Goal: Task Accomplishment & Management: Complete application form

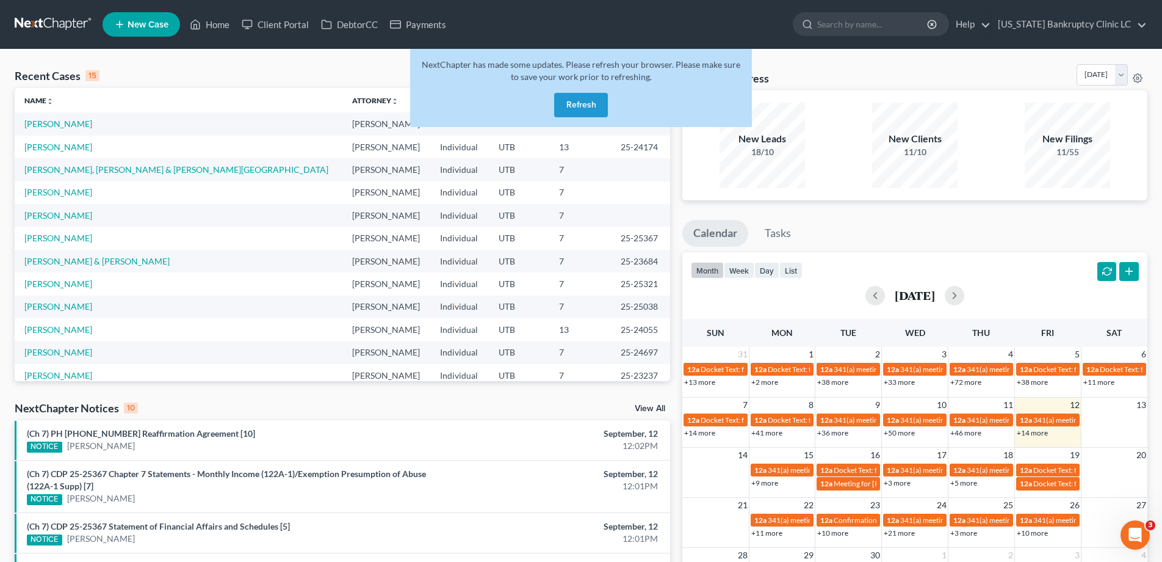
click at [582, 108] on button "Refresh" at bounding box center [581, 105] width 54 height 24
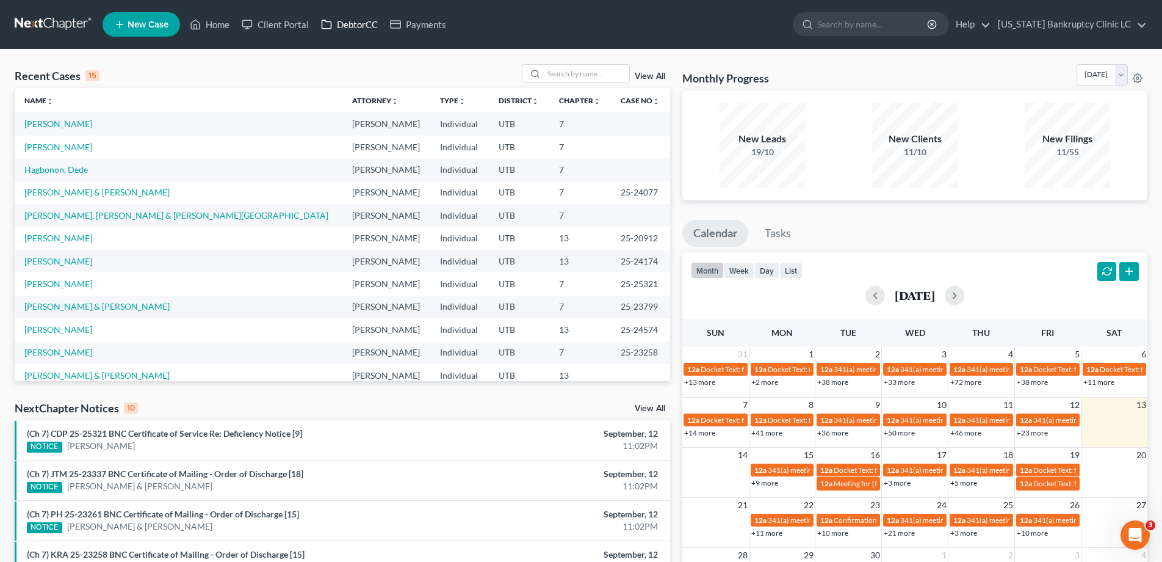
scroll to position [1, 0]
click at [353, 23] on link "DebtorCC" at bounding box center [349, 24] width 69 height 22
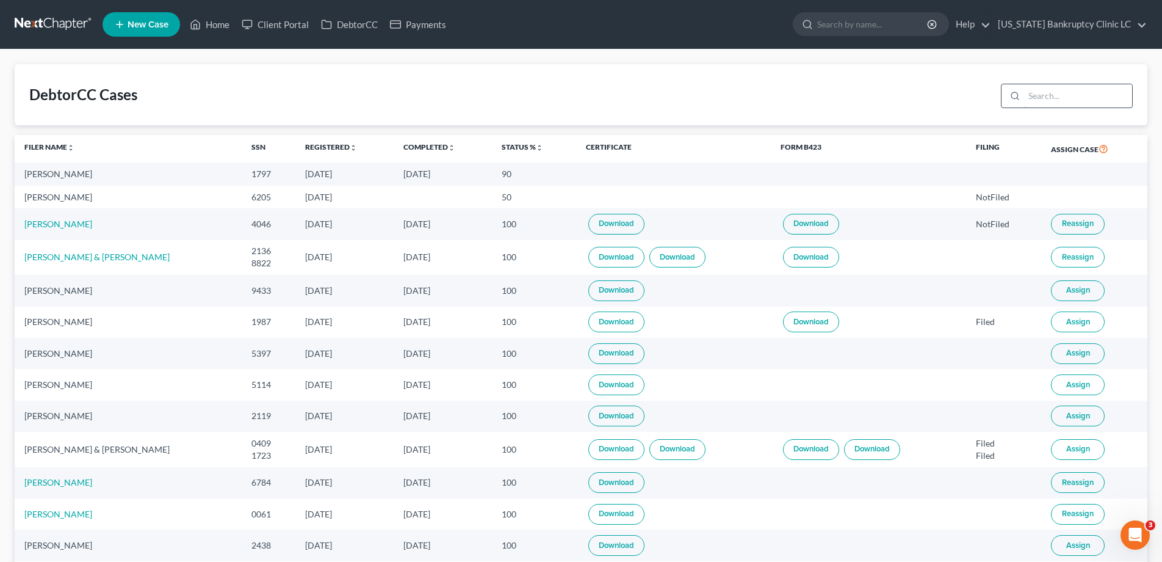
click at [1081, 93] on input "search" at bounding box center [1078, 95] width 108 height 23
type input "godwin"
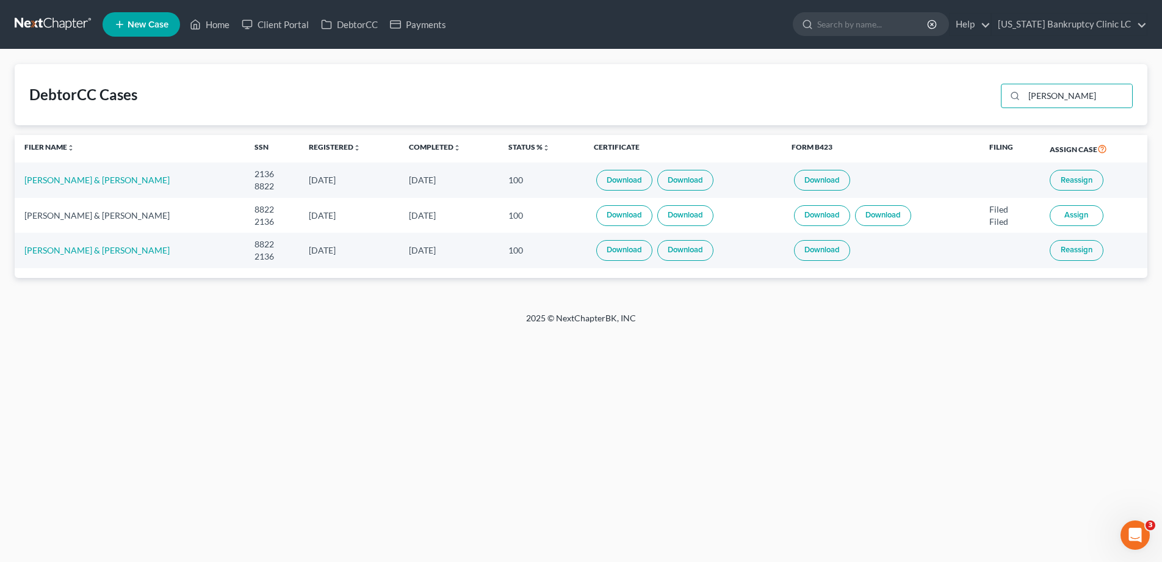
click at [60, 24] on link at bounding box center [54, 24] width 78 height 22
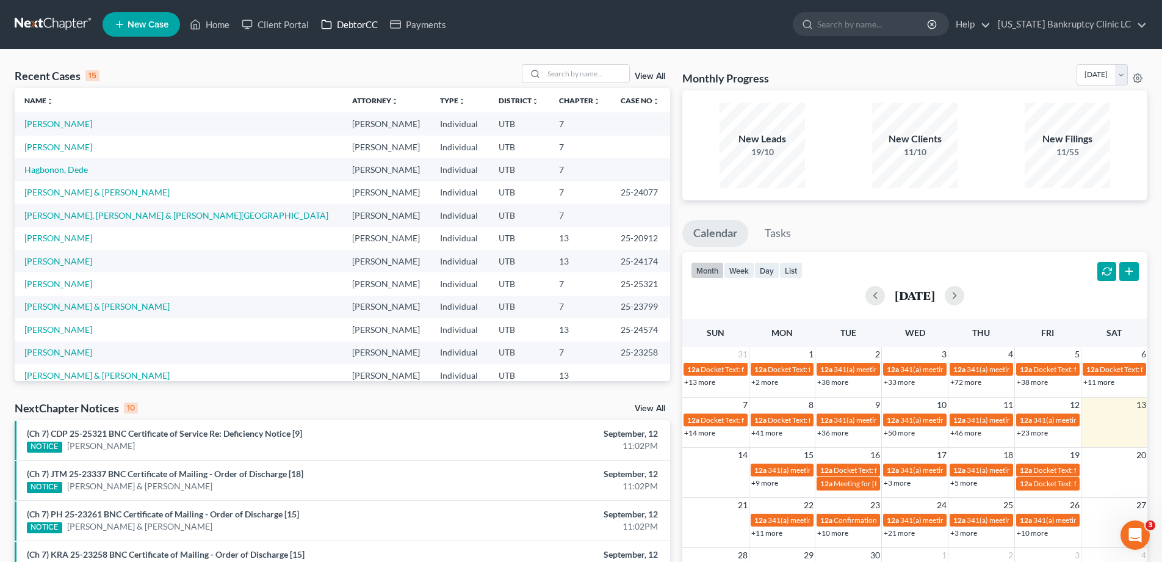
click at [357, 26] on link "DebtorCC" at bounding box center [349, 24] width 69 height 22
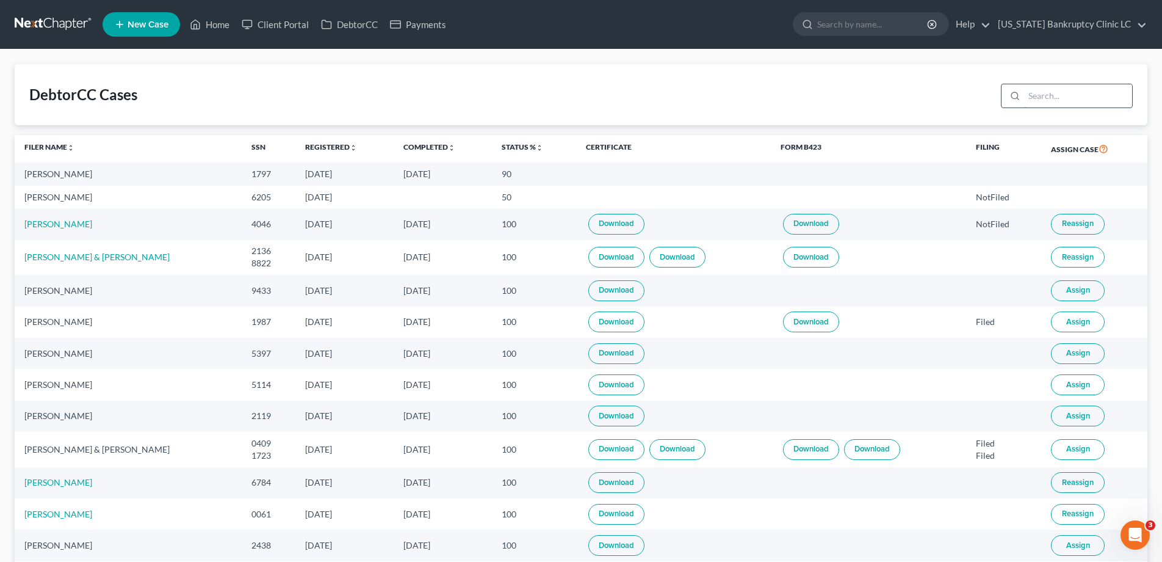
click at [1063, 98] on input "search" at bounding box center [1078, 95] width 108 height 23
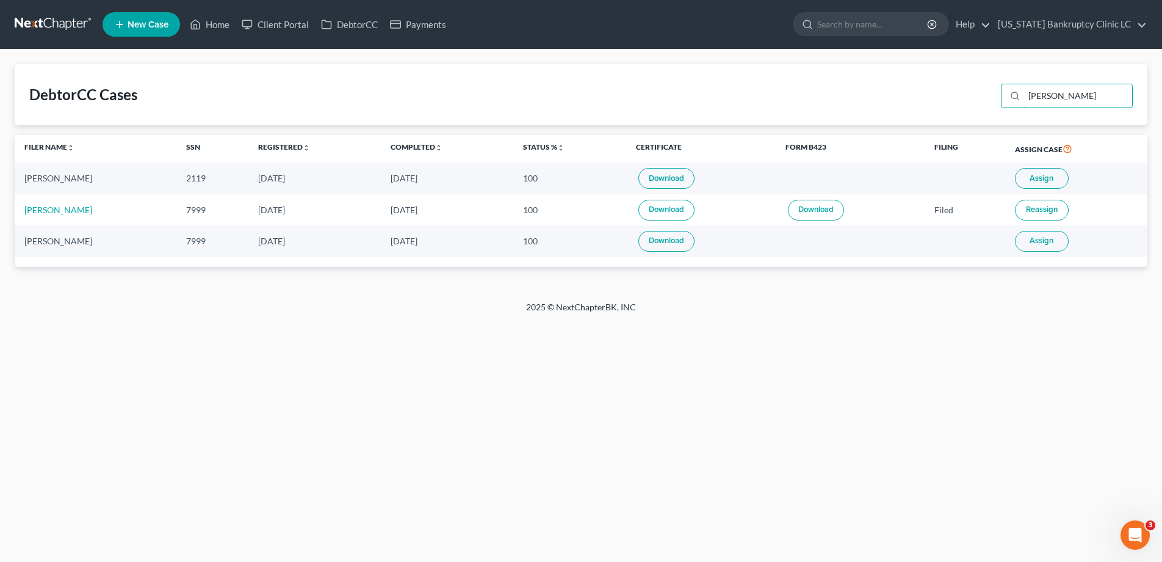
type input "hoskins"
click at [1037, 181] on span "Assign" at bounding box center [1042, 178] width 24 height 10
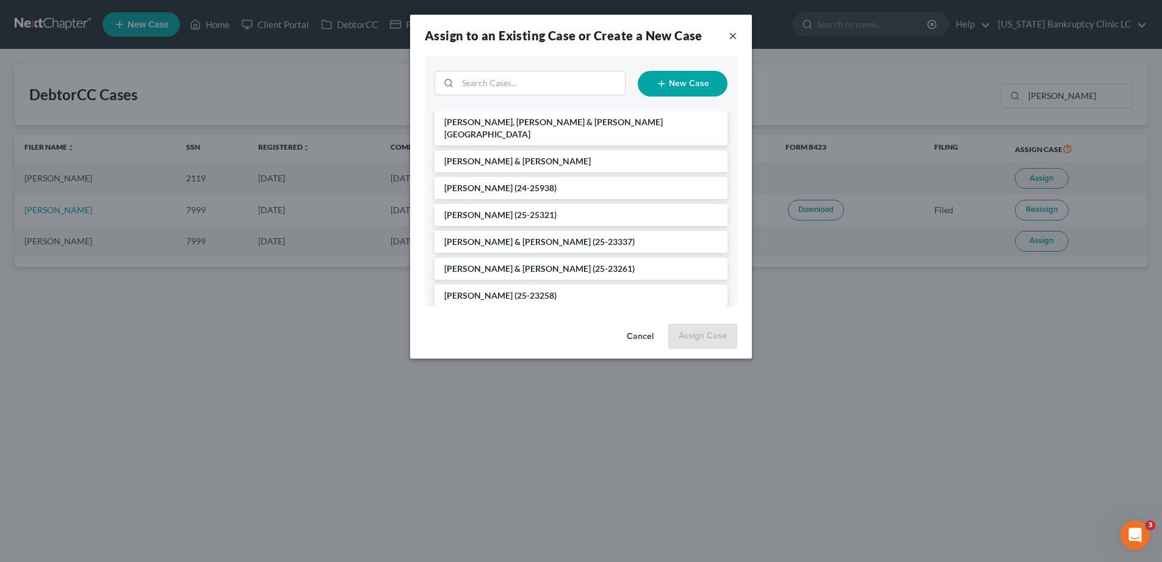
click at [734, 37] on button "×" at bounding box center [733, 35] width 9 height 15
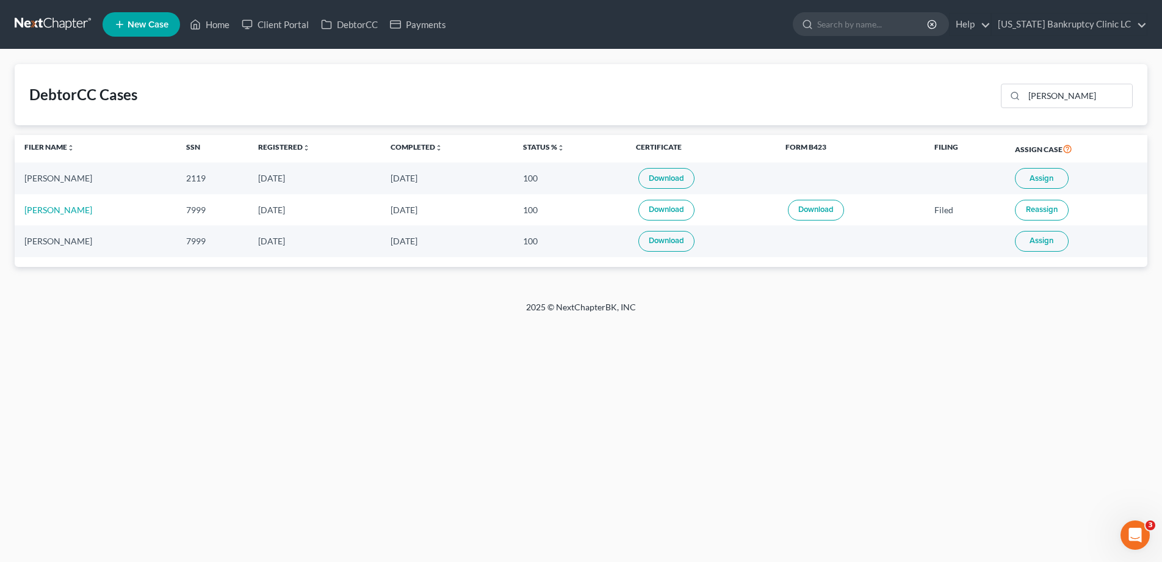
click at [656, 177] on link "Download" at bounding box center [667, 178] width 56 height 21
click at [60, 23] on link at bounding box center [54, 24] width 78 height 22
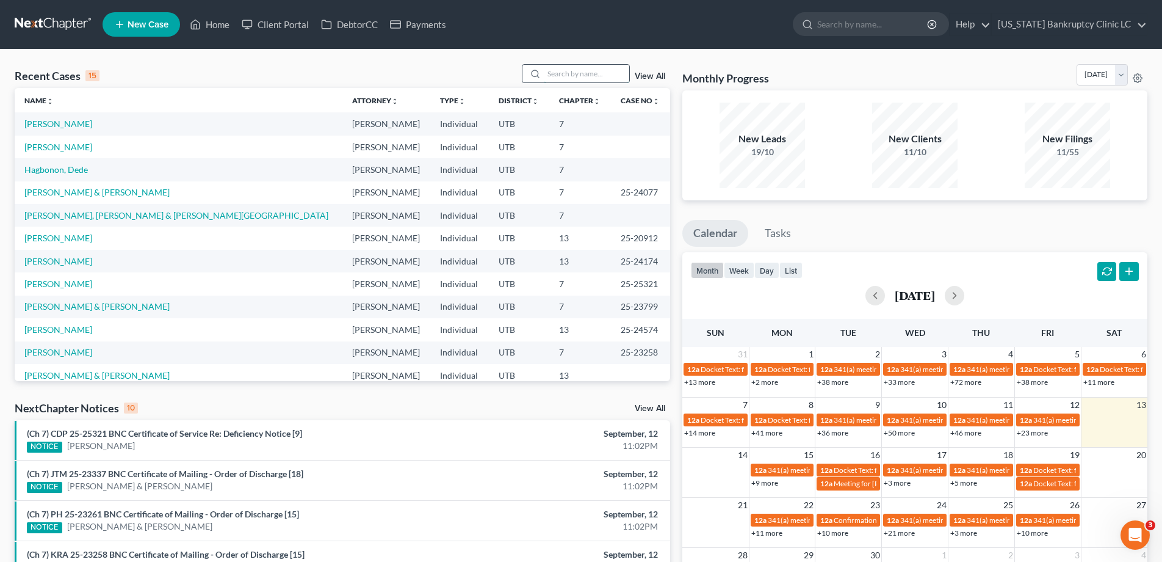
click at [570, 74] on input "search" at bounding box center [586, 74] width 85 height 18
type input "[PERSON_NAME]"
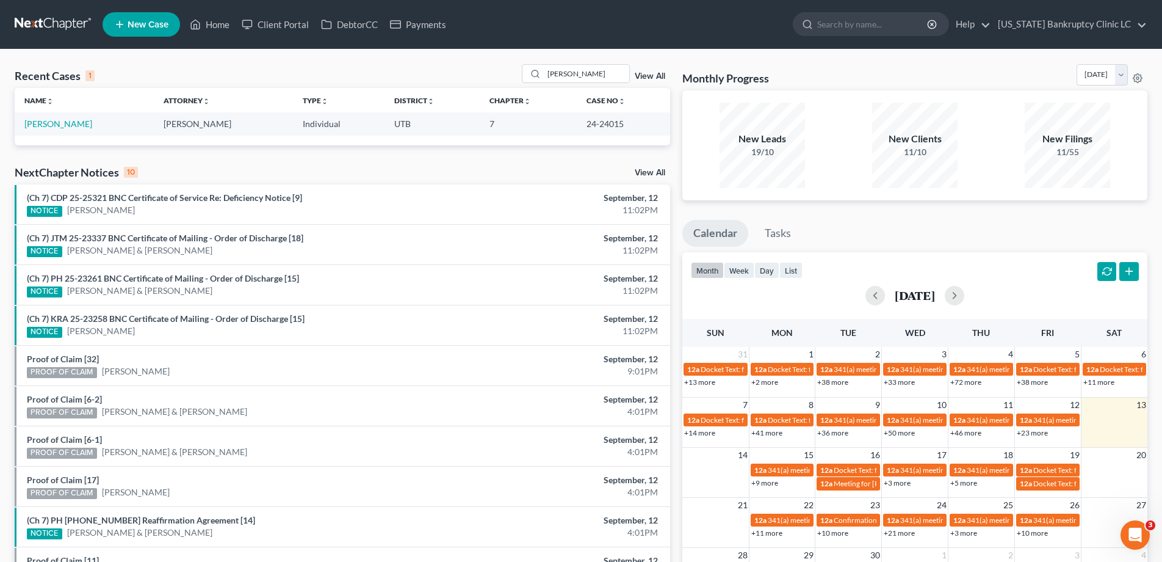
click at [128, 23] on span "New Case" at bounding box center [148, 24] width 41 height 9
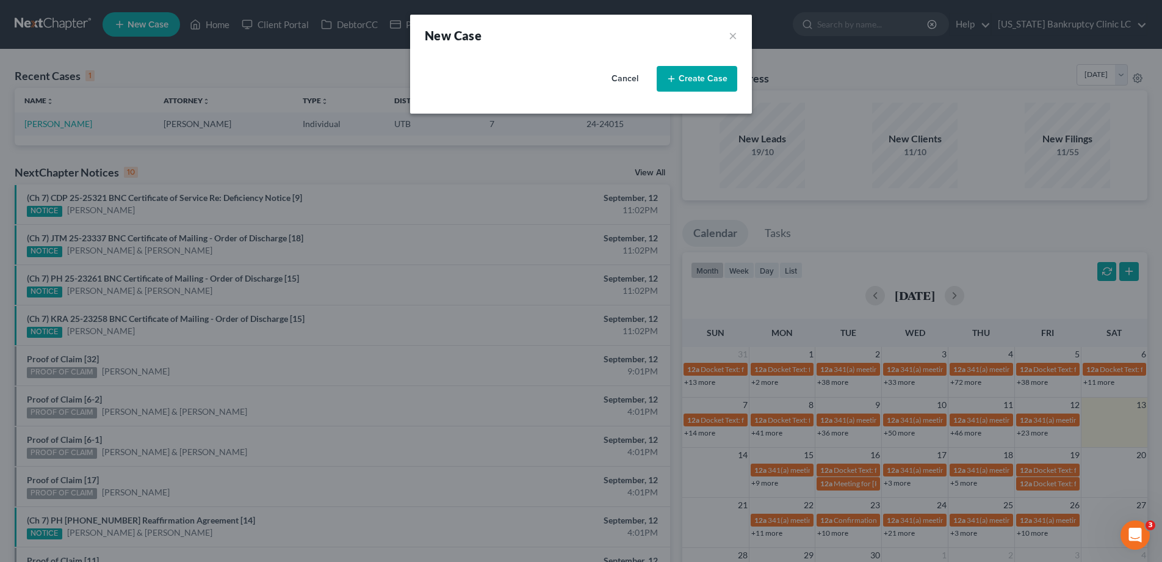
select select "81"
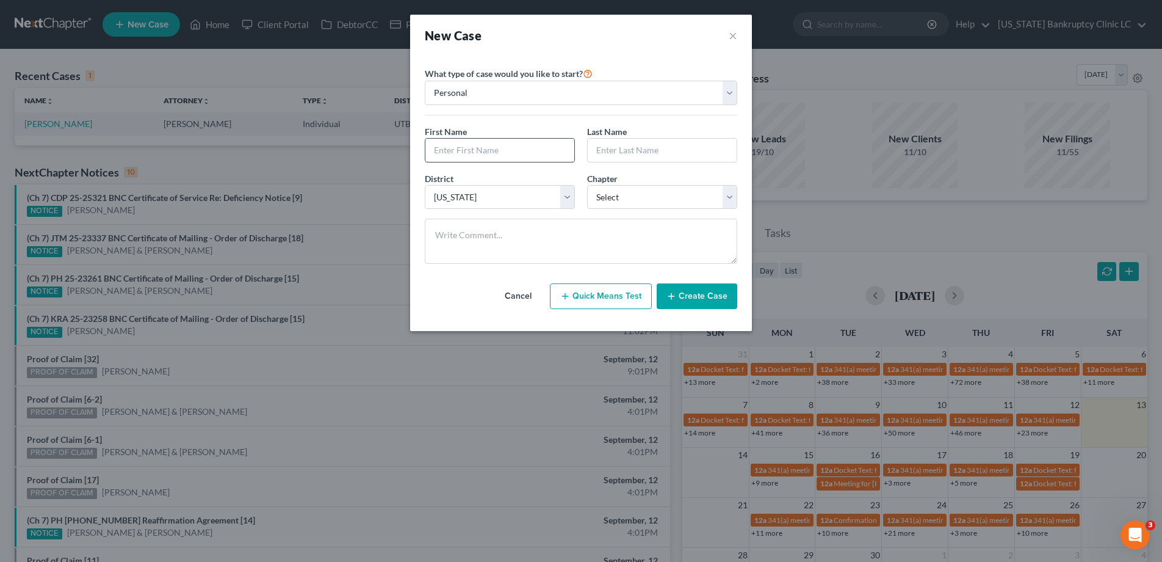
click at [477, 153] on input "text" at bounding box center [500, 150] width 149 height 23
type input "Nathan"
type input "Hoskins"
click at [731, 195] on select "Select 7 11 12 13" at bounding box center [662, 197] width 150 height 24
select select "3"
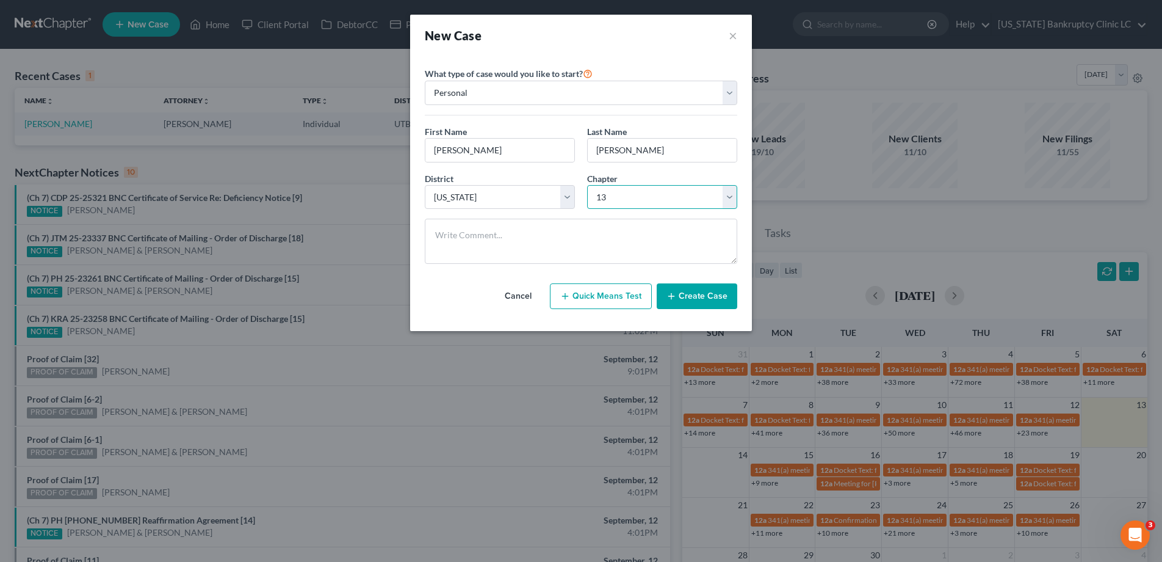
click at [587, 185] on select "Select 7 11 12 13" at bounding box center [662, 197] width 150 height 24
click at [699, 295] on button "Create Case" at bounding box center [697, 296] width 81 height 26
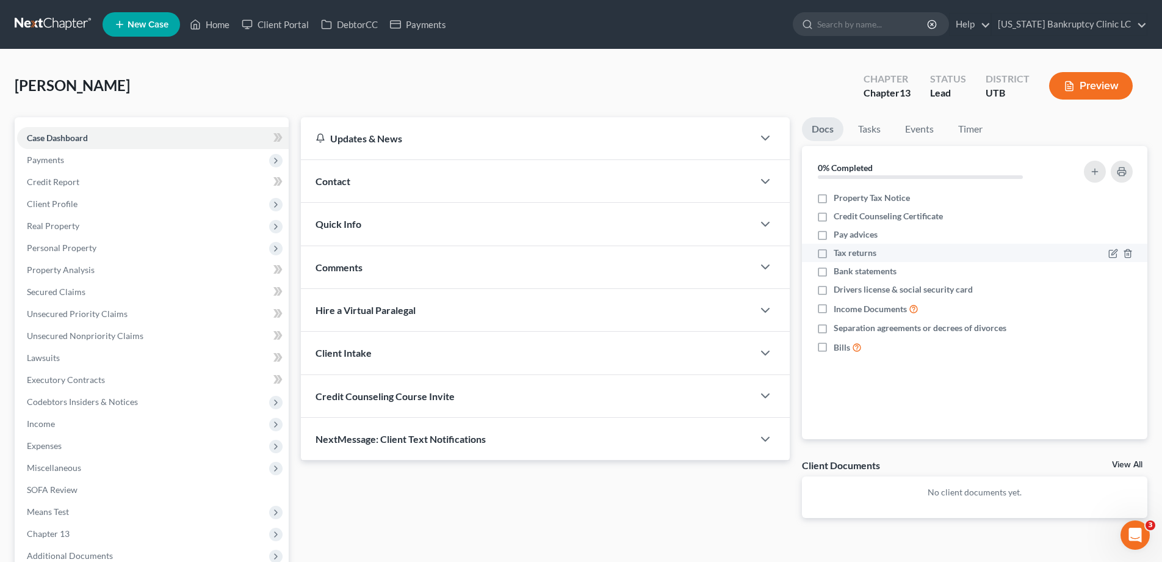
click at [834, 254] on label "Tax returns" at bounding box center [855, 253] width 43 height 12
click at [839, 254] on input "Tax returns" at bounding box center [843, 251] width 8 height 8
checkbox input "true"
click at [834, 219] on label "Credit Counseling Certificate" at bounding box center [888, 216] width 109 height 12
click at [839, 218] on input "Credit Counseling Certificate" at bounding box center [843, 214] width 8 height 8
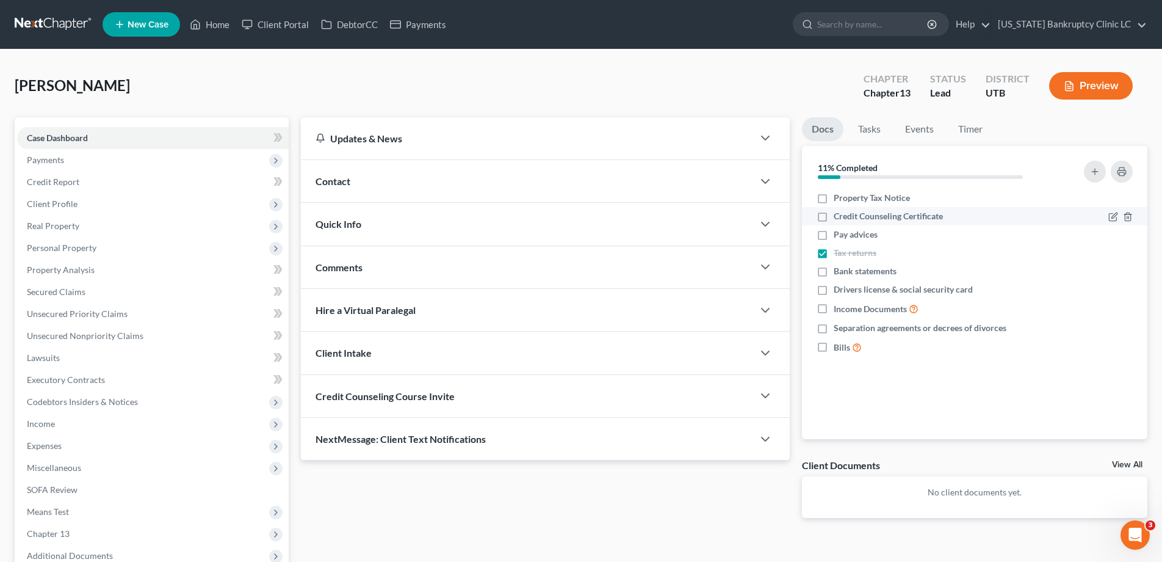
checkbox input "true"
click at [834, 291] on label "Drivers license & social security card" at bounding box center [903, 289] width 139 height 12
click at [839, 291] on input "Drivers license & social security card" at bounding box center [843, 287] width 8 height 8
checkbox input "true"
click at [353, 24] on link "DebtorCC" at bounding box center [349, 24] width 69 height 22
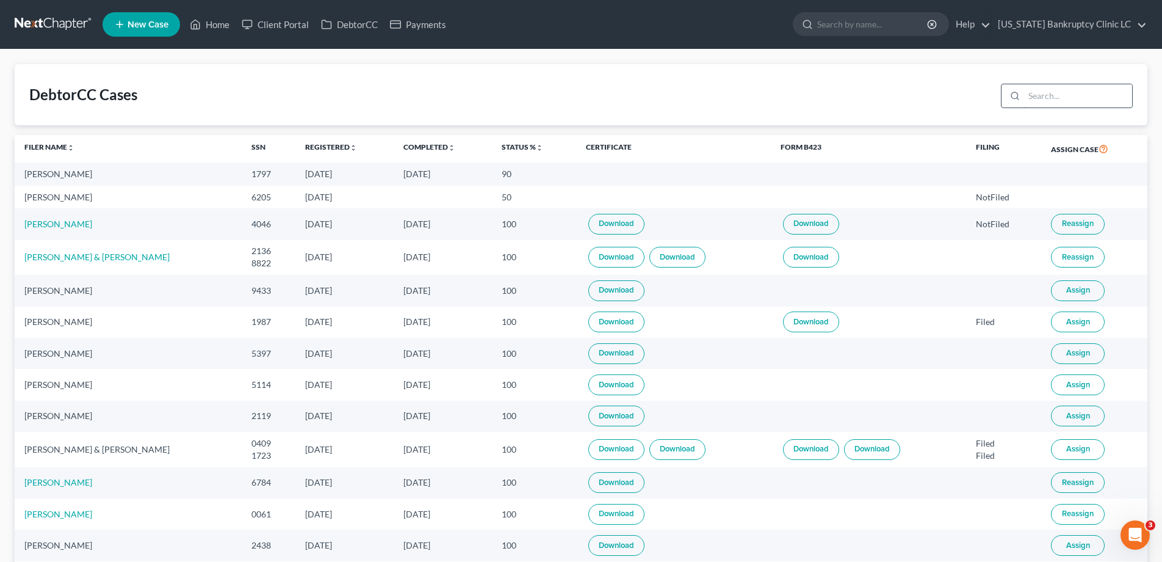
click at [1070, 104] on input "search" at bounding box center [1078, 95] width 108 height 23
type input "hoskins"
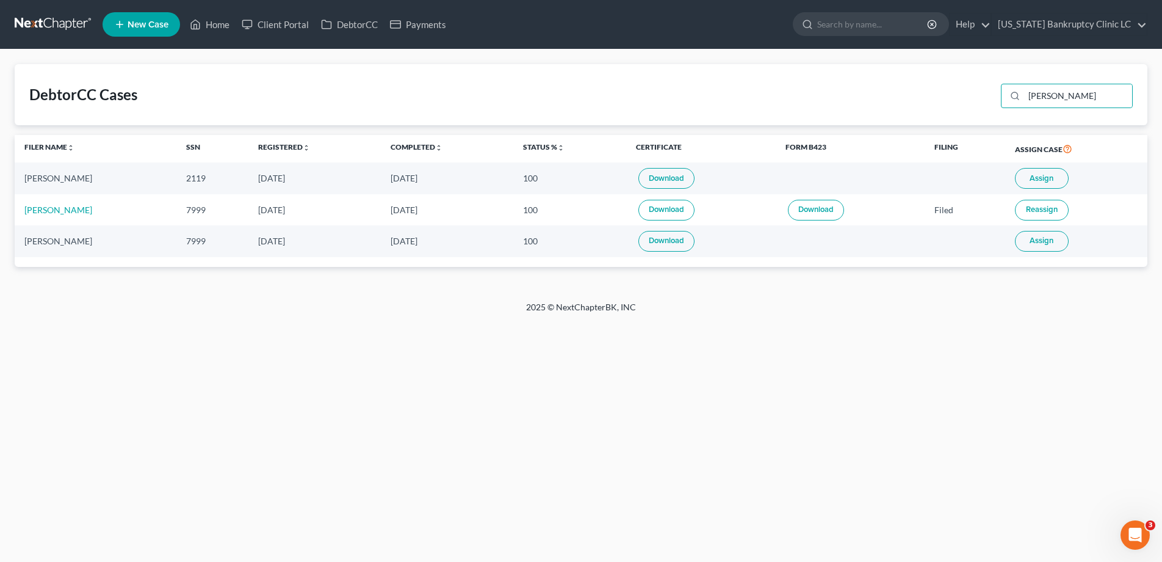
click at [1045, 181] on span "Assign" at bounding box center [1042, 178] width 24 height 10
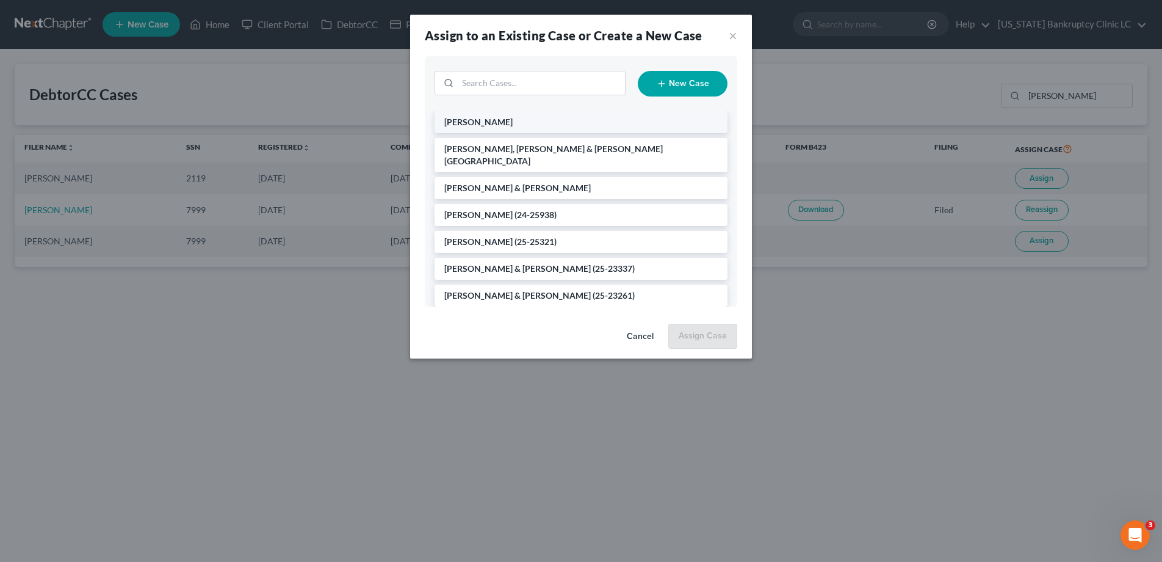
click at [502, 124] on span "[PERSON_NAME]" at bounding box center [478, 122] width 68 height 10
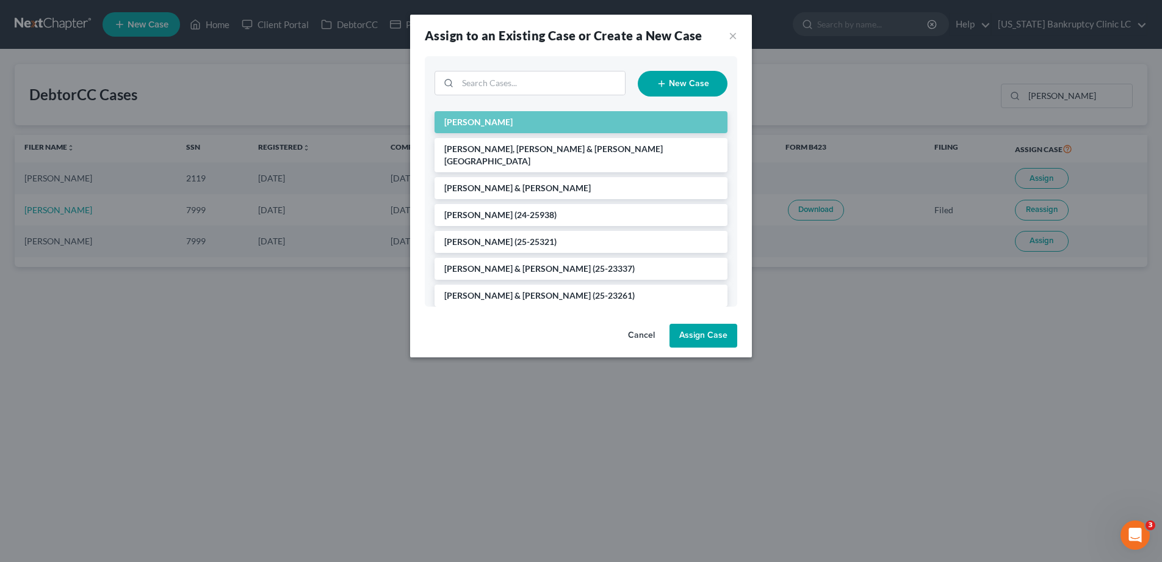
click at [715, 339] on button "Assign Case" at bounding box center [704, 336] width 68 height 24
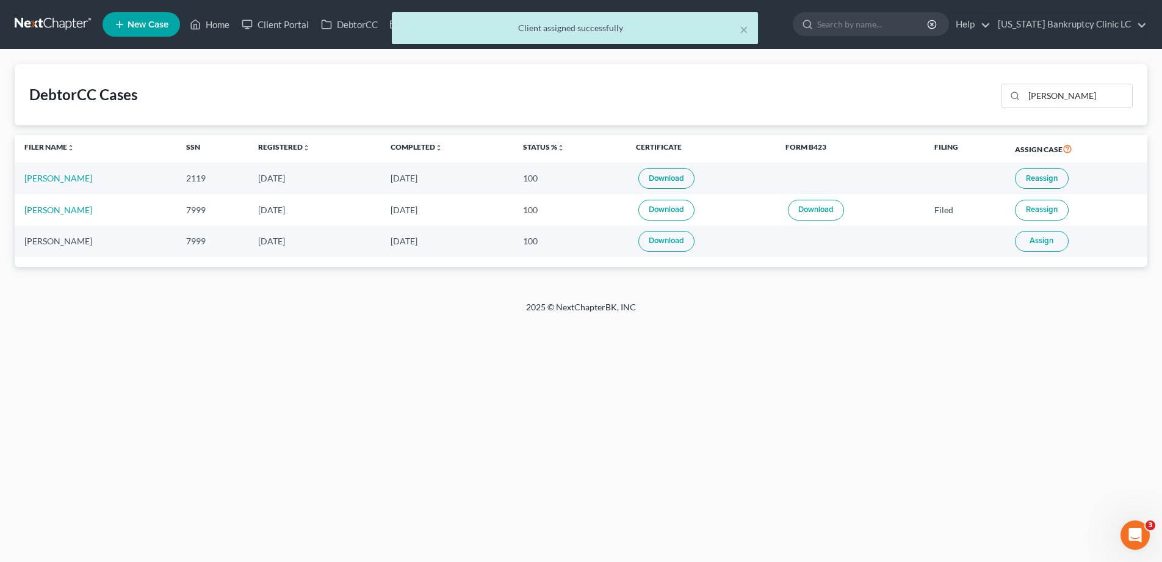
click at [50, 19] on div "× Client assigned successfully" at bounding box center [575, 31] width 1162 height 38
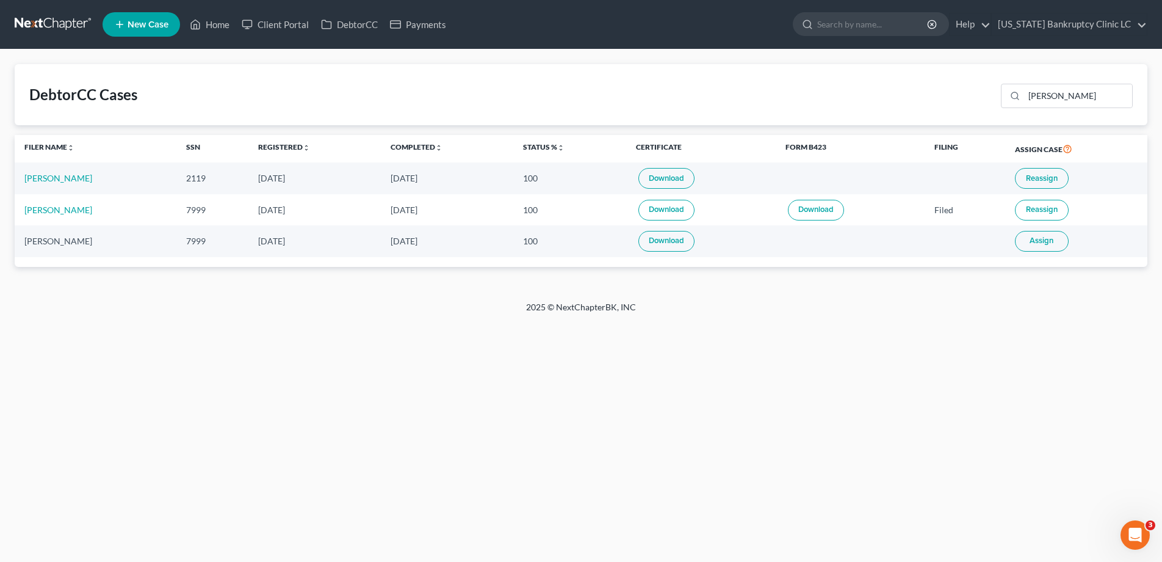
click at [44, 26] on link at bounding box center [54, 24] width 78 height 22
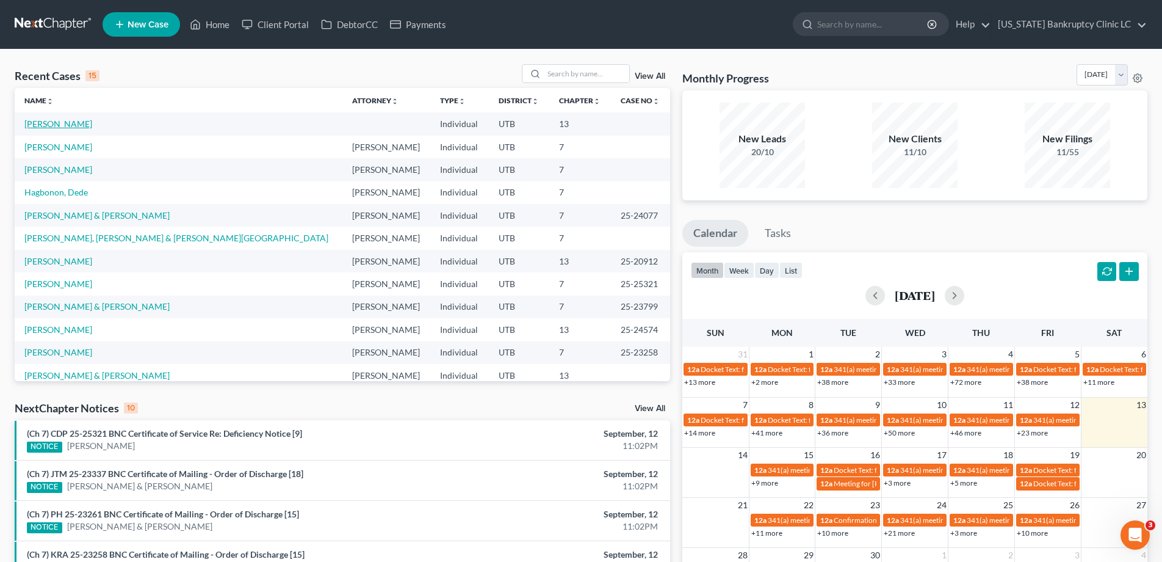
click at [57, 124] on link "[PERSON_NAME]" at bounding box center [58, 123] width 68 height 10
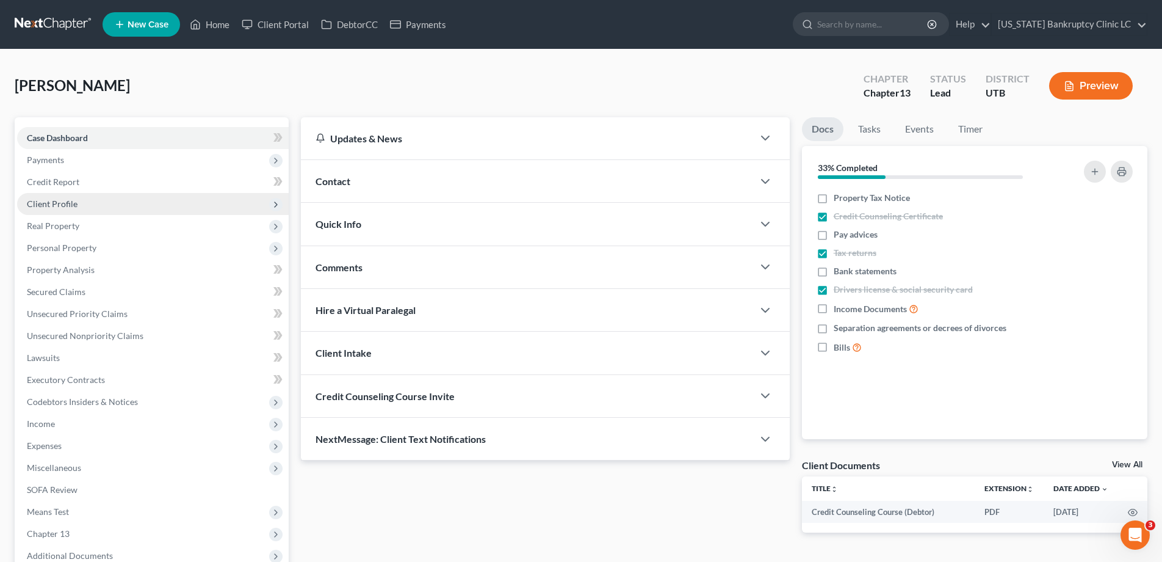
click at [65, 205] on span "Client Profile" at bounding box center [52, 203] width 51 height 10
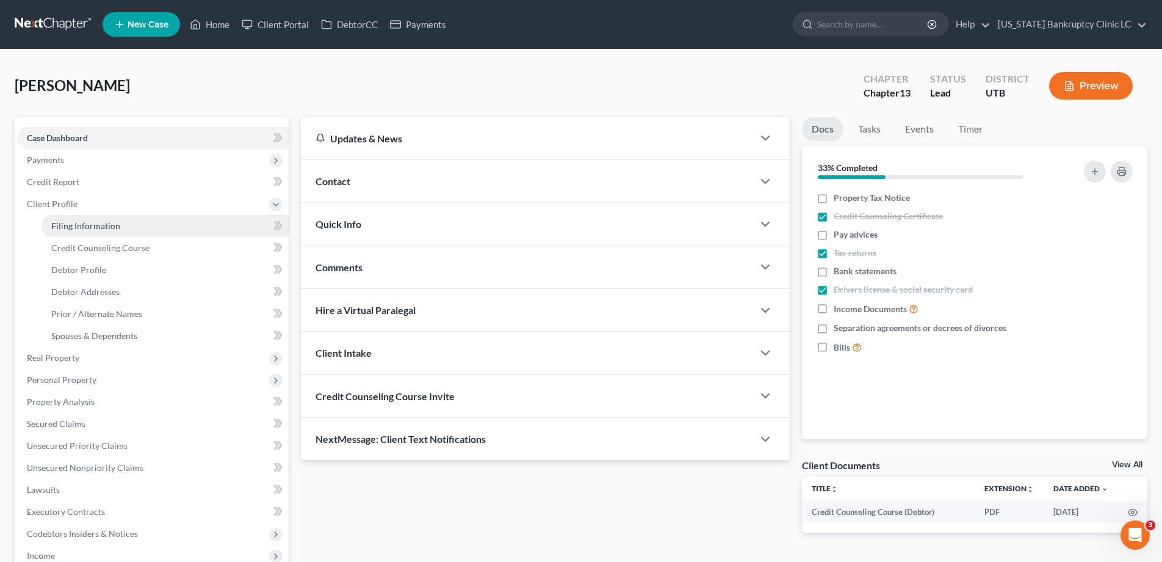
click at [85, 225] on span "Filing Information" at bounding box center [85, 225] width 69 height 10
select select "1"
select select "0"
select select "3"
select select "46"
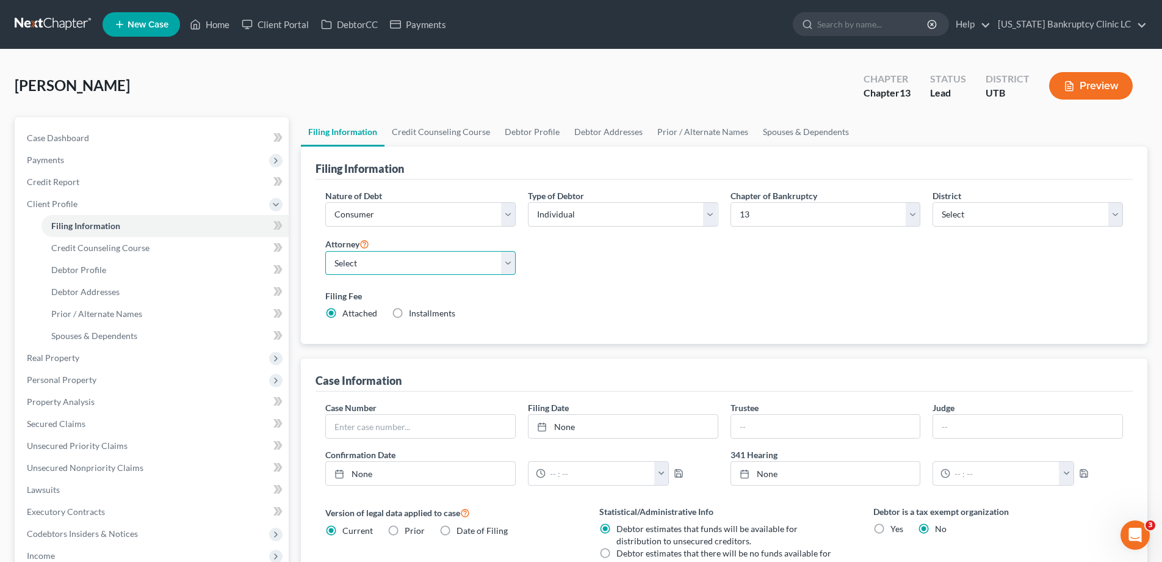
click at [506, 258] on select "Select Aaron Nilsen - UTB Evelyn Shaw - UT" at bounding box center [420, 263] width 190 height 24
select select "0"
click at [325, 251] on select "Select Aaron Nilsen - UTB Evelyn Shaw - UT" at bounding box center [420, 263] width 190 height 24
click at [456, 128] on link "Credit Counseling Course" at bounding box center [441, 131] width 113 height 29
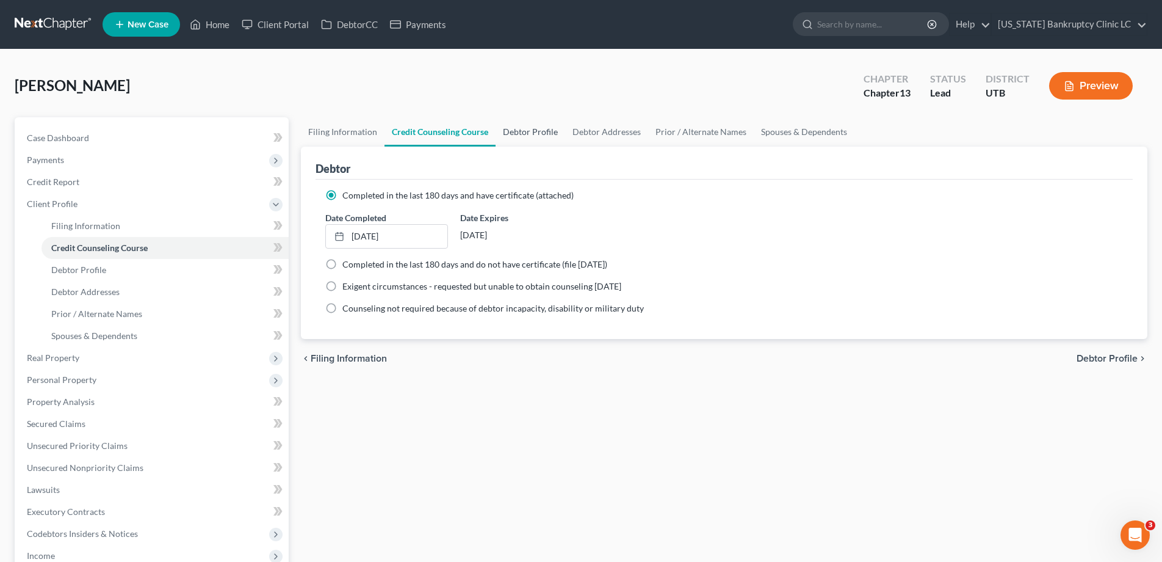
click at [527, 130] on link "Debtor Profile" at bounding box center [531, 131] width 70 height 29
select select "0"
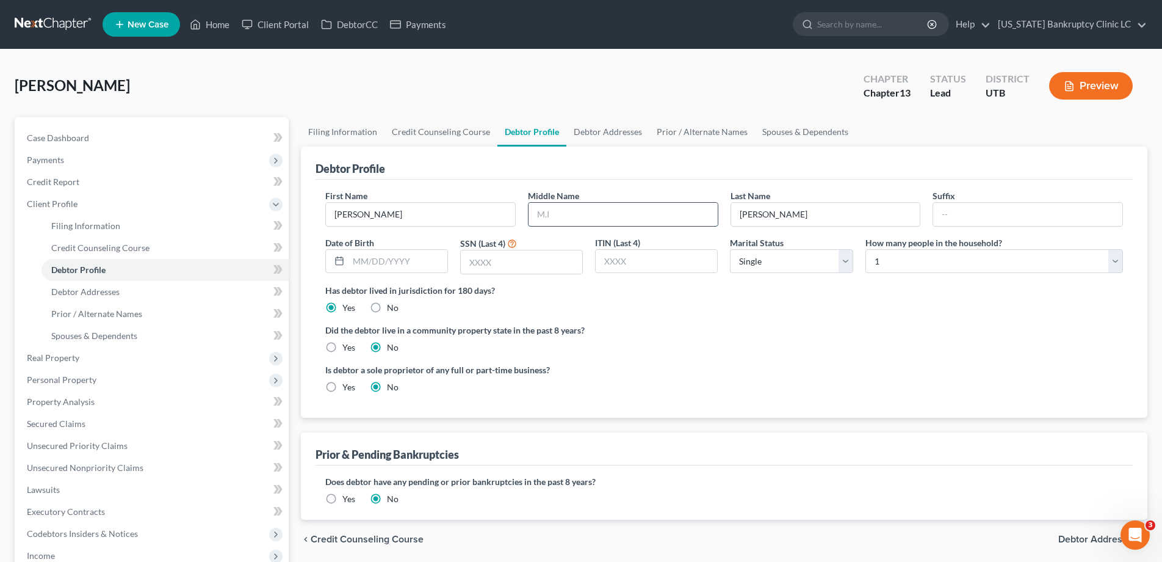
click at [560, 211] on input "text" at bounding box center [623, 214] width 189 height 23
type input "Todd"
type input "03/30/1982"
type input "2119"
click at [846, 262] on select "Select Single Married Separated Divorced Widowed" at bounding box center [791, 261] width 123 height 24
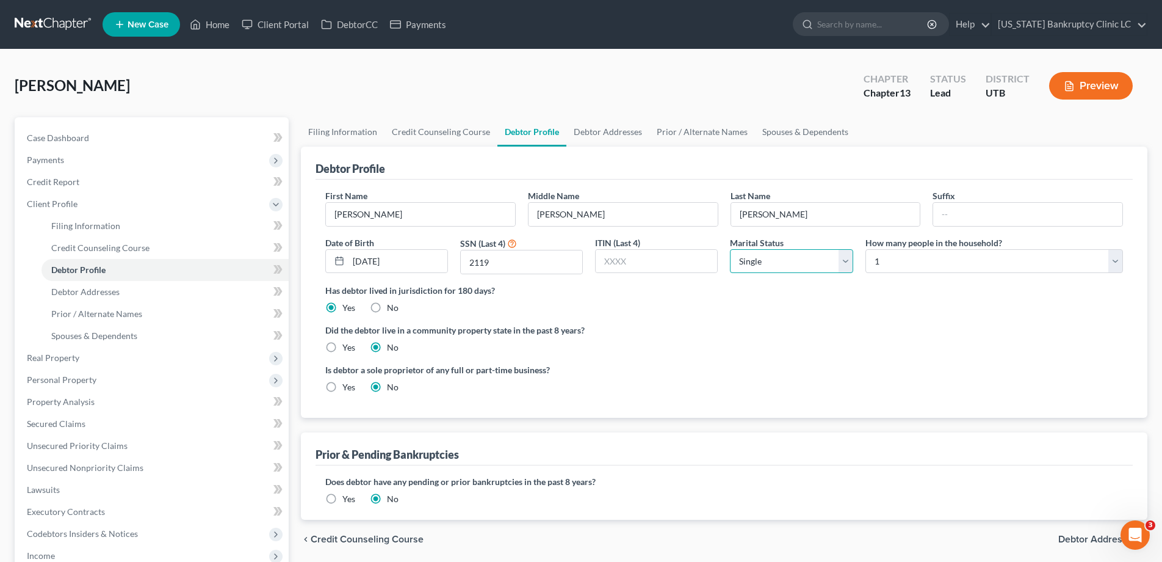
select select "3"
click at [730, 249] on select "Select Single Married Separated Divorced Widowed" at bounding box center [791, 261] width 123 height 24
click at [603, 136] on link "Debtor Addresses" at bounding box center [608, 131] width 83 height 29
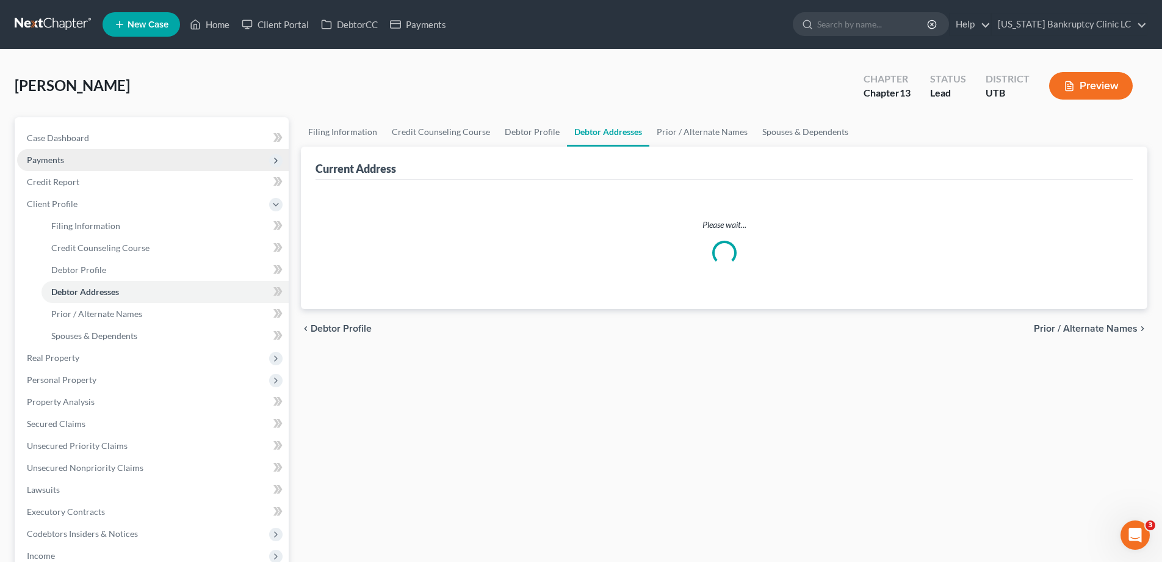
select select "0"
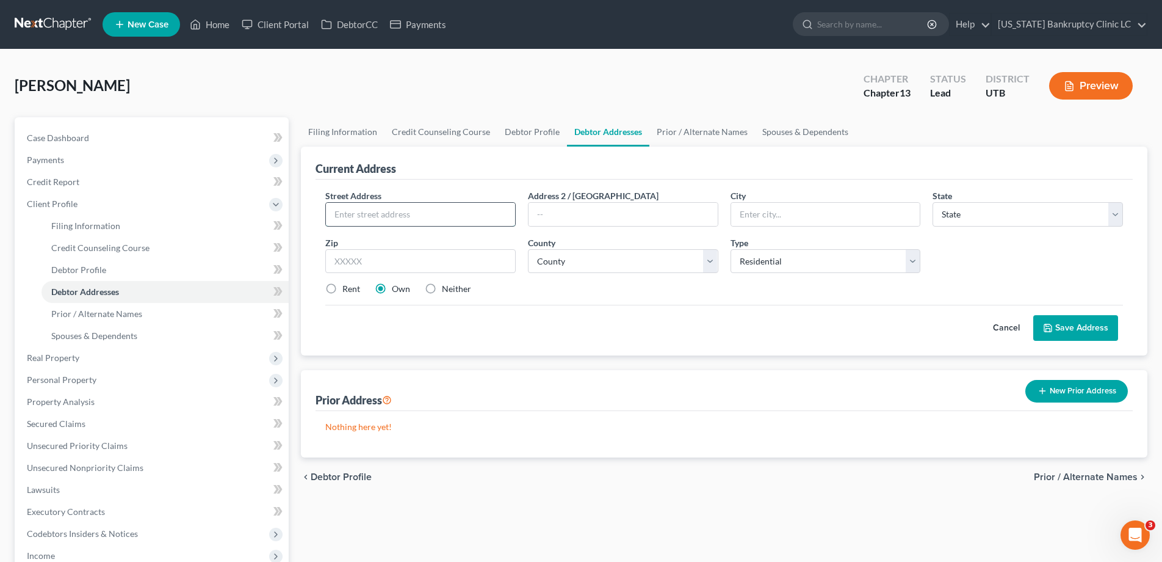
click at [371, 211] on input "text" at bounding box center [420, 214] width 189 height 23
type input "490 E 700 S"
type input "Unit 517"
type input "Clearfield"
select select "46"
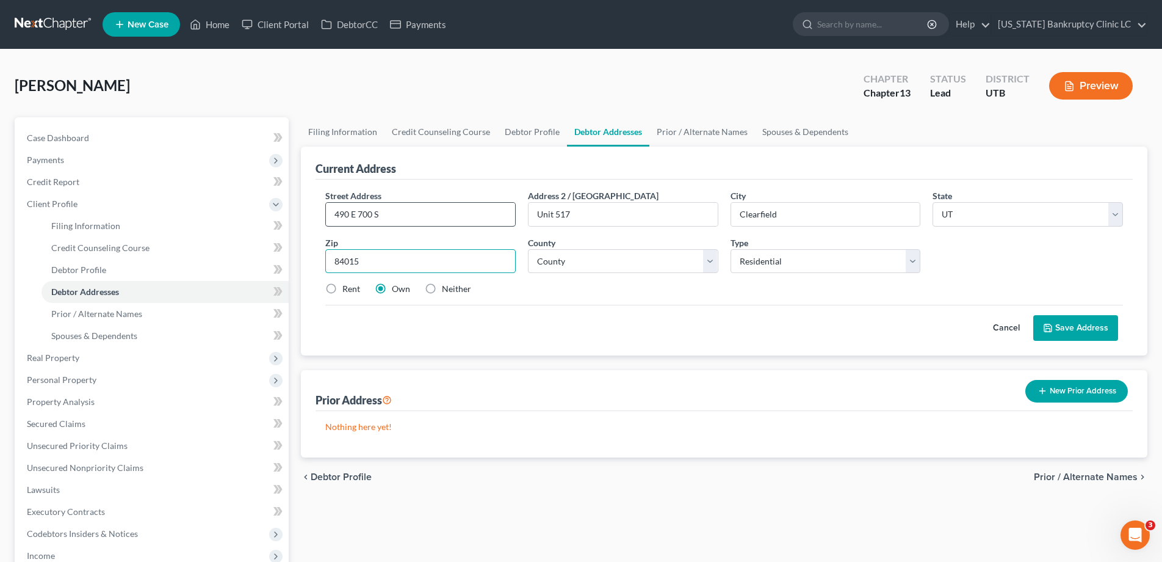
type input "84015"
select select "5"
click at [342, 286] on label "Rent" at bounding box center [351, 289] width 18 height 12
click at [347, 286] on input "Rent" at bounding box center [351, 287] width 8 height 8
radio input "true"
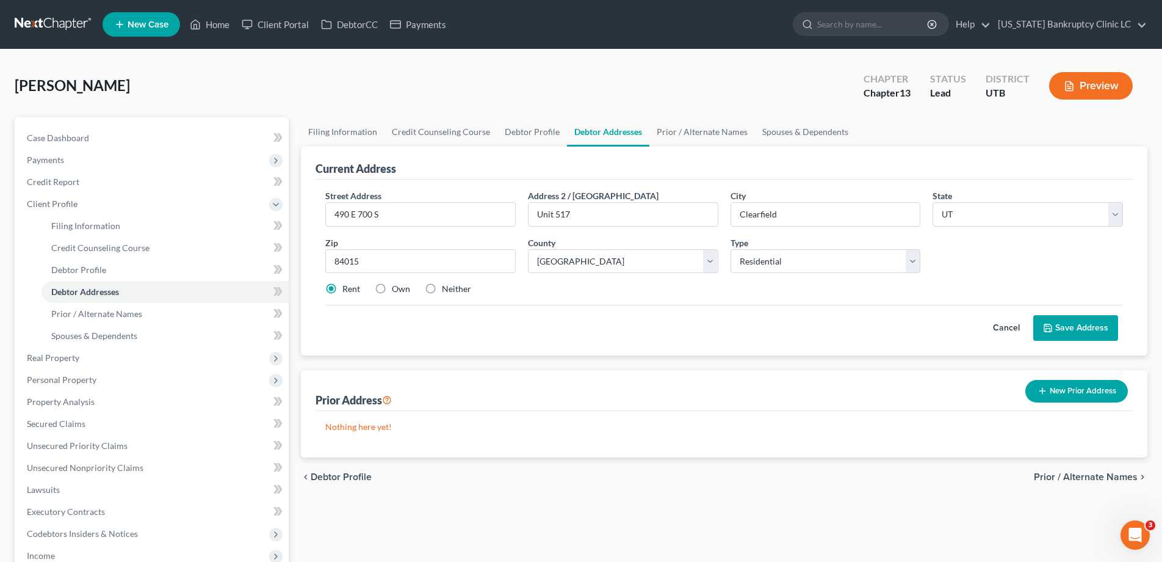
click at [1059, 330] on button "Save Address" at bounding box center [1076, 328] width 85 height 26
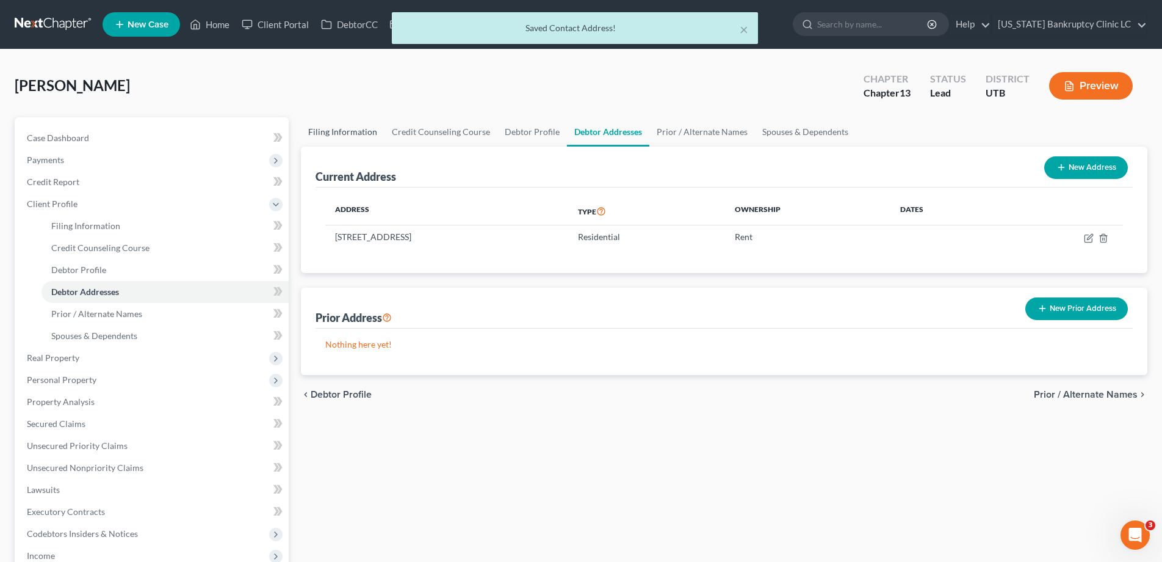
click at [337, 131] on link "Filing Information" at bounding box center [343, 131] width 84 height 29
select select "1"
select select "0"
select select "3"
select select "81"
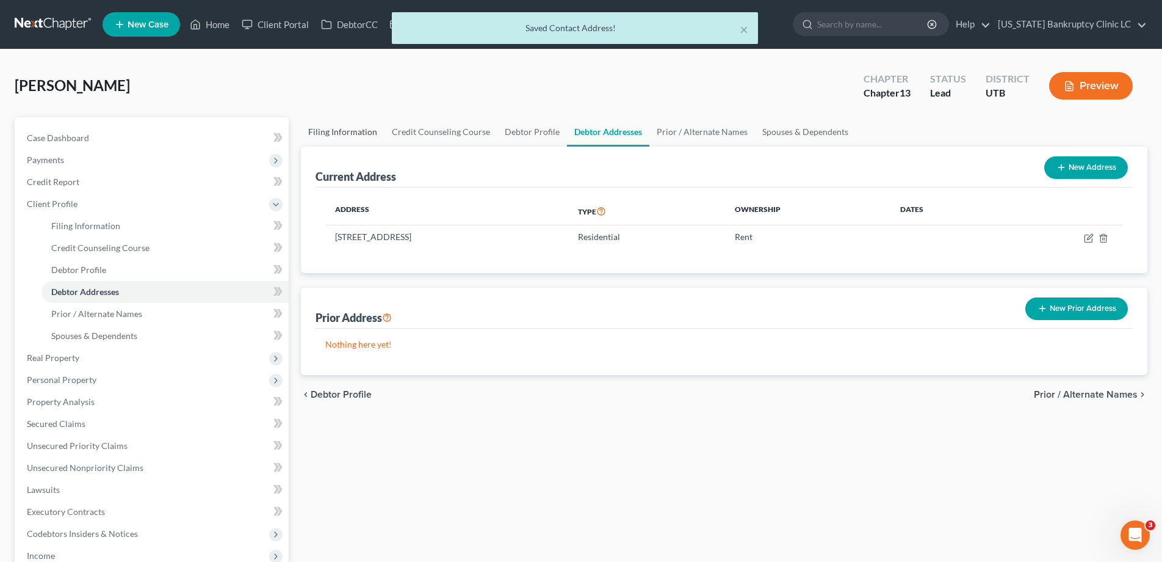
select select "0"
select select "46"
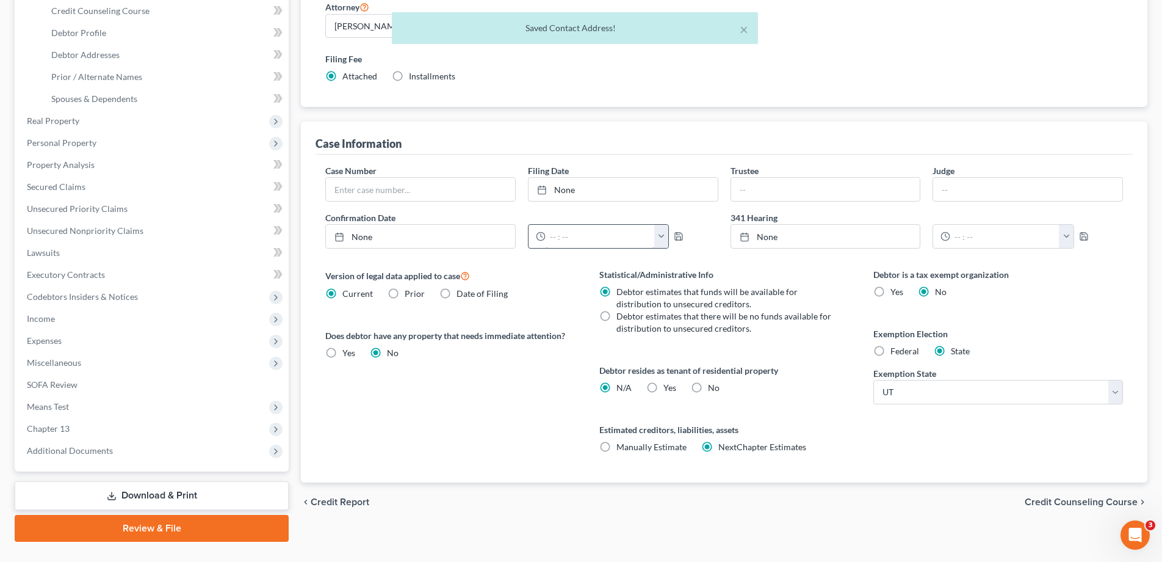
scroll to position [263, 0]
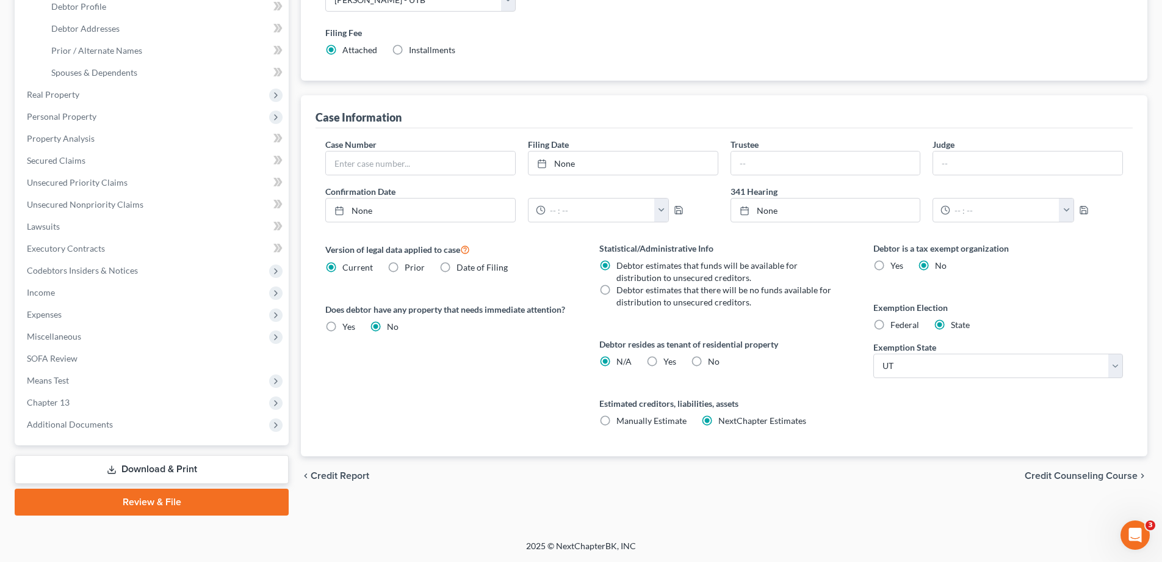
click at [664, 360] on label "Yes Yes" at bounding box center [670, 361] width 13 height 12
click at [669, 360] on input "Yes Yes" at bounding box center [673, 359] width 8 height 8
radio input "true"
radio input "false"
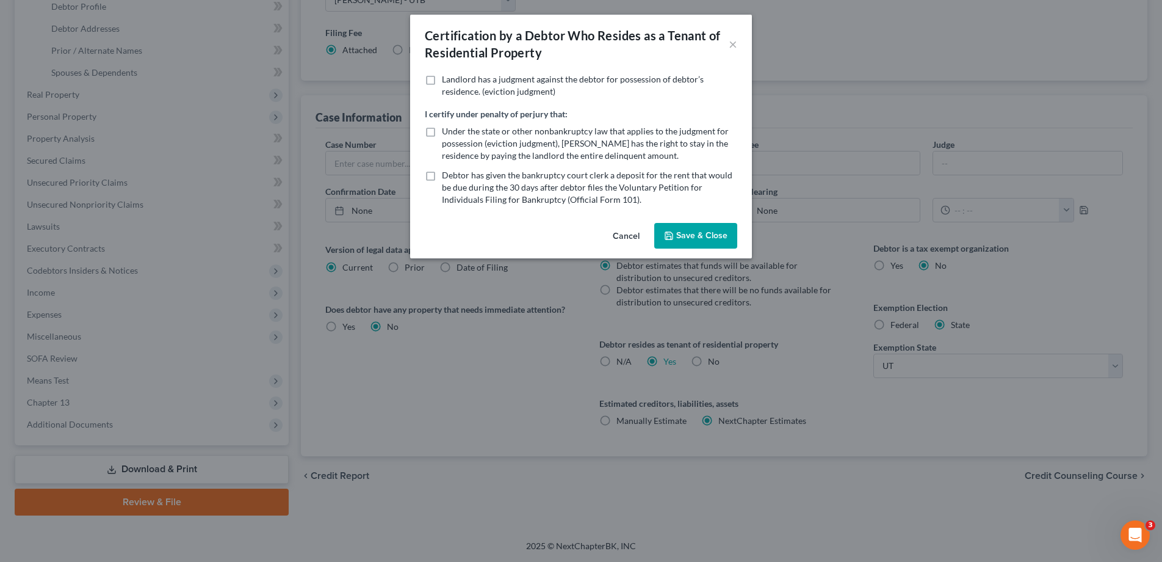
click at [697, 234] on button "Save & Close" at bounding box center [695, 236] width 83 height 26
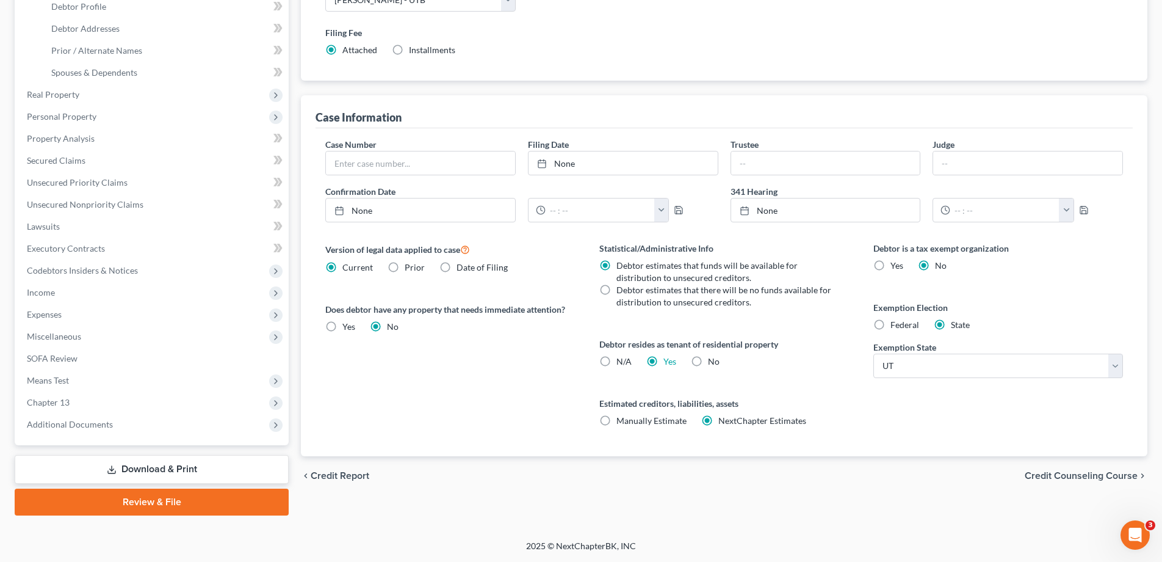
scroll to position [0, 0]
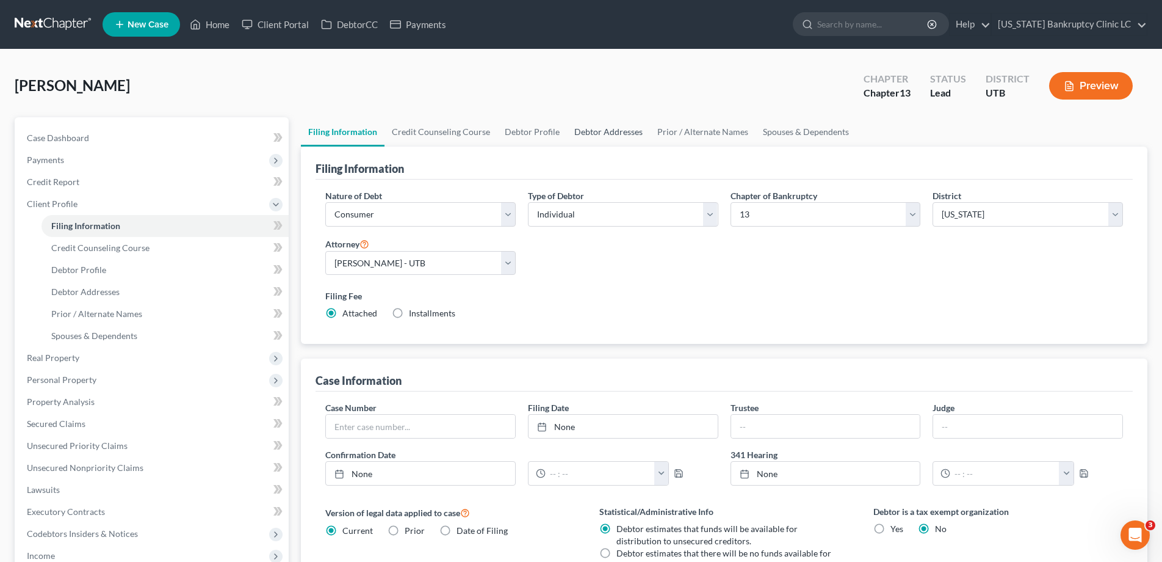
click at [591, 132] on link "Debtor Addresses" at bounding box center [608, 131] width 83 height 29
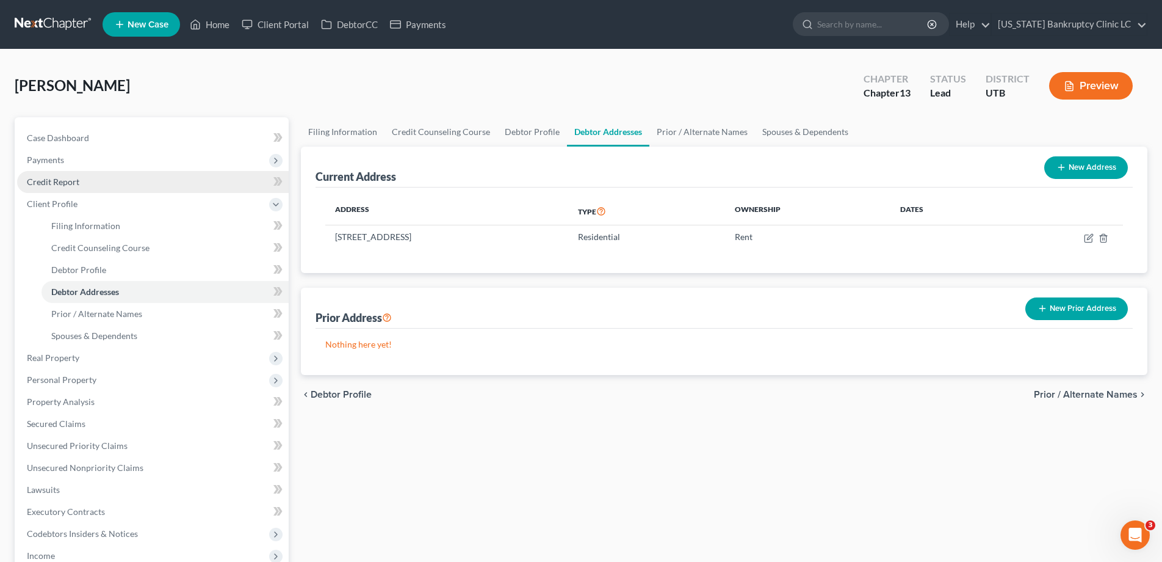
click at [63, 181] on span "Credit Report" at bounding box center [53, 181] width 53 height 10
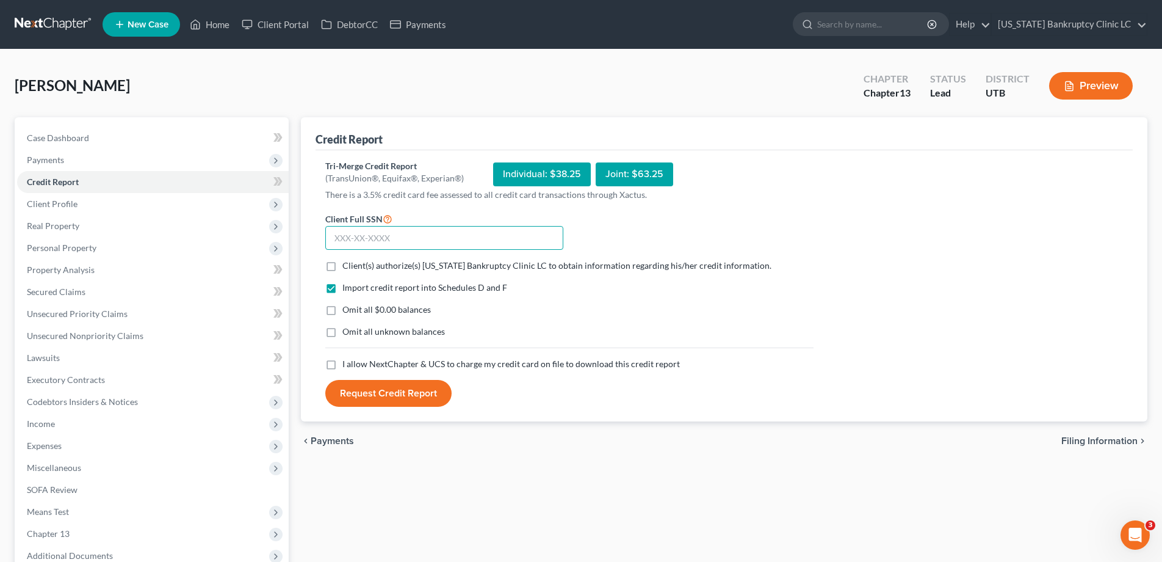
click at [349, 238] on input "text" at bounding box center [444, 238] width 238 height 24
type input "529-37-2119"
click at [342, 266] on label "Client(s) authorize(s) Utah Bankruptcy Clinic LC to obtain information regardin…" at bounding box center [556, 265] width 429 height 12
click at [347, 266] on input "Client(s) authorize(s) Utah Bankruptcy Clinic LC to obtain information regardin…" at bounding box center [351, 263] width 8 height 8
checkbox input "true"
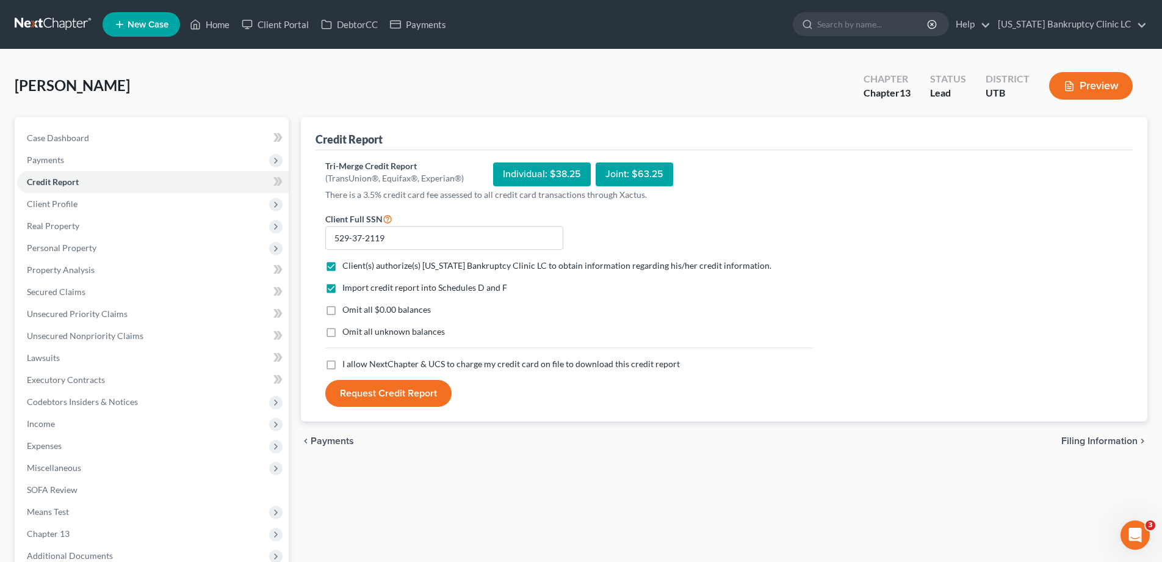
click at [342, 311] on label "Omit all $0.00 balances" at bounding box center [386, 309] width 89 height 12
click at [347, 311] on input "Omit all $0.00 balances" at bounding box center [351, 307] width 8 height 8
checkbox input "true"
click at [342, 332] on label "Omit all unknown balances" at bounding box center [393, 331] width 103 height 12
click at [347, 332] on input "Omit all unknown balances" at bounding box center [351, 329] width 8 height 8
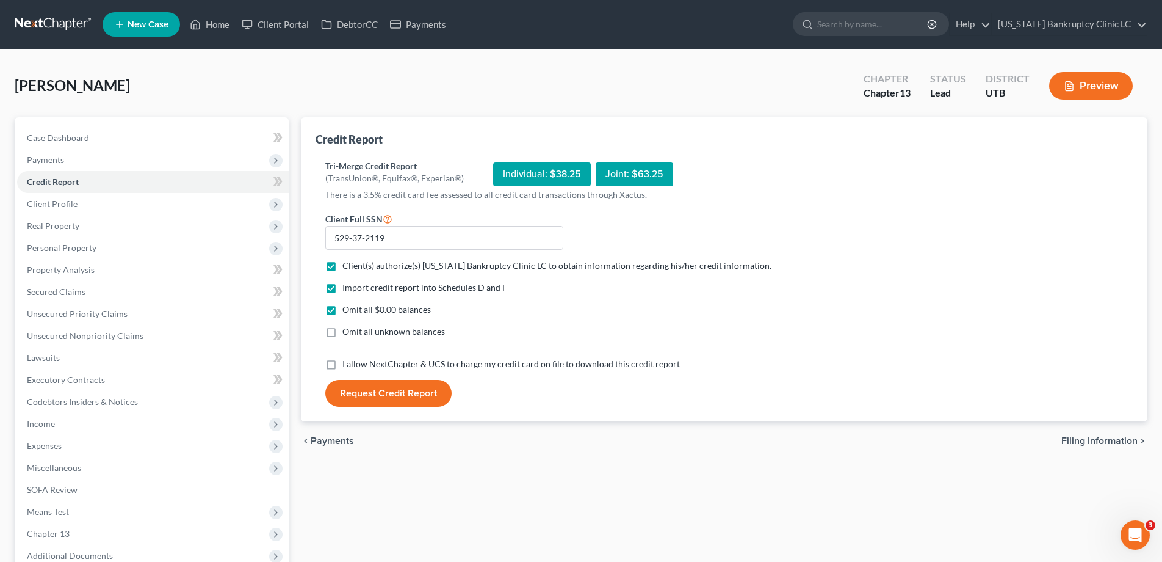
checkbox input "true"
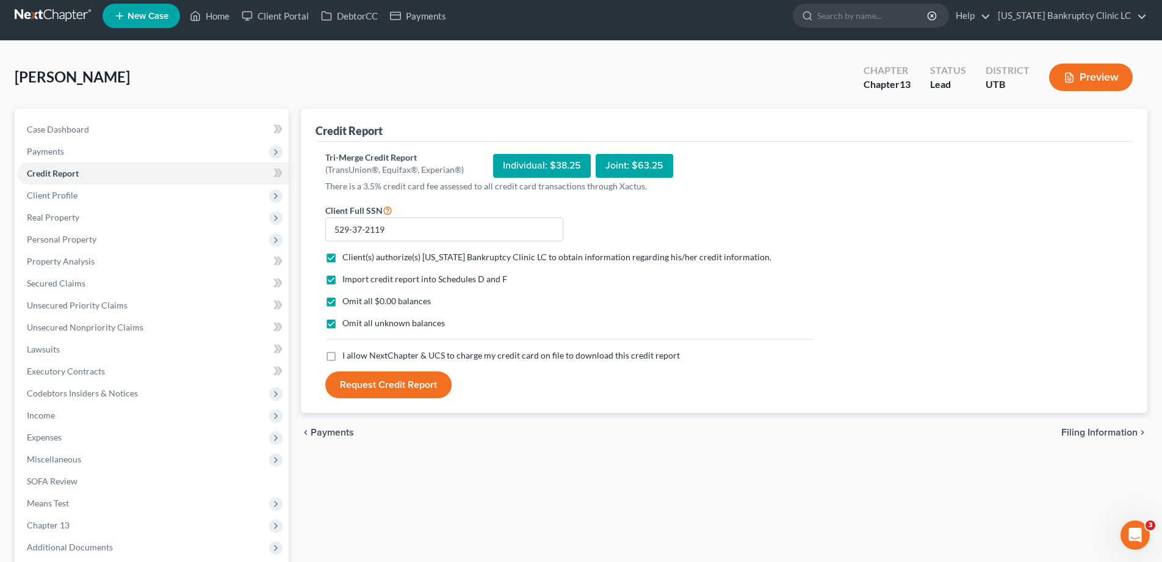
click at [342, 361] on label "I allow NextChapter & UCS to charge my credit card on file to download this cre…" at bounding box center [511, 355] width 338 height 12
click at [347, 357] on input "I allow NextChapter & UCS to charge my credit card on file to download this cre…" at bounding box center [351, 353] width 8 height 8
checkbox input "true"
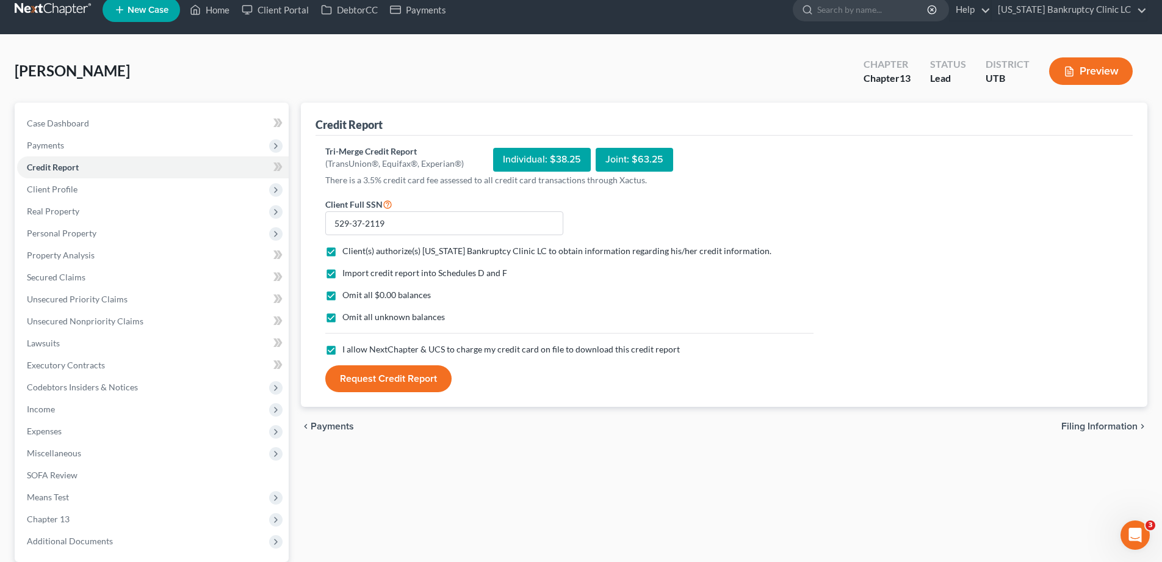
click at [381, 386] on button "Request Credit Report" at bounding box center [388, 378] width 126 height 27
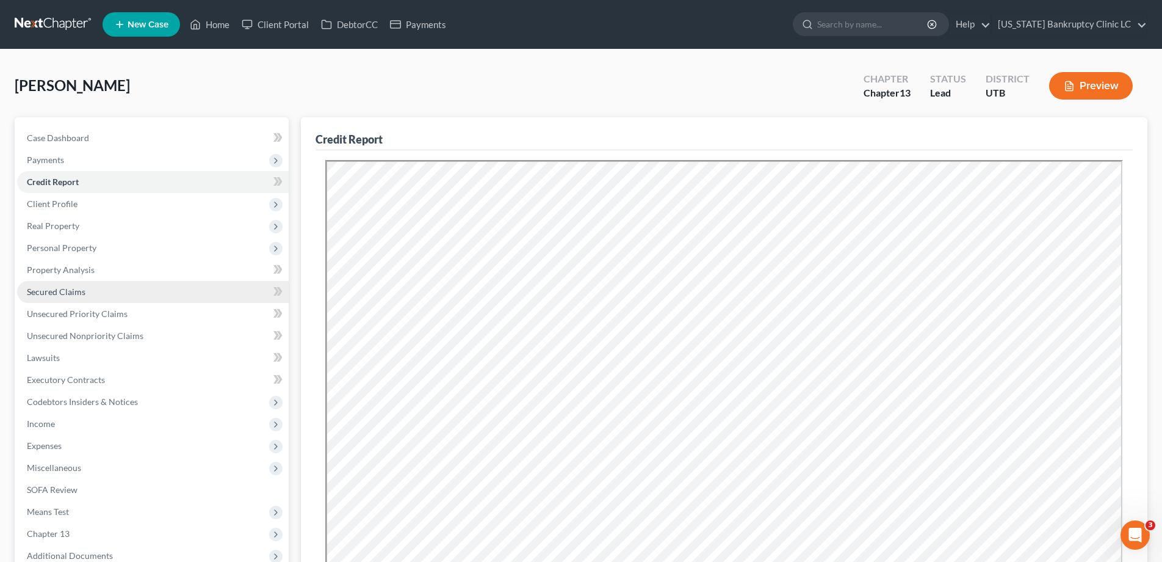
click at [54, 292] on span "Secured Claims" at bounding box center [56, 291] width 59 height 10
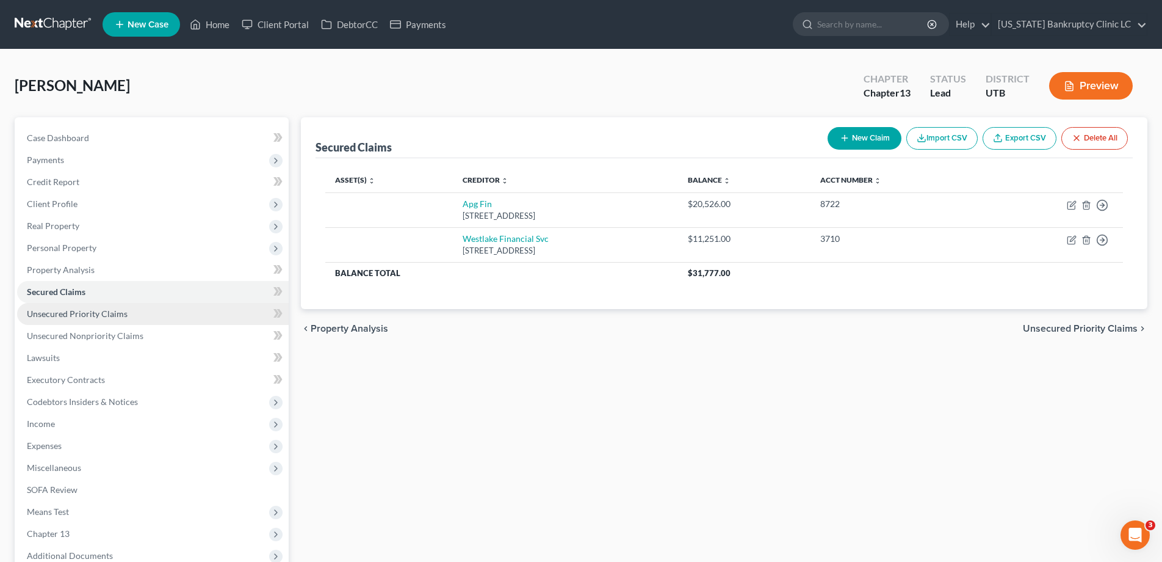
click at [73, 316] on span "Unsecured Priority Claims" at bounding box center [77, 313] width 101 height 10
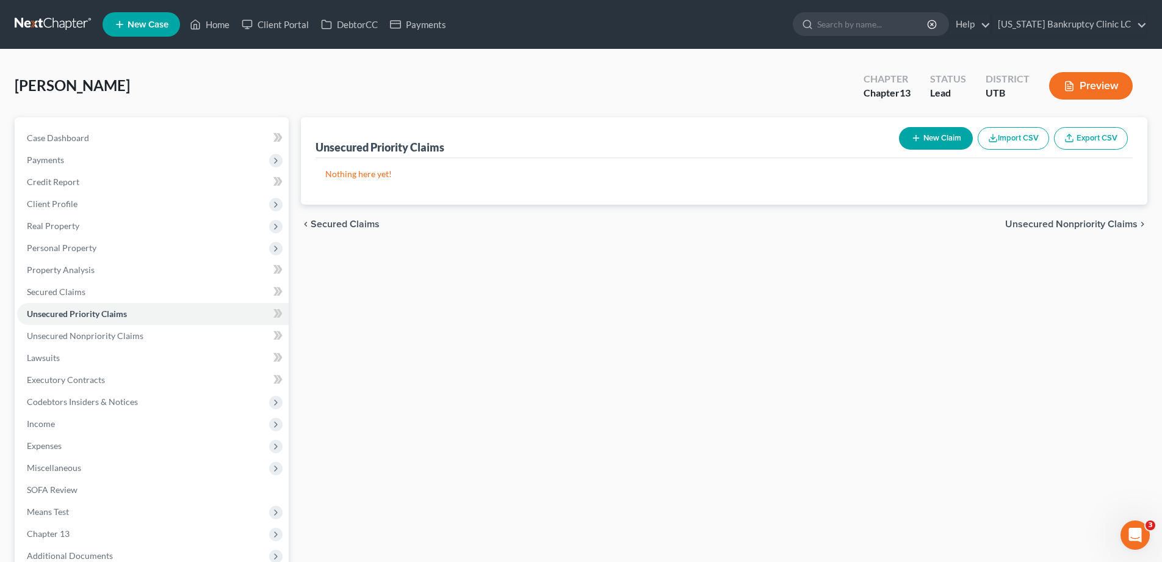
click at [938, 139] on button "New Claim" at bounding box center [936, 138] width 74 height 23
select select "0"
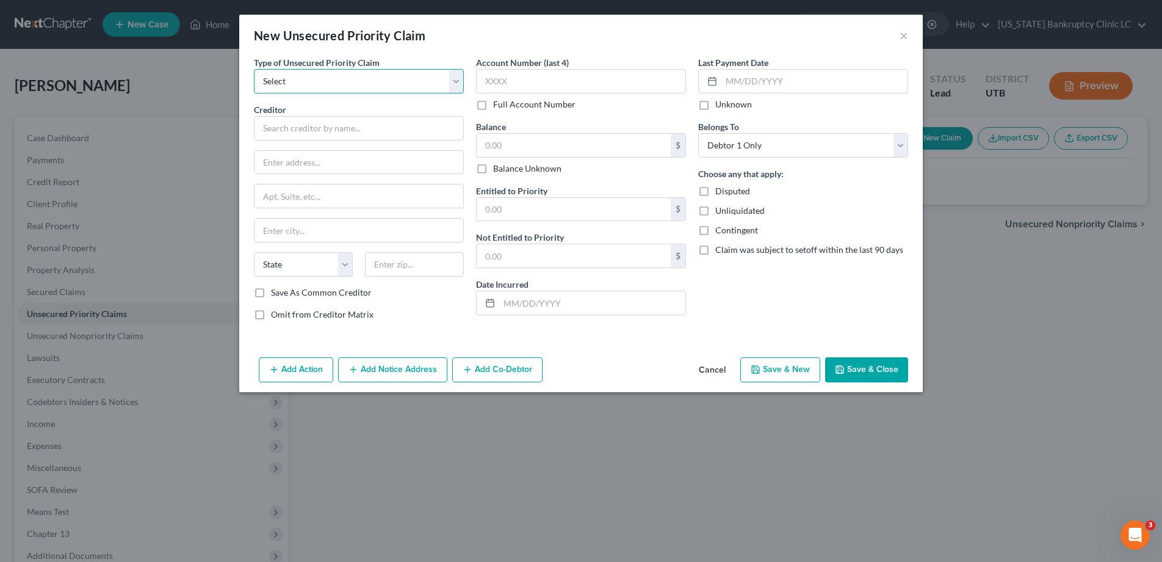
click at [458, 78] on select "Select Taxes & Other Government Units Domestic Support Obligations Extensions o…" at bounding box center [359, 81] width 210 height 24
select select "0"
click at [254, 69] on select "Select Taxes & Other Government Units Domestic Support Obligations Extensions o…" at bounding box center [359, 81] width 210 height 24
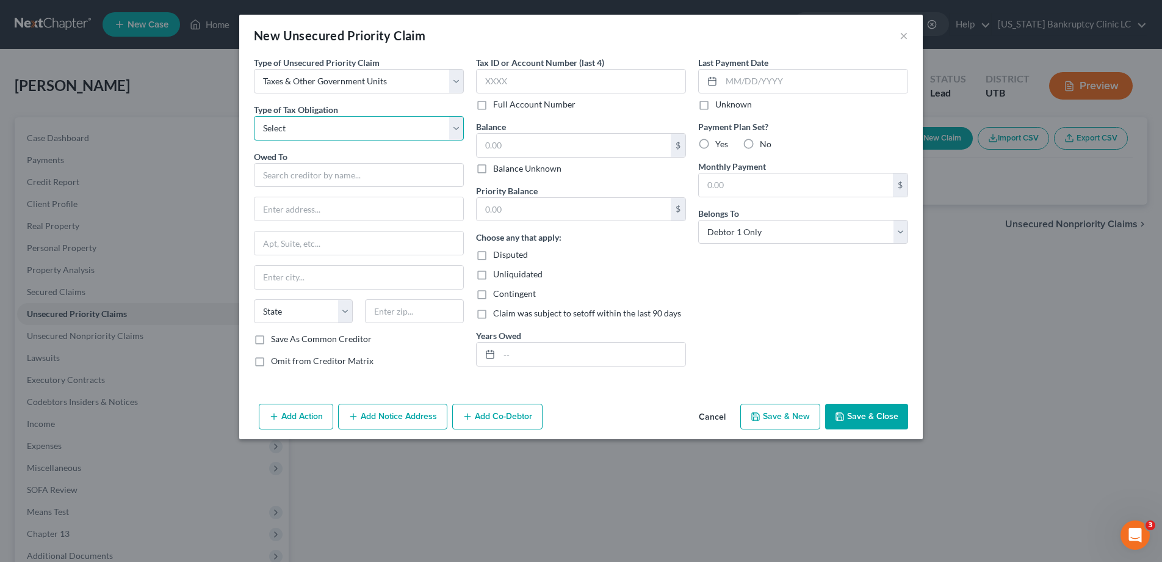
click at [458, 126] on select "Select Federal City State Franchise Tax Board Other" at bounding box center [359, 128] width 210 height 24
select select "0"
click at [254, 116] on select "Select Federal City State Franchise Tax Board Other" at bounding box center [359, 128] width 210 height 24
click at [390, 175] on input "text" at bounding box center [359, 175] width 210 height 24
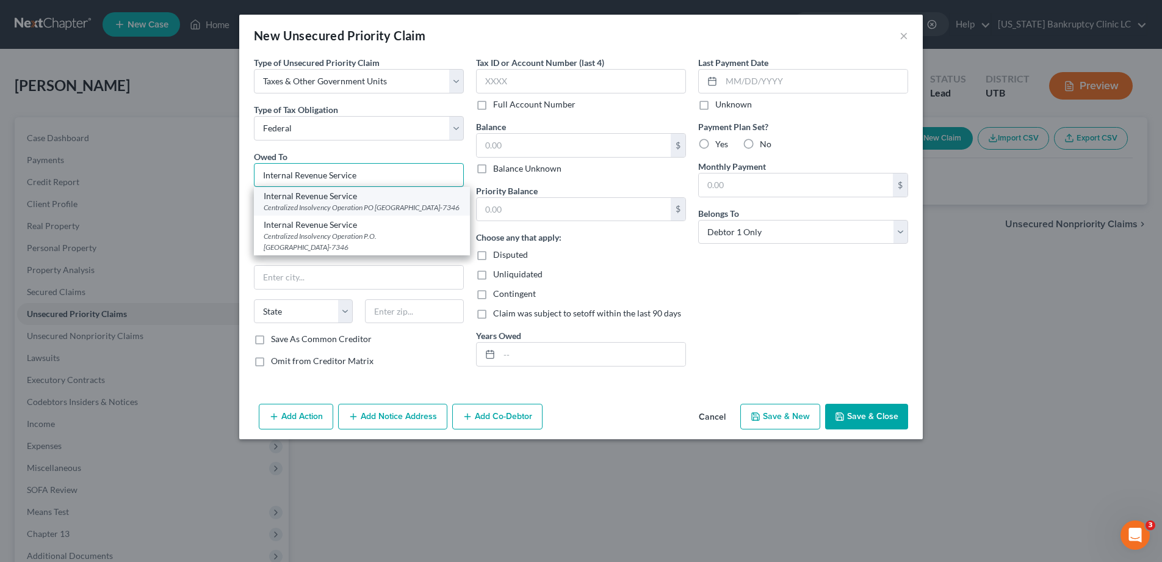
type input "Internal Revenue Service"
click at [381, 203] on div "Centralized Insolvency Operation PO [GEOGRAPHIC_DATA]-7346" at bounding box center [362, 207] width 197 height 10
type input "Centralized Insolvency Operation"
type input "PO Box 7346"
type input "Philadelphia"
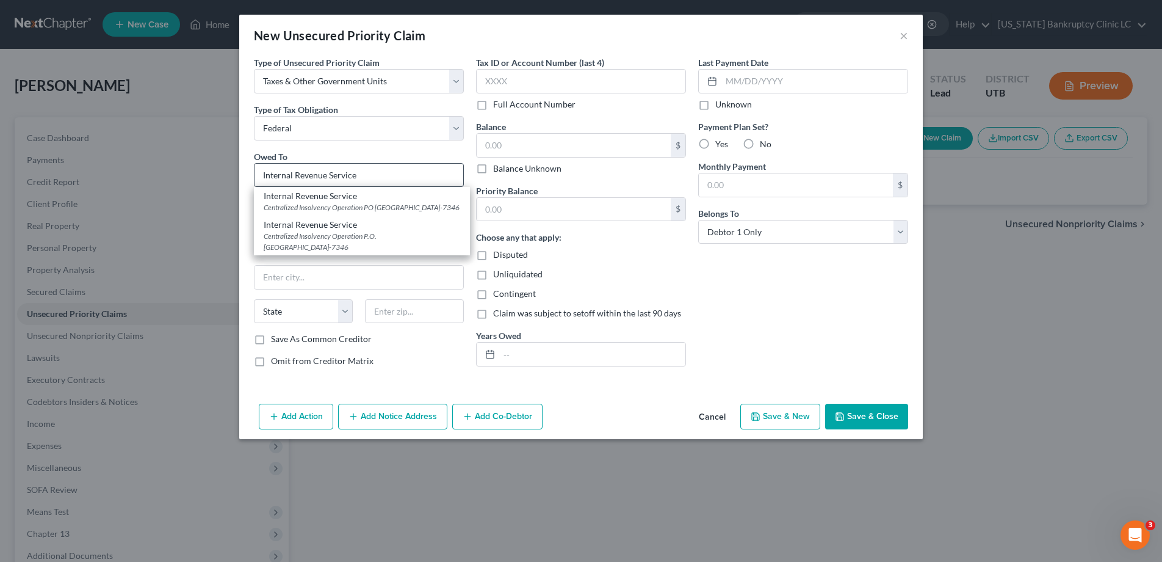
select select "39"
type input "19101-7346"
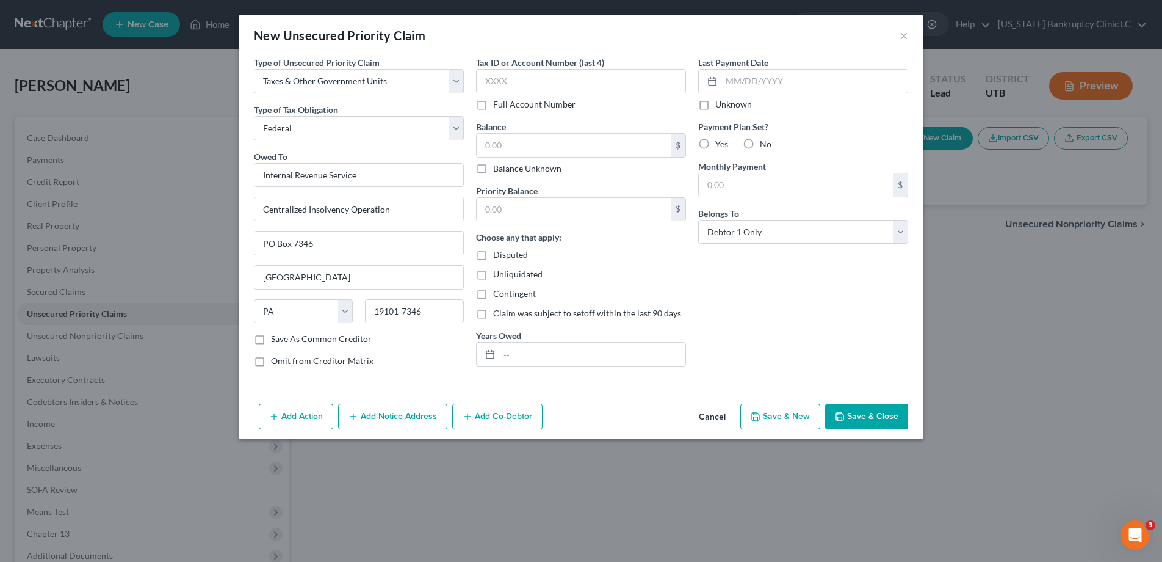
click at [776, 413] on button "Save & New" at bounding box center [781, 417] width 80 height 26
select select "0"
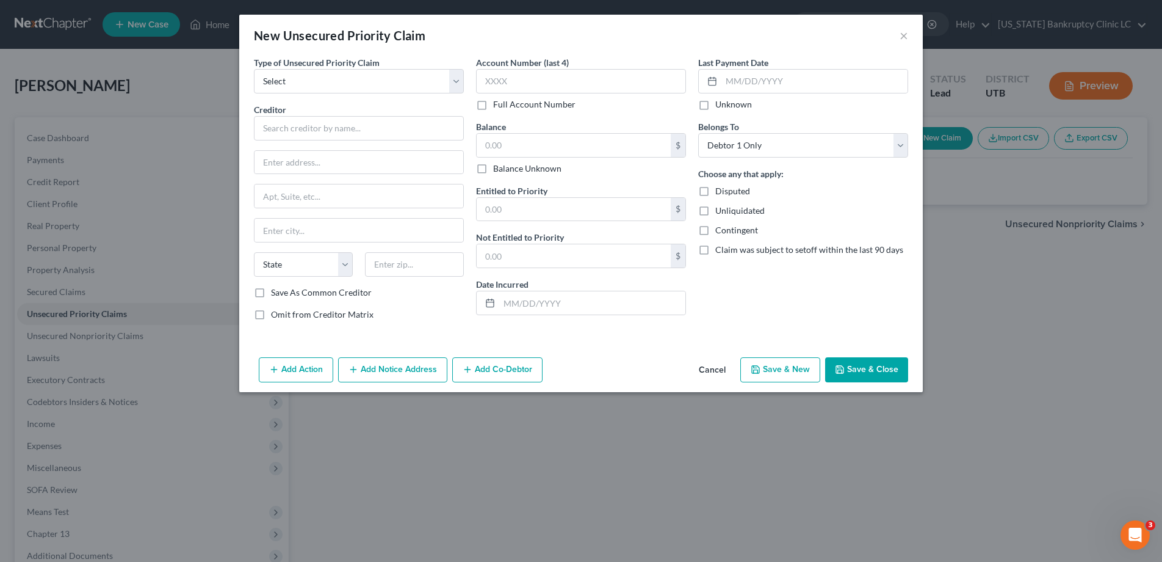
type input "0.00"
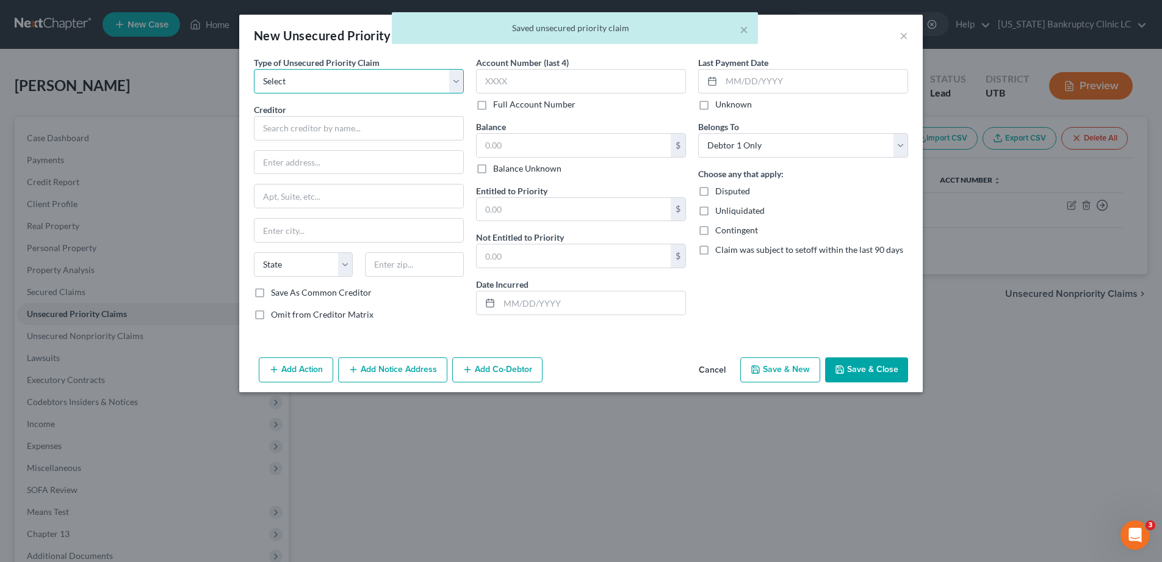
click at [459, 78] on select "Select Taxes & Other Government Units Domestic Support Obligations Extensions o…" at bounding box center [359, 81] width 210 height 24
select select "0"
click at [254, 69] on select "Select Taxes & Other Government Units Domestic Support Obligations Extensions o…" at bounding box center [359, 81] width 210 height 24
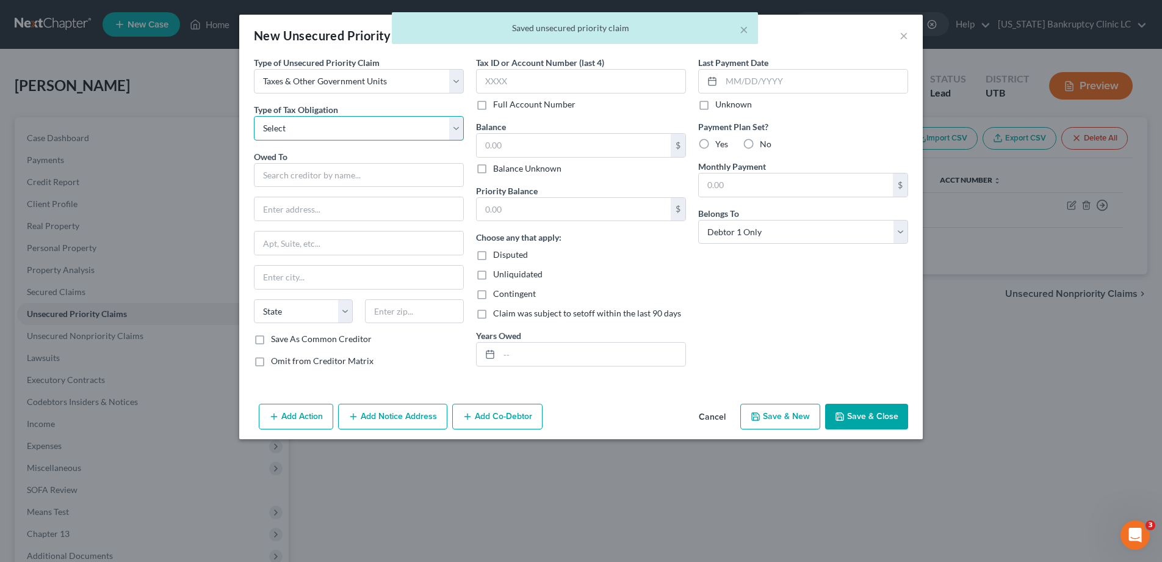
click at [457, 126] on select "Select Federal City State Franchise Tax Board Other" at bounding box center [359, 128] width 210 height 24
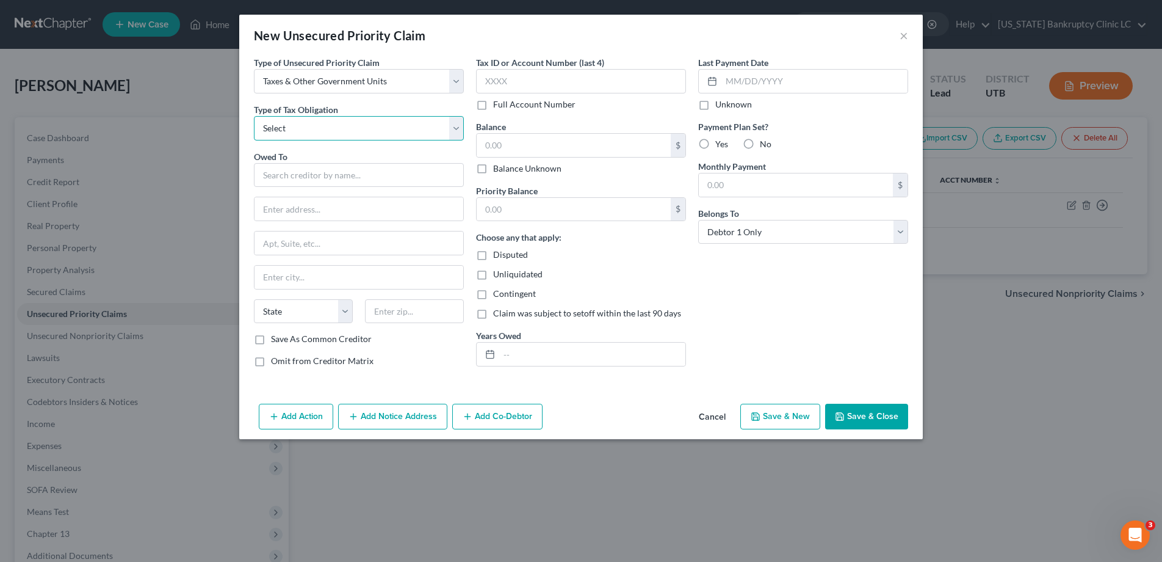
select select "2"
click at [254, 116] on select "Select Federal City State Franchise Tax Board Other" at bounding box center [359, 128] width 210 height 24
click at [408, 179] on input "text" at bounding box center [359, 175] width 210 height 24
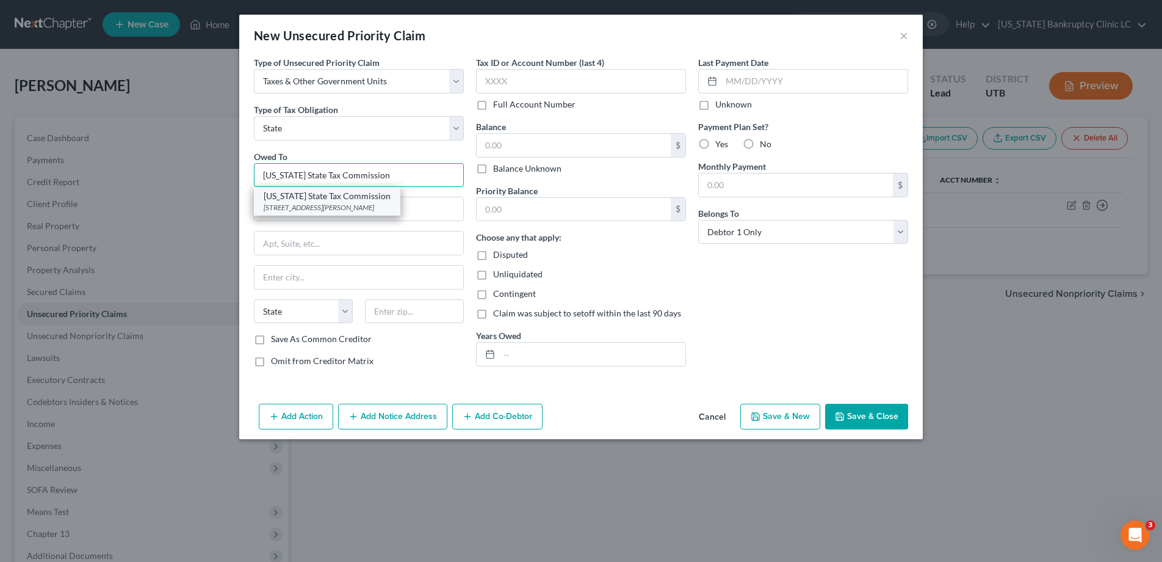
type input "[US_STATE] State Tax Commission"
click at [368, 206] on div "[STREET_ADDRESS][PERSON_NAME]" at bounding box center [327, 207] width 127 height 10
type input "210 North 1950 West"
type input "Special Services Division, Michelle Riggs"
type input "[GEOGRAPHIC_DATA]"
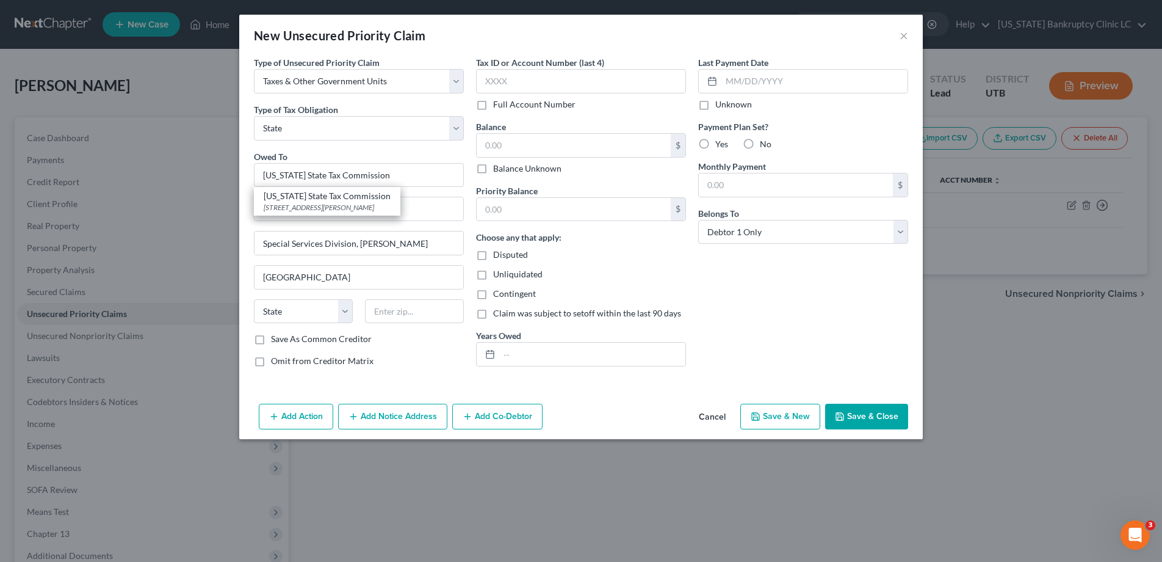
select select "46"
type input "84134"
click at [868, 421] on button "Save & Close" at bounding box center [866, 417] width 83 height 26
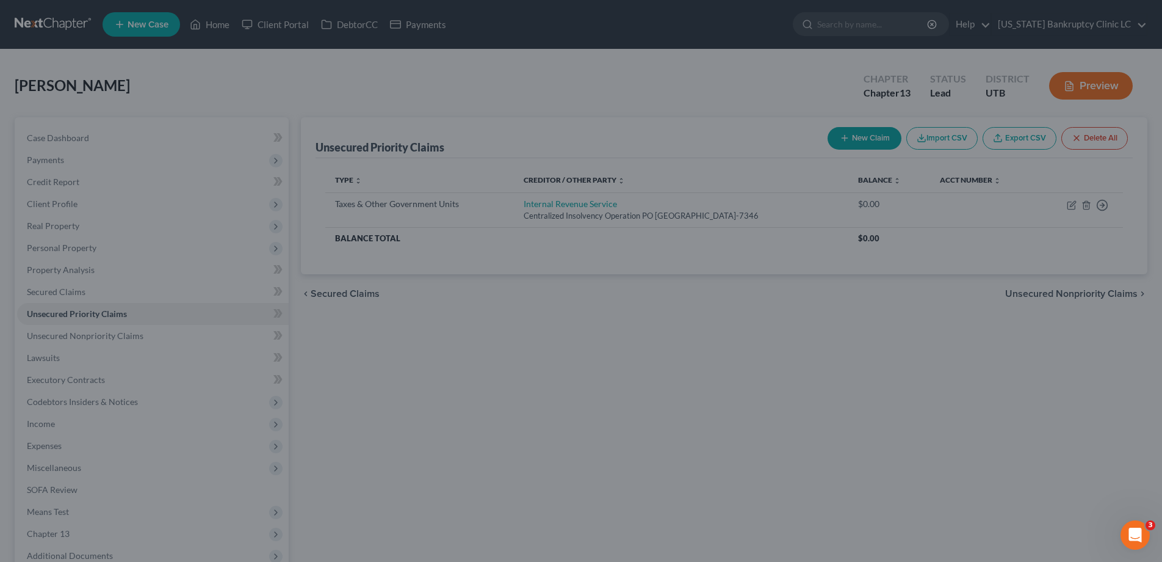
type input "0.00"
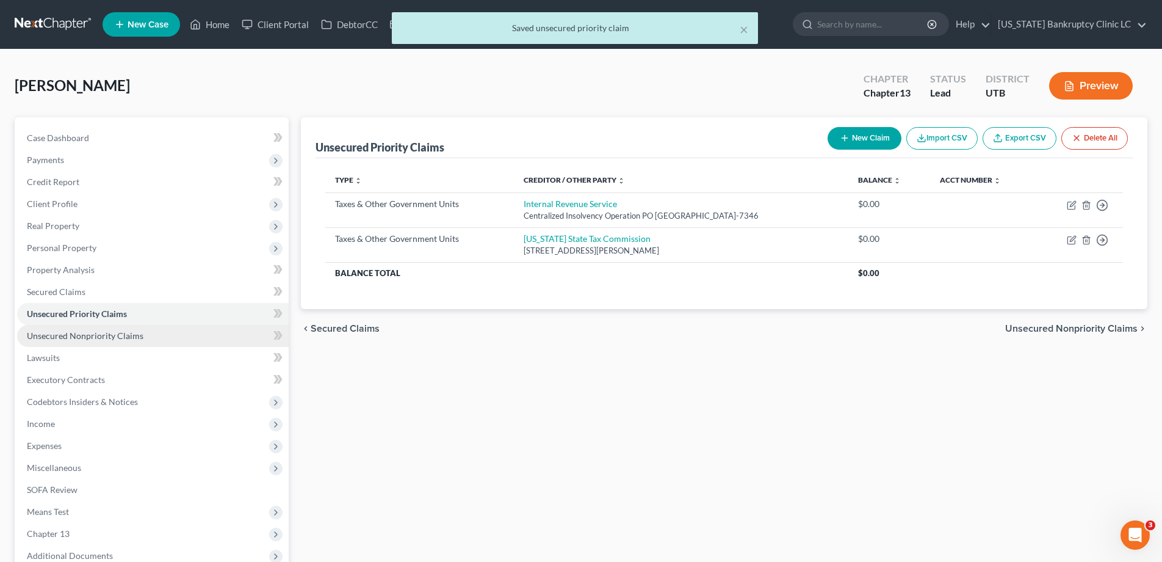
click at [67, 332] on span "Unsecured Nonpriority Claims" at bounding box center [85, 335] width 117 height 10
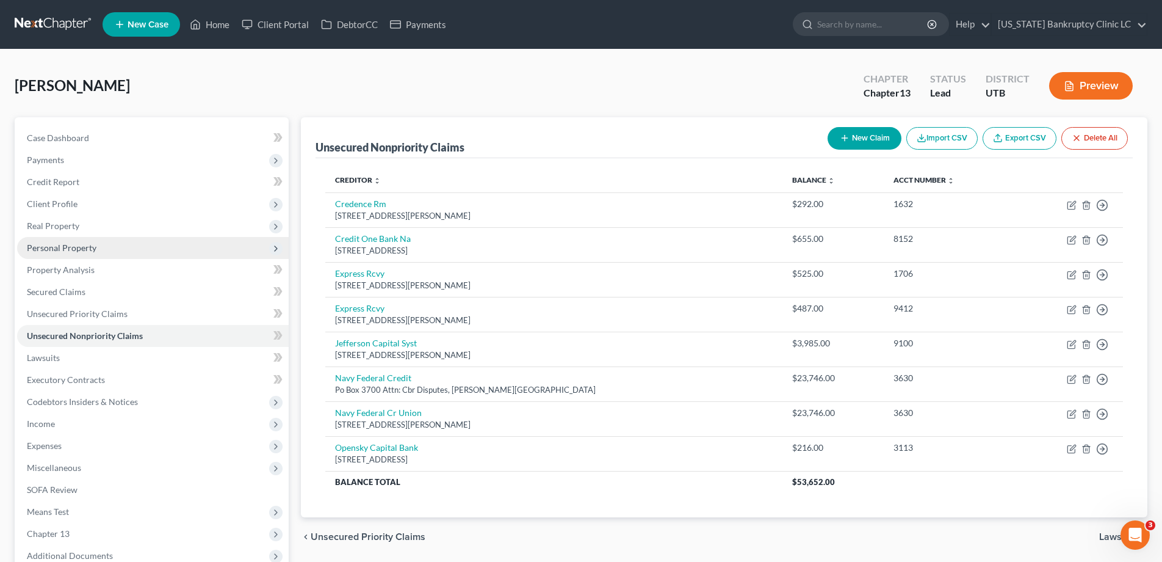
click at [40, 244] on span "Personal Property" at bounding box center [62, 247] width 70 height 10
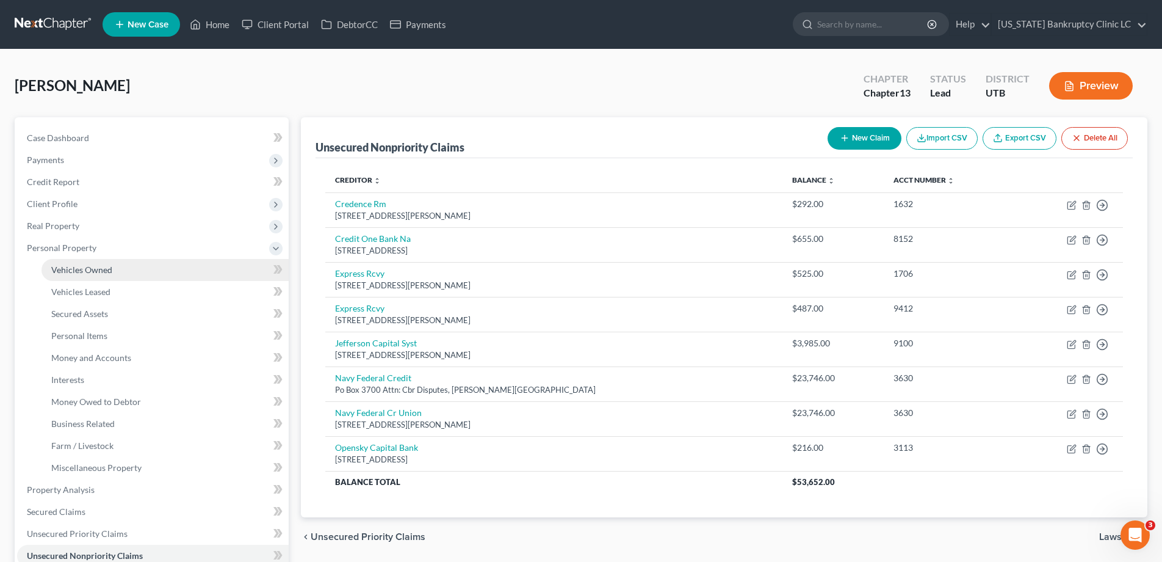
click at [82, 270] on span "Vehicles Owned" at bounding box center [81, 269] width 61 height 10
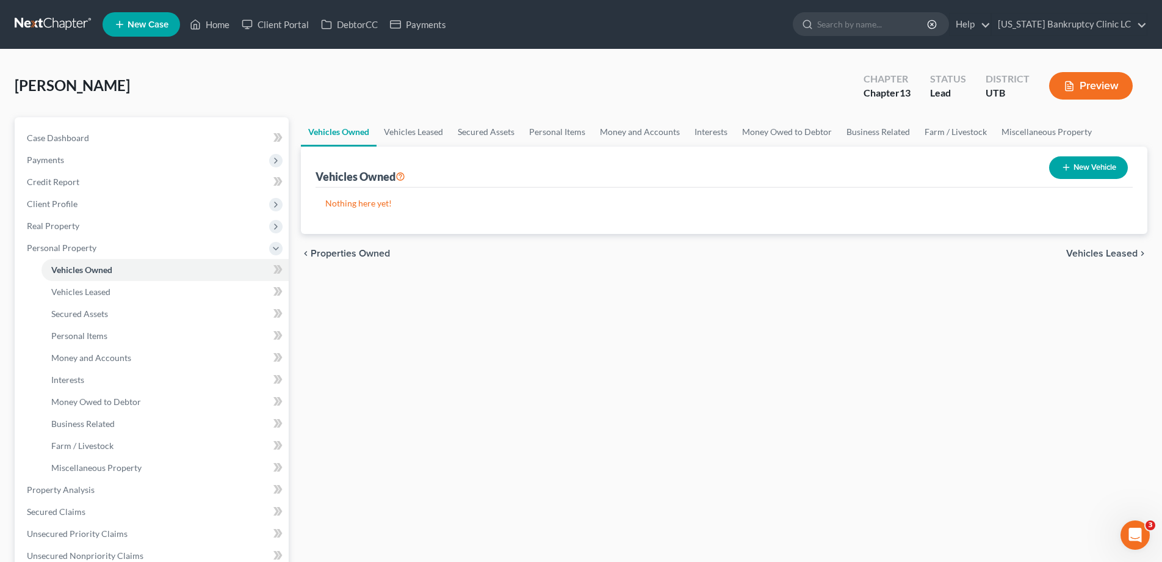
click at [1086, 168] on button "New Vehicle" at bounding box center [1088, 167] width 79 height 23
select select "0"
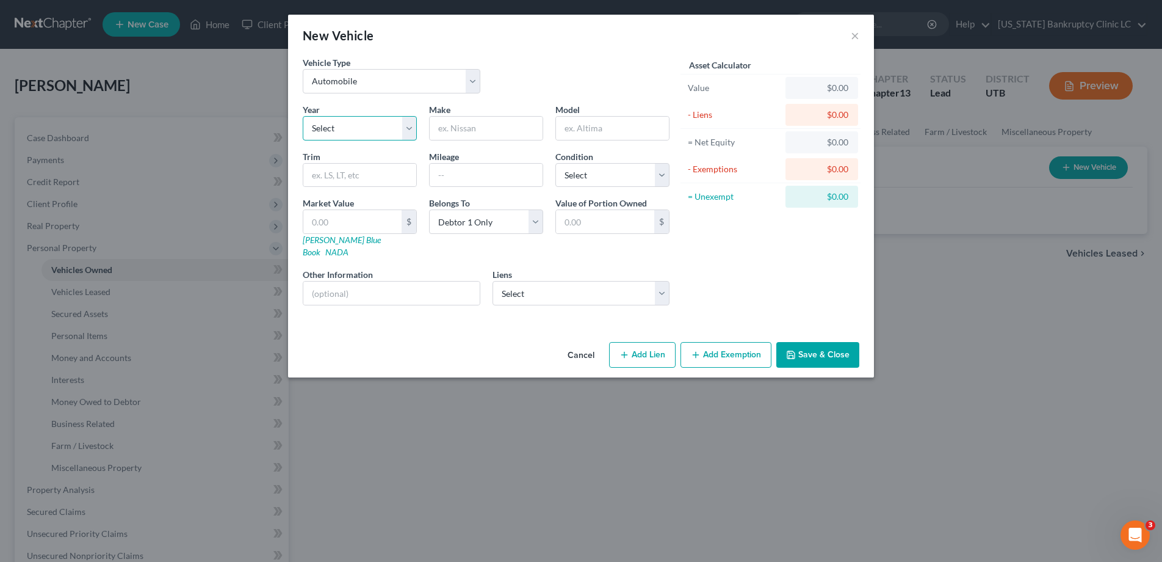
click at [408, 125] on select "Select 2026 2025 2024 2023 2022 2021 2020 2019 2018 2017 2016 2015 2014 2013 20…" at bounding box center [360, 128] width 114 height 24
select select "23"
click at [303, 116] on select "Select 2026 2025 2024 2023 2022 2021 2020 2019 2018 2017 2016 2015 2014 2013 20…" at bounding box center [360, 128] width 114 height 24
click at [513, 129] on input "text" at bounding box center [486, 128] width 113 height 23
type input "Ford"
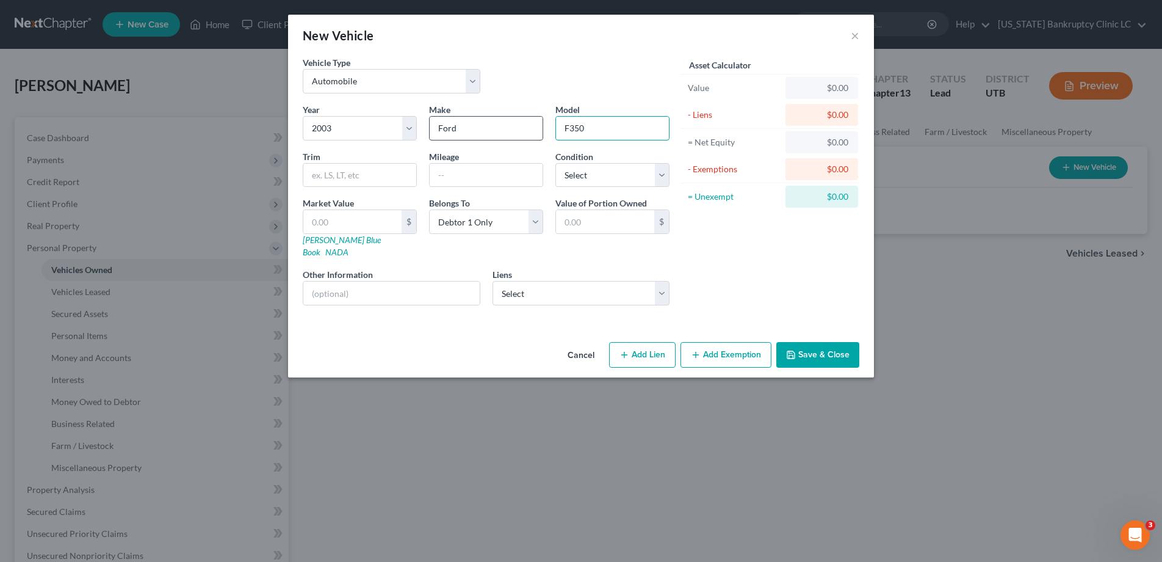
type input "F350"
type input "King Ranch Super Cab"
type input "150000"
click at [662, 174] on select "Select Excellent Very Good Good Fair Poor" at bounding box center [613, 175] width 114 height 24
select select "3"
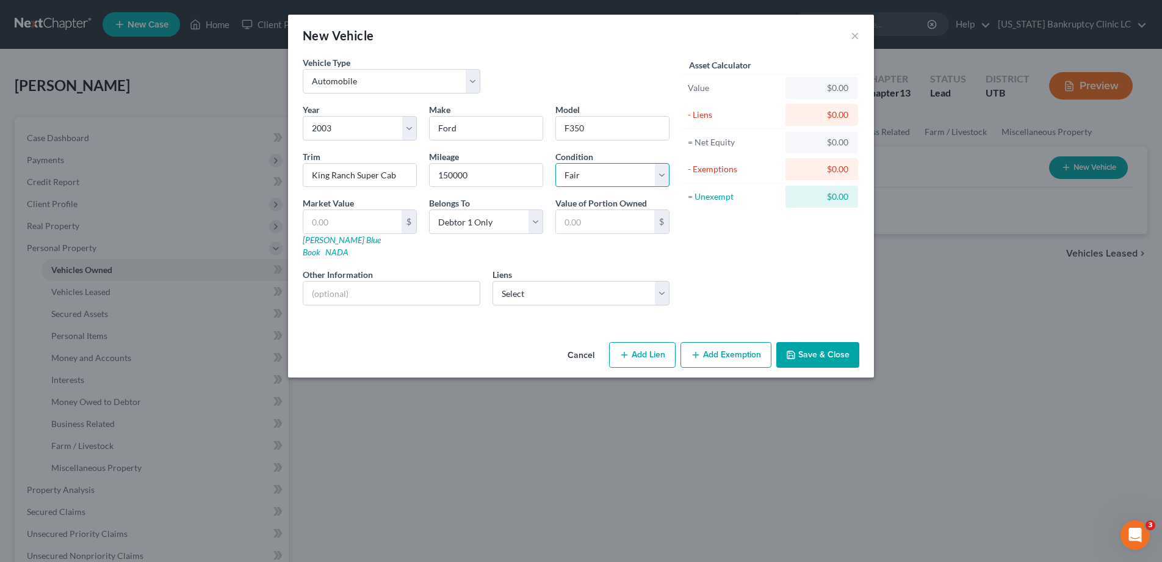
click at [556, 163] on select "Select Excellent Very Good Good Fair Poor" at bounding box center [613, 175] width 114 height 24
click at [371, 219] on input "text" at bounding box center [352, 221] width 98 height 23
type input "5"
type input "5.00"
type input "50"
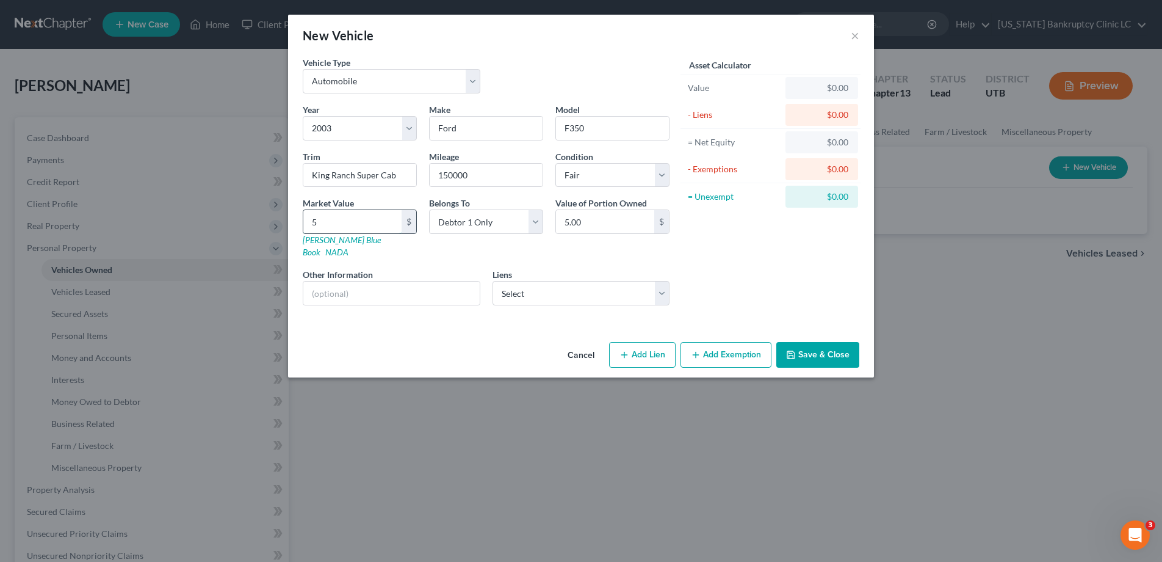
type input "50.00"
type input "507"
type input "507.00"
type input "5073"
type input "5,073.00"
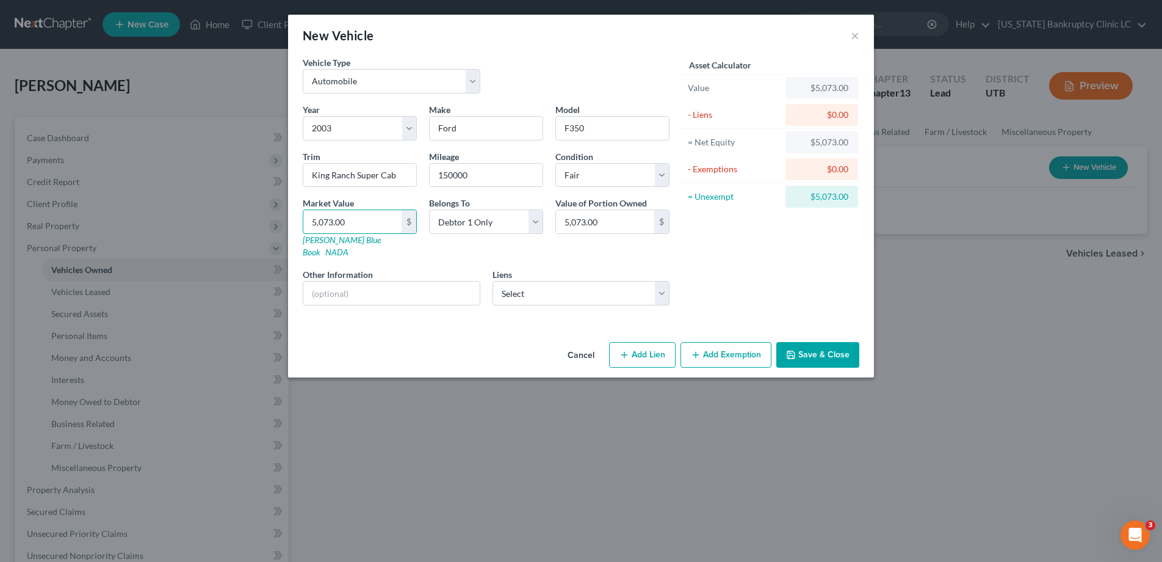
type input "5,073.00"
click at [725, 346] on button "Add Exemption" at bounding box center [726, 355] width 91 height 26
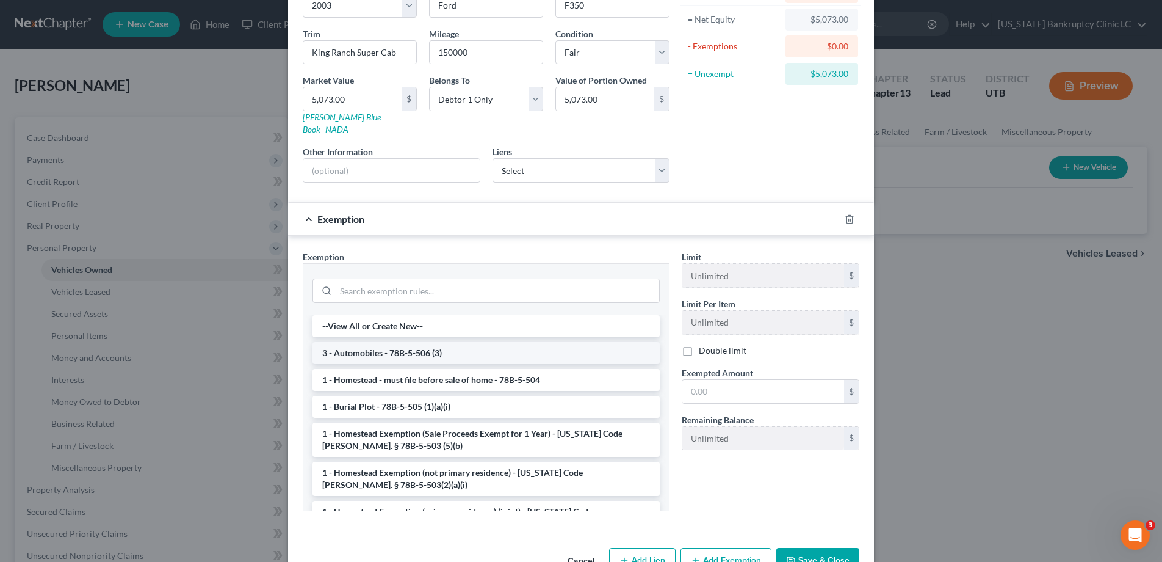
click at [516, 346] on li "3 - Automobiles - 78B-5-506 (3)" at bounding box center [486, 353] width 347 height 22
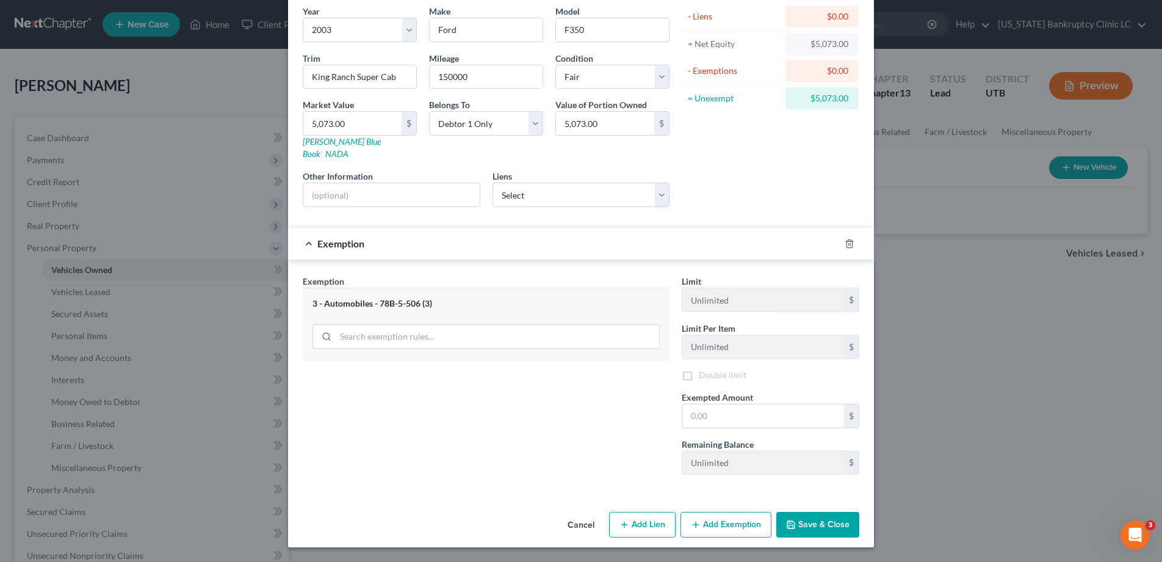
scroll to position [88, 0]
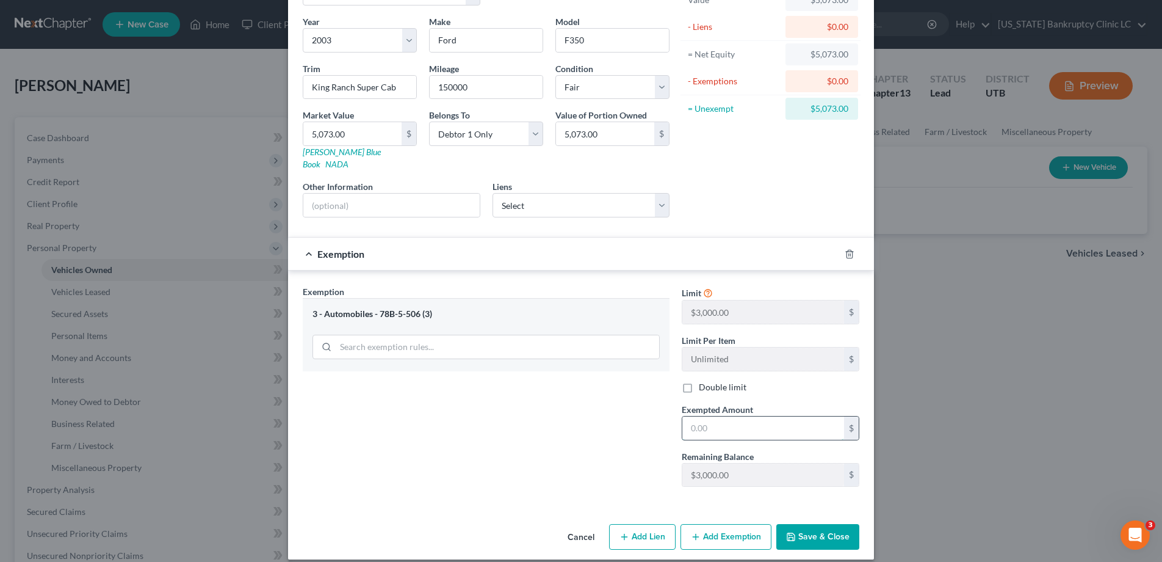
click at [745, 416] on input "text" at bounding box center [764, 427] width 162 height 23
type input "3,000.00"
click at [805, 524] on button "Save & Close" at bounding box center [818, 537] width 83 height 26
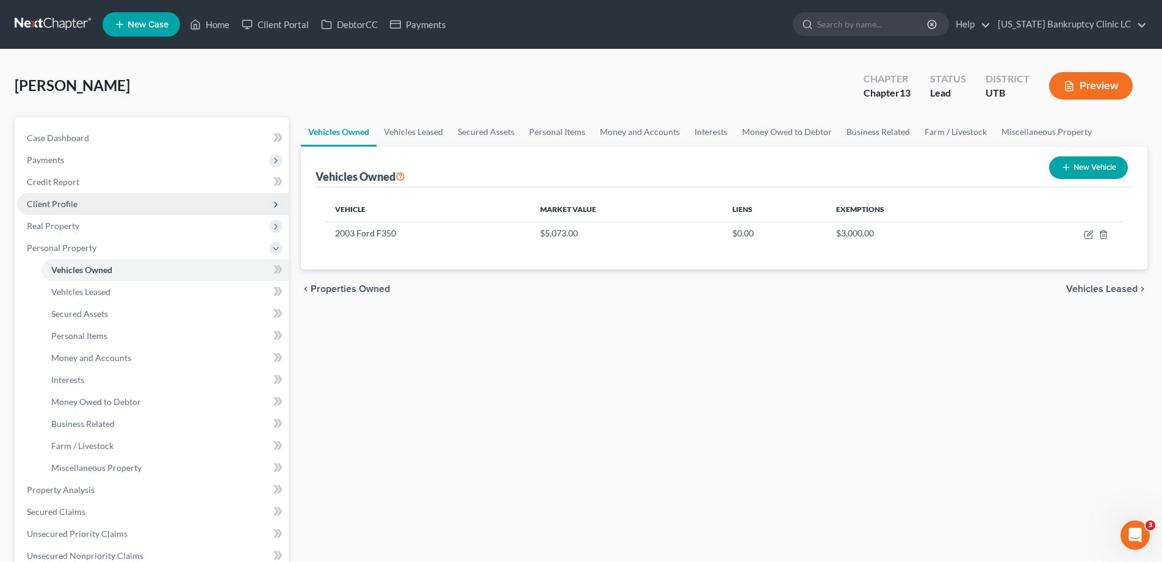
click at [66, 208] on span "Client Profile" at bounding box center [52, 203] width 51 height 10
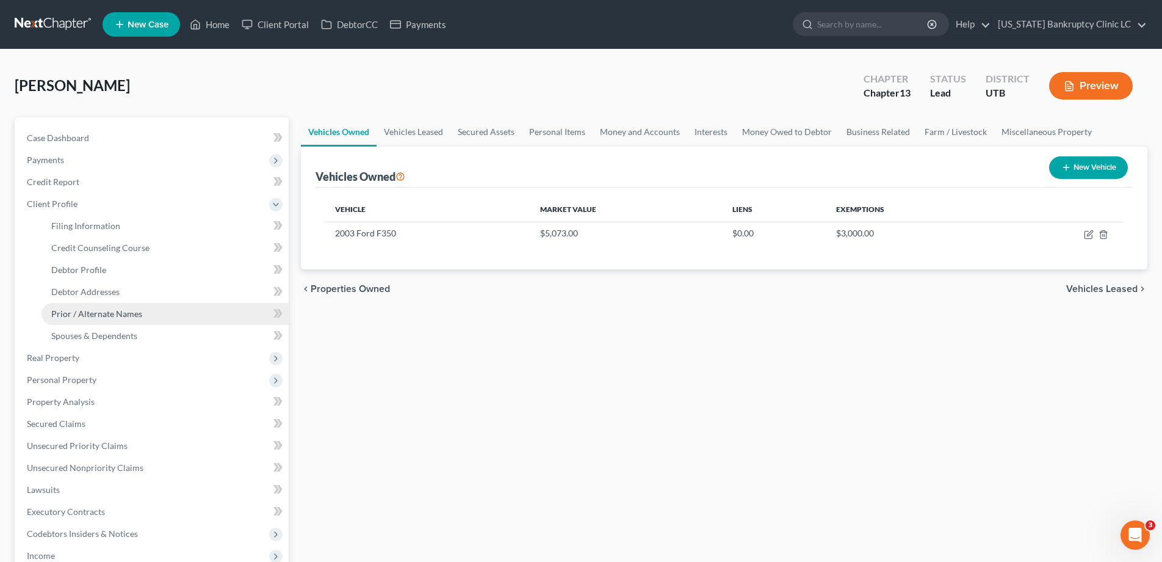
click at [81, 311] on span "Prior / Alternate Names" at bounding box center [96, 313] width 91 height 10
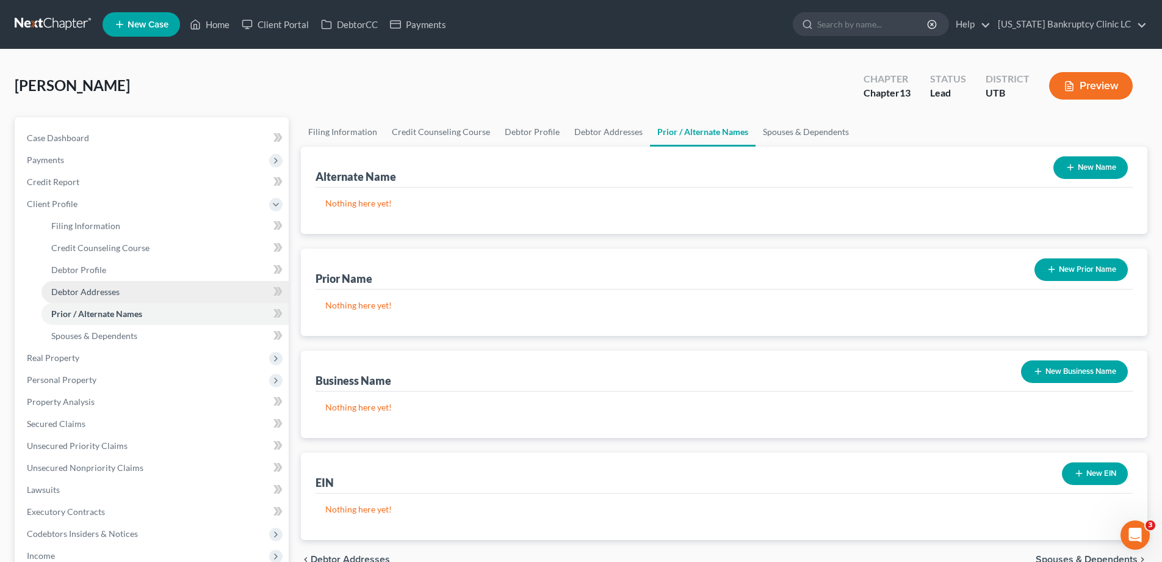
click at [89, 291] on span "Debtor Addresses" at bounding box center [85, 291] width 68 height 10
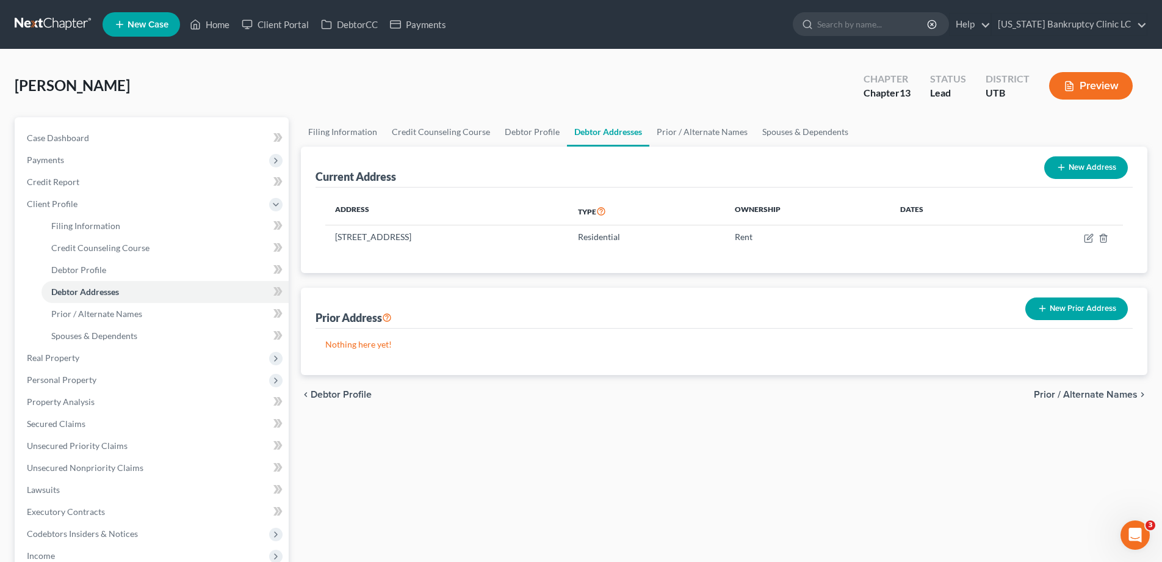
click at [1105, 308] on button "New Prior Address" at bounding box center [1077, 308] width 103 height 23
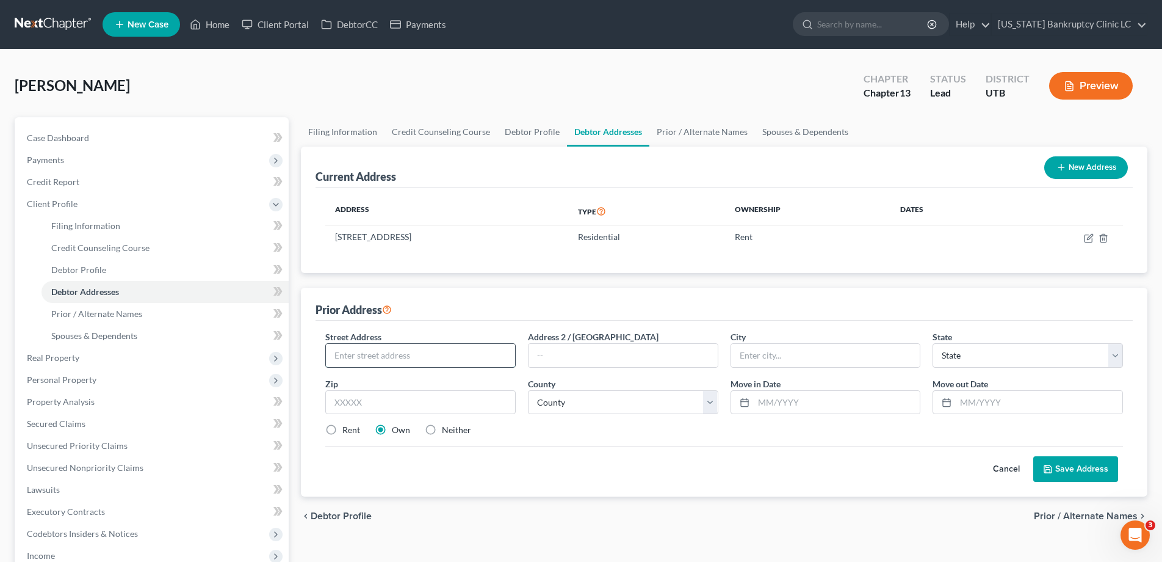
click at [426, 355] on input "text" at bounding box center [420, 355] width 189 height 23
type input "4965 Old Post Road #65"
type input "[PERSON_NAME]"
select select "46"
type input "84405"
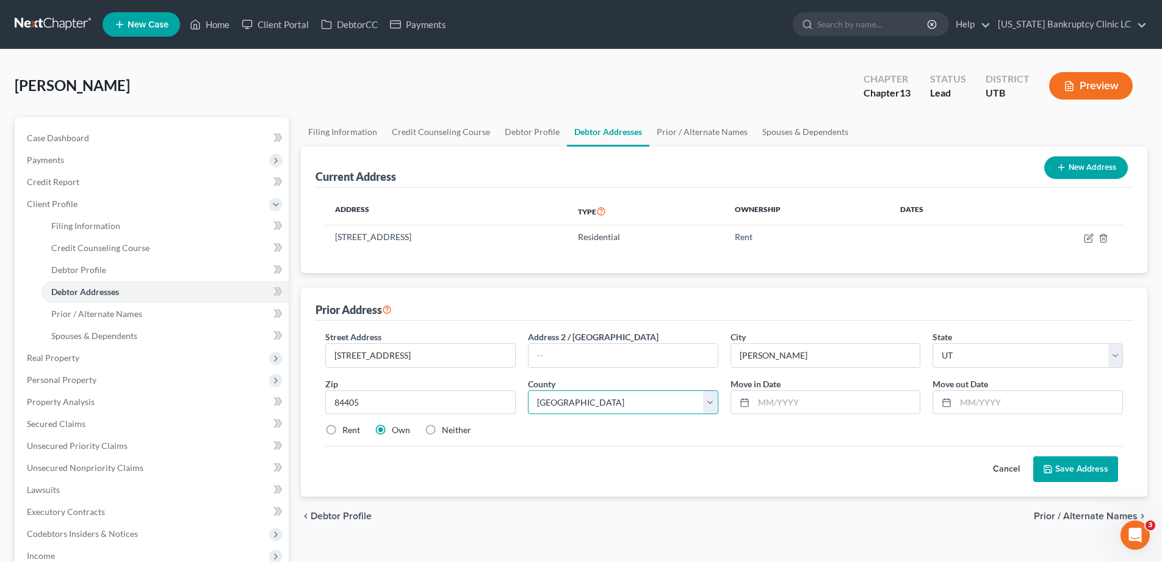
select select "28"
type input "07/2023"
type input "0"
click at [795, 403] on input "07/2023" at bounding box center [837, 402] width 167 height 23
type input "07/2022"
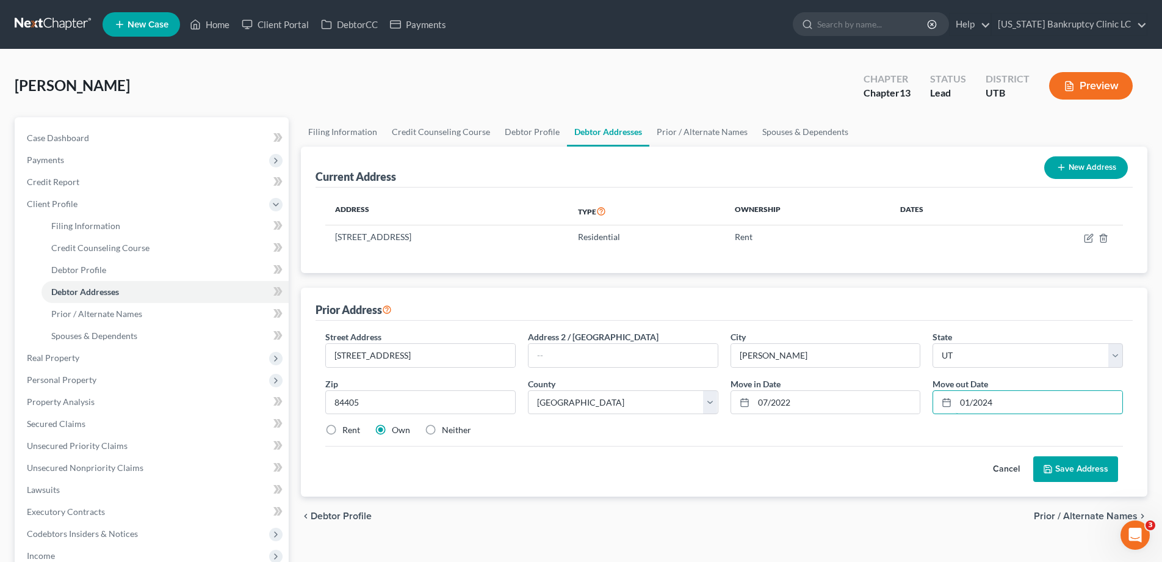
type input "01/2024"
drag, startPoint x: 332, startPoint y: 430, endPoint x: 347, endPoint y: 438, distance: 17.7
click at [342, 431] on label "Rent" at bounding box center [351, 430] width 18 height 12
click at [347, 431] on input "Rent" at bounding box center [351, 428] width 8 height 8
radio input "true"
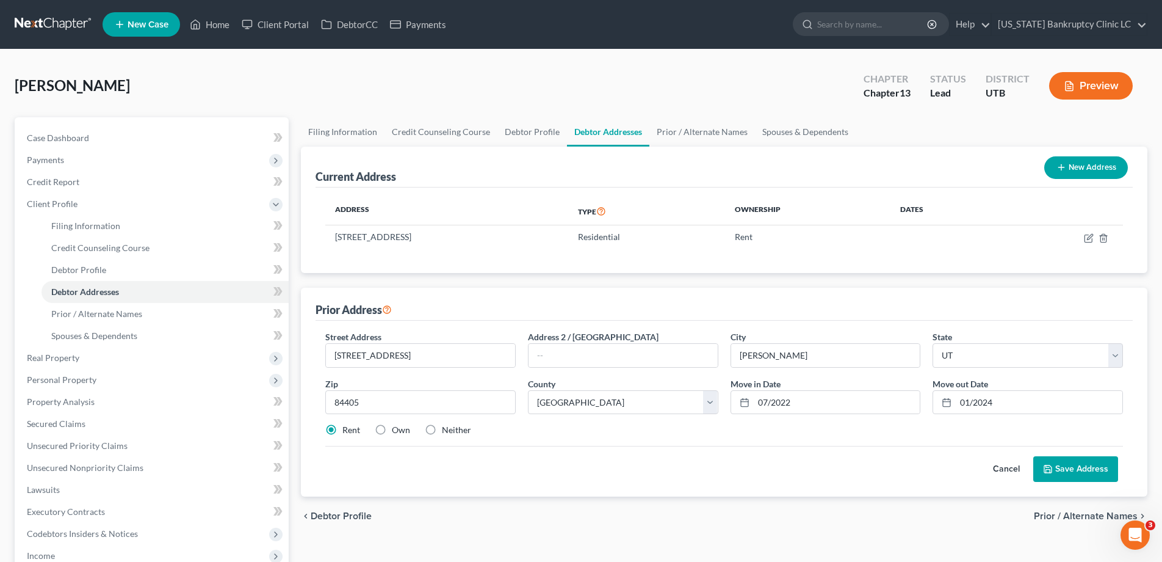
click at [1086, 468] on button "Save Address" at bounding box center [1076, 469] width 85 height 26
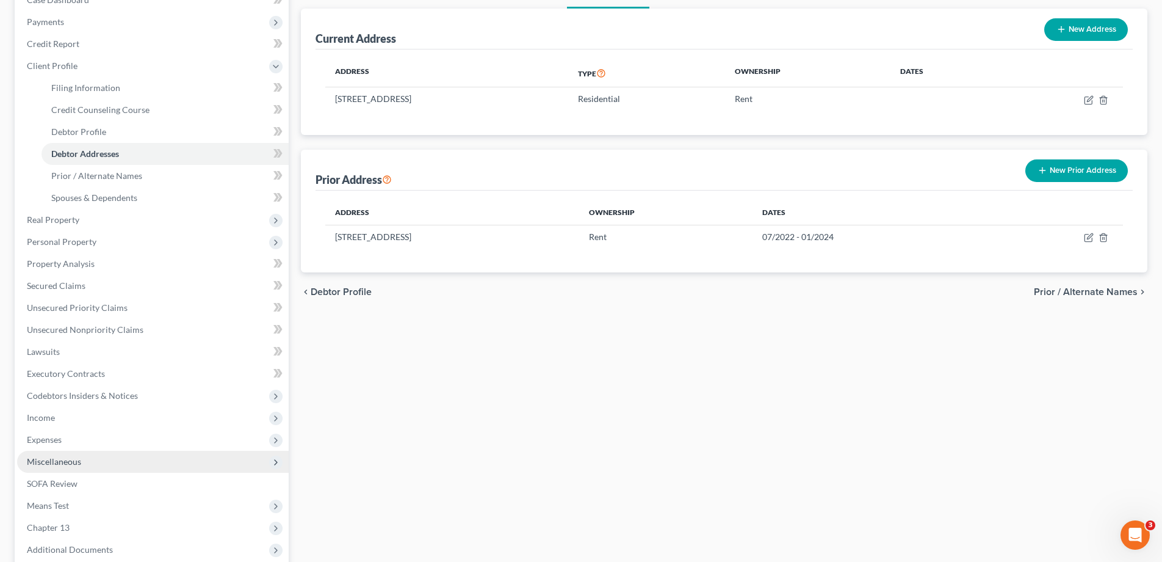
scroll to position [139, 0]
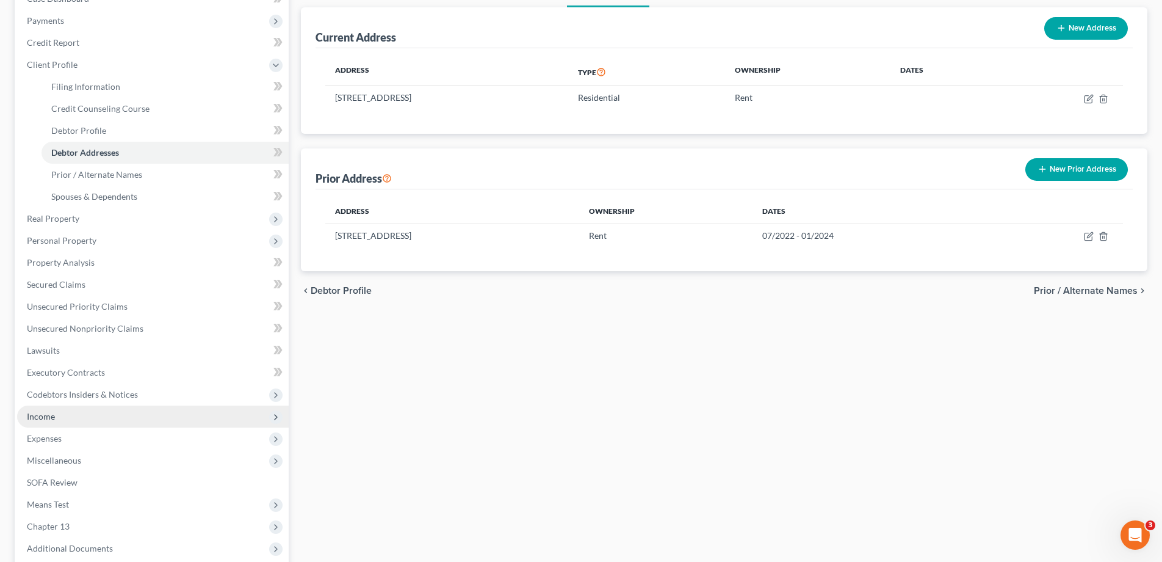
click at [67, 420] on span "Income" at bounding box center [153, 416] width 272 height 22
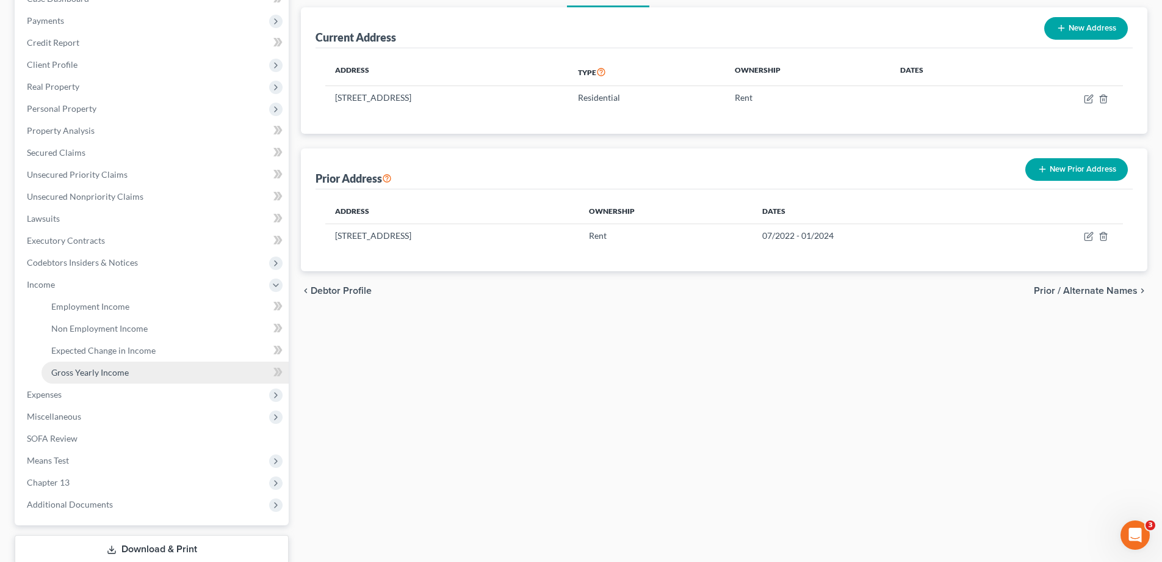
click at [101, 379] on link "Gross Yearly Income" at bounding box center [165, 372] width 247 height 22
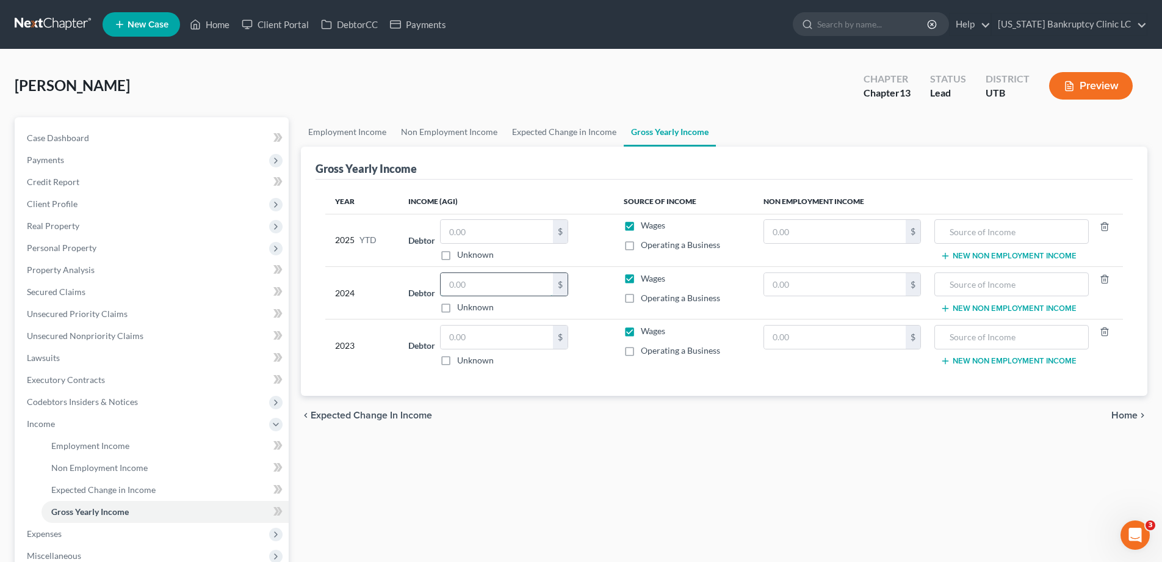
click at [496, 286] on input "text" at bounding box center [497, 284] width 112 height 23
type input "55,174"
type input "16,185"
click at [791, 286] on input "text" at bounding box center [835, 284] width 142 height 23
type input "0"
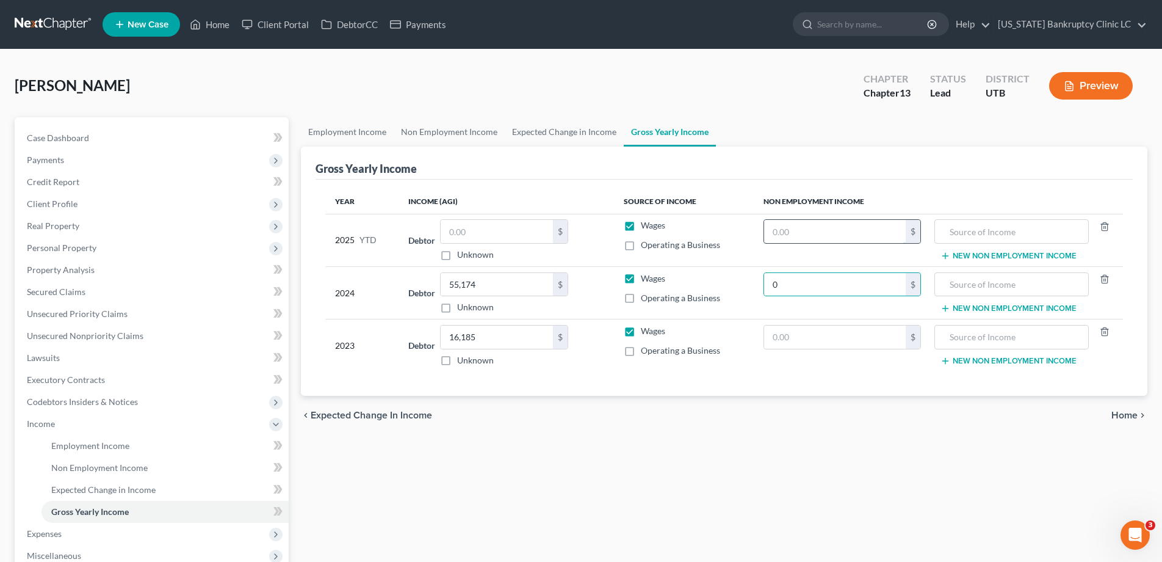
click at [808, 231] on input "text" at bounding box center [835, 231] width 142 height 23
type input "40,500"
type input "VA Disability Income"
click at [798, 288] on input "0" at bounding box center [835, 284] width 142 height 23
type input "54,000"
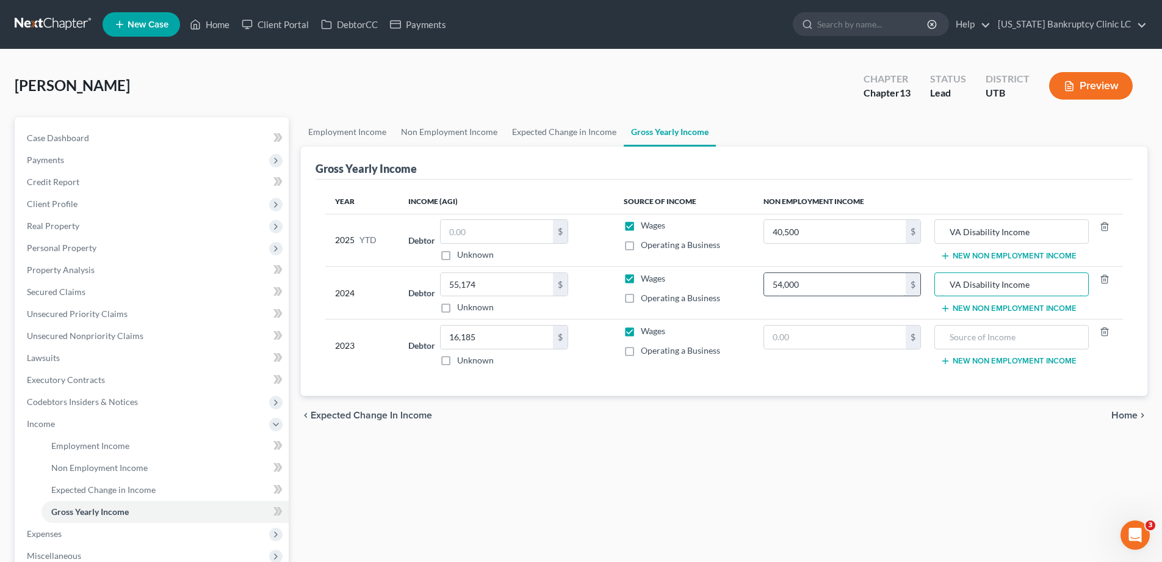
type input "VA Disability Income"
click at [809, 331] on input "text" at bounding box center [835, 336] width 142 height 23
type input "54,000"
type input "VA Disabilty Income"
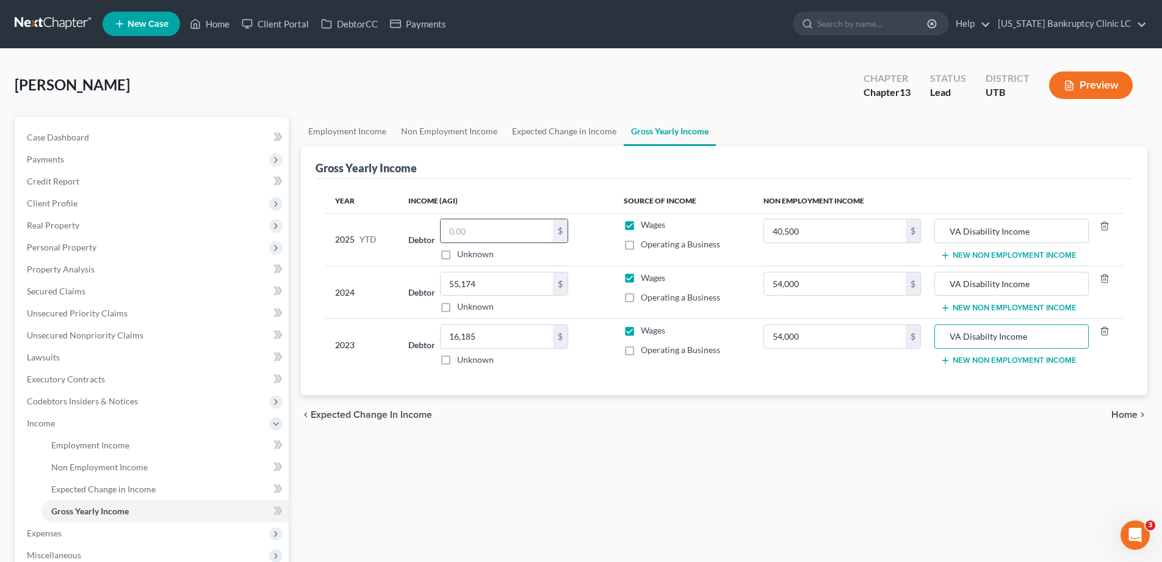
click at [468, 235] on input "text" at bounding box center [497, 230] width 112 height 23
click at [504, 230] on input "10,000" at bounding box center [497, 230] width 112 height 23
type input "15,173.71"
click at [330, 136] on link "Employment Income" at bounding box center [347, 131] width 93 height 29
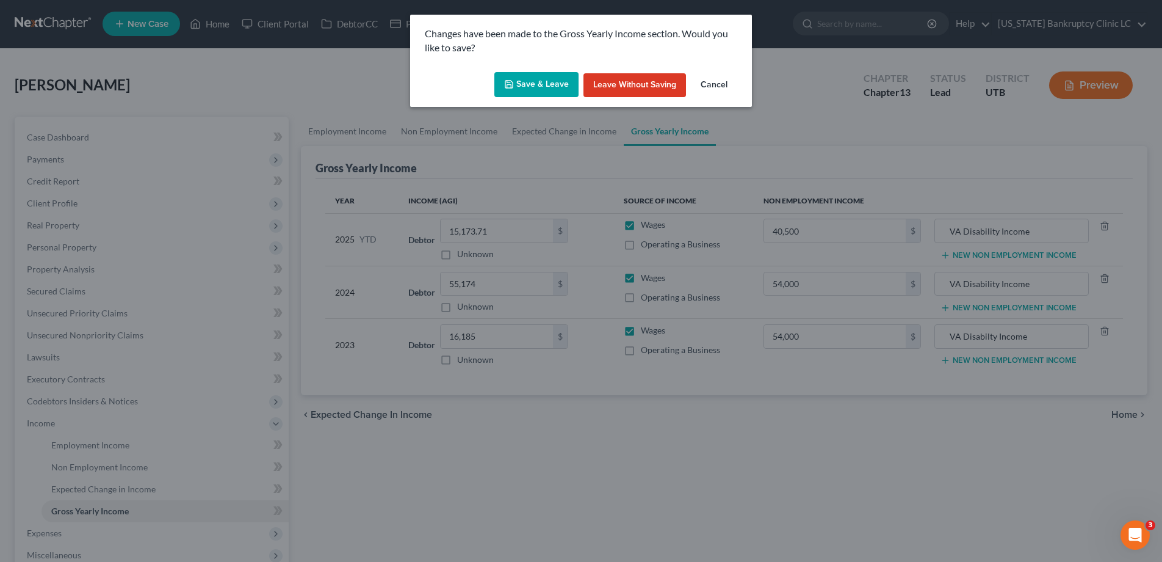
click at [521, 88] on button "Save & Leave" at bounding box center [537, 85] width 84 height 26
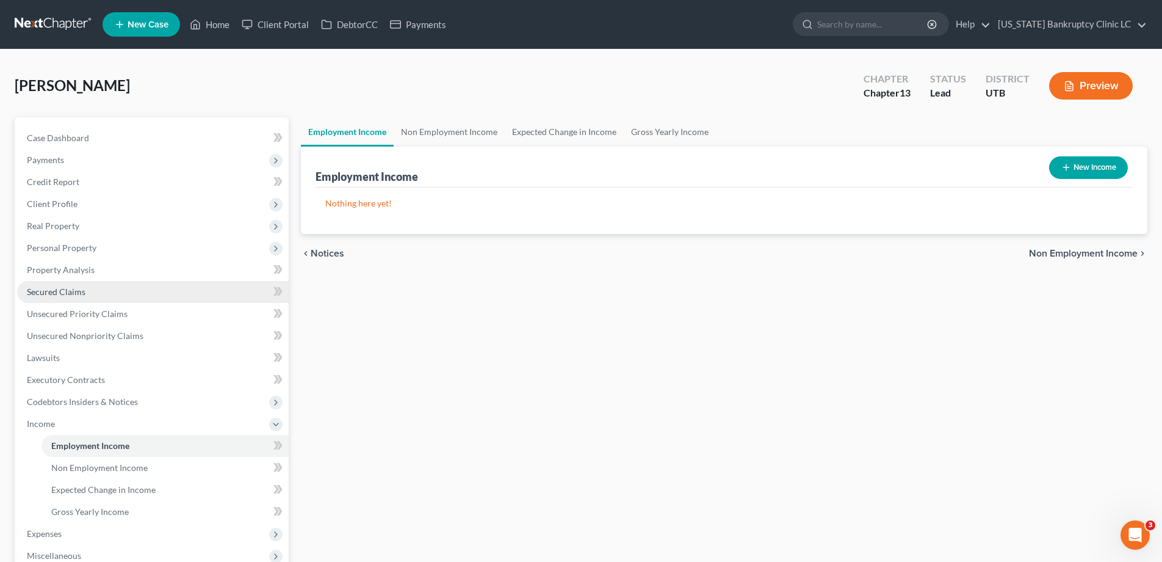
click at [59, 289] on span "Secured Claims" at bounding box center [56, 291] width 59 height 10
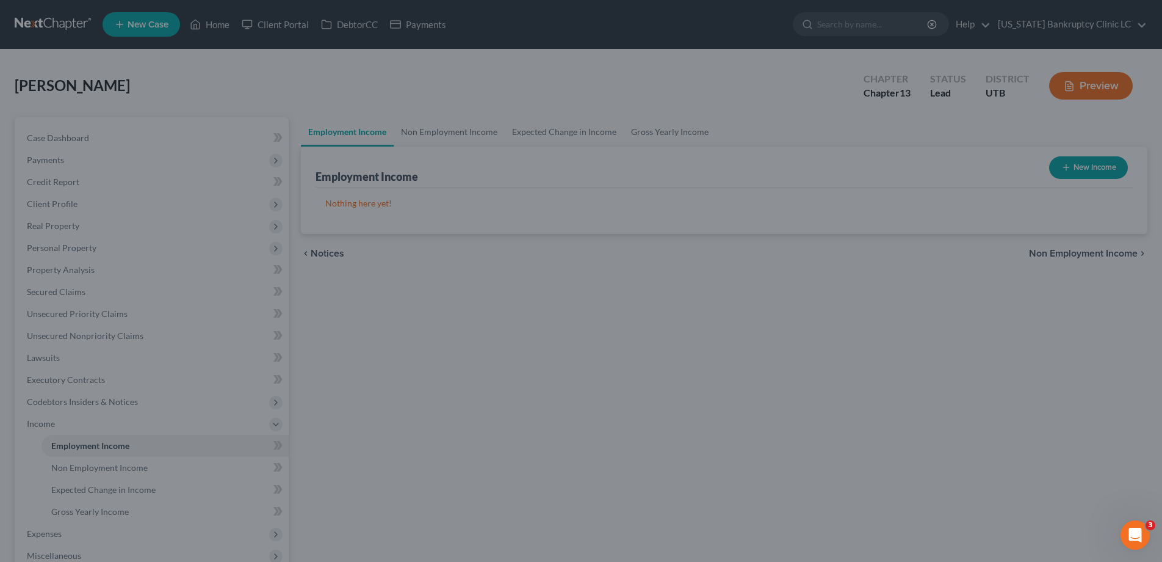
click at [48, 295] on div at bounding box center [581, 281] width 1162 height 562
click at [73, 281] on div at bounding box center [581, 281] width 1162 height 562
click at [465, 307] on div at bounding box center [581, 281] width 1162 height 562
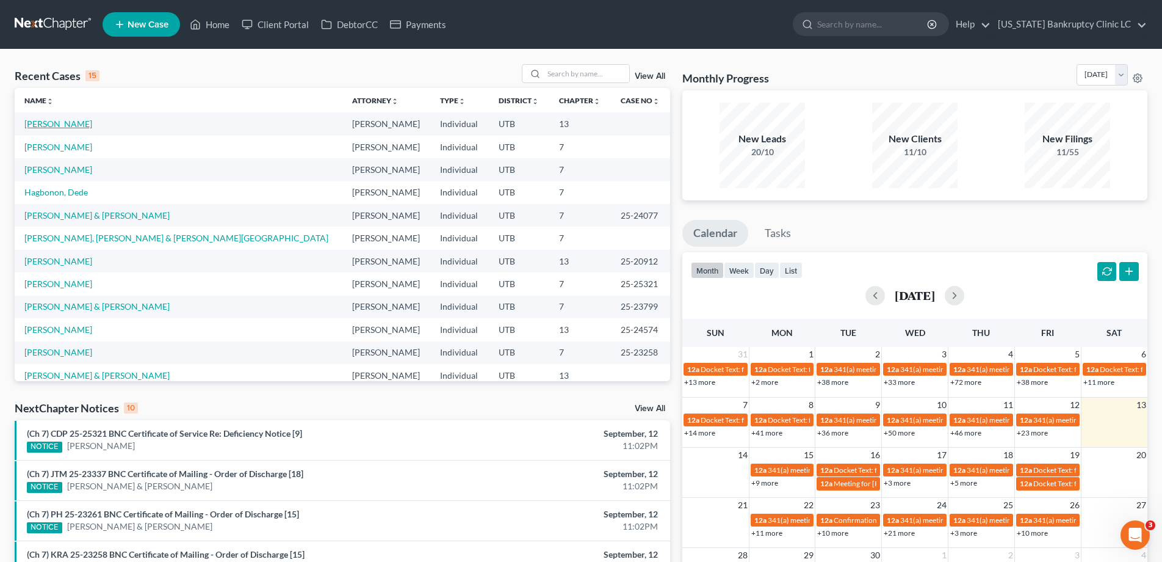
click at [67, 121] on link "[PERSON_NAME]" at bounding box center [58, 123] width 68 height 10
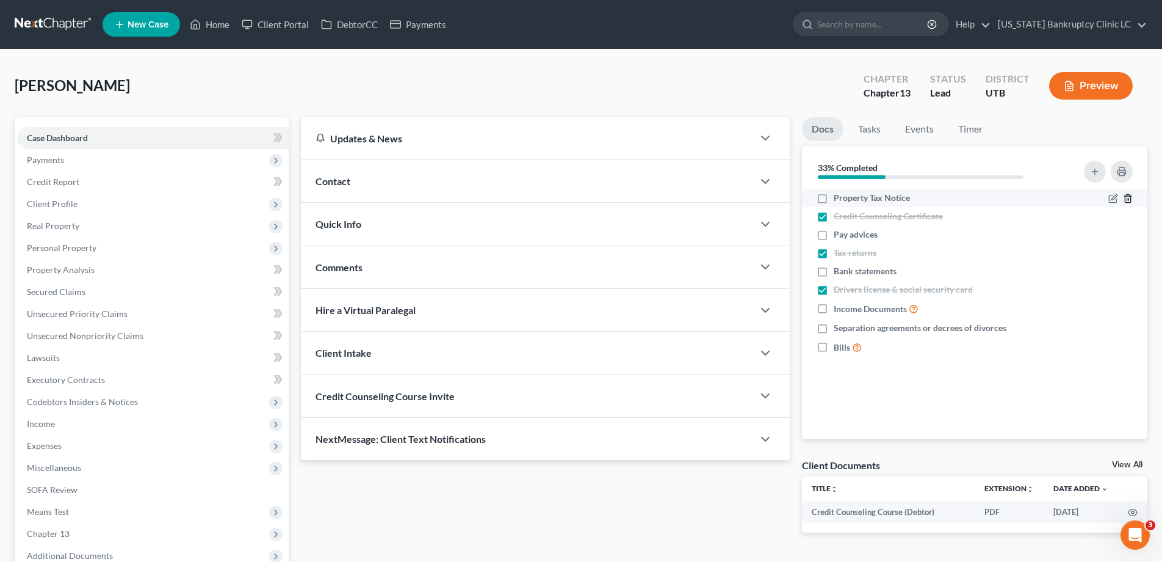
click at [1128, 197] on icon "button" at bounding box center [1128, 199] width 10 height 10
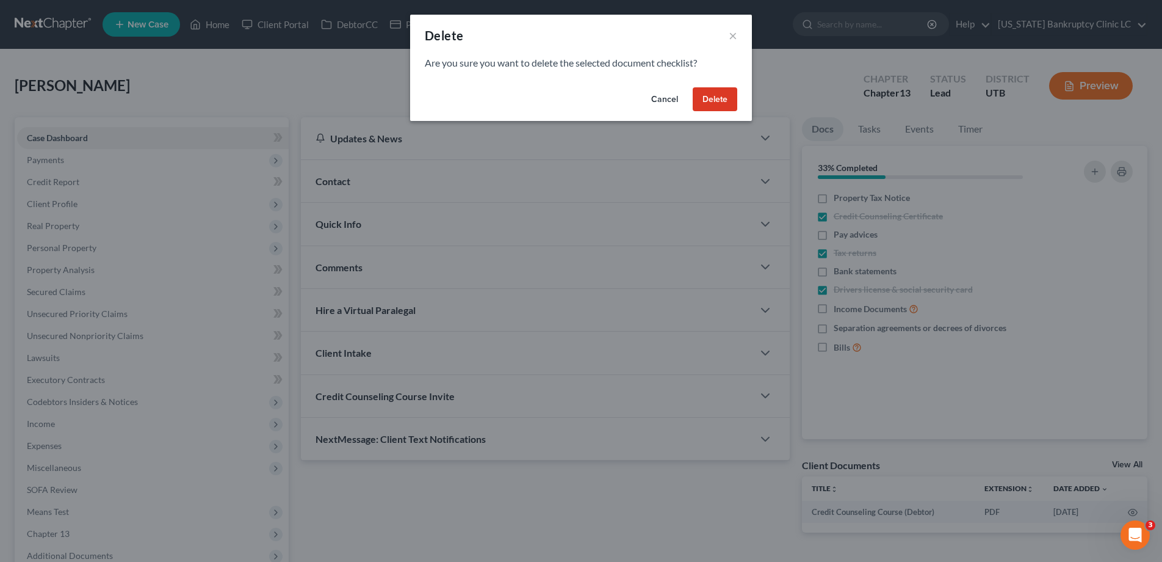
click at [719, 100] on button "Delete" at bounding box center [715, 99] width 45 height 24
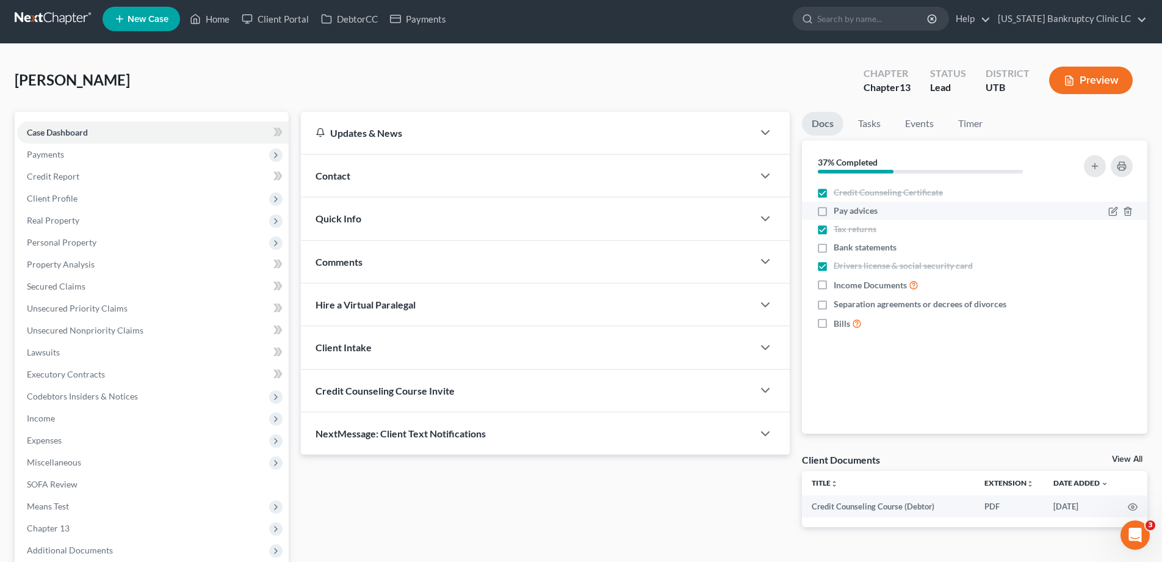
click at [834, 217] on label "Pay advices" at bounding box center [856, 211] width 44 height 12
click at [839, 212] on input "Pay advices" at bounding box center [843, 209] width 8 height 8
checkbox input "true"
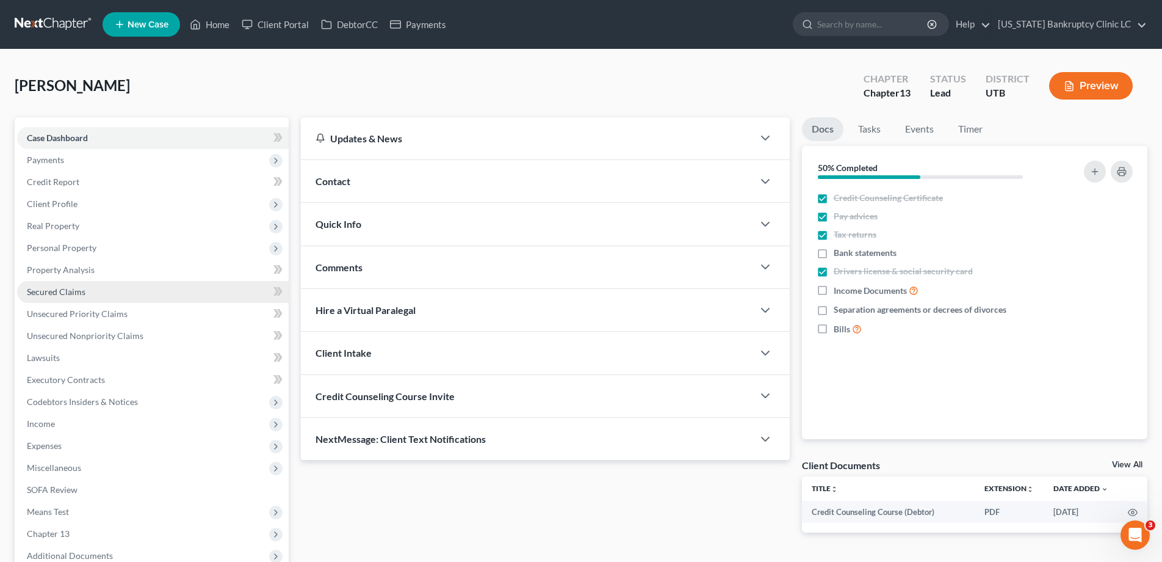
click at [89, 292] on link "Secured Claims" at bounding box center [153, 292] width 272 height 22
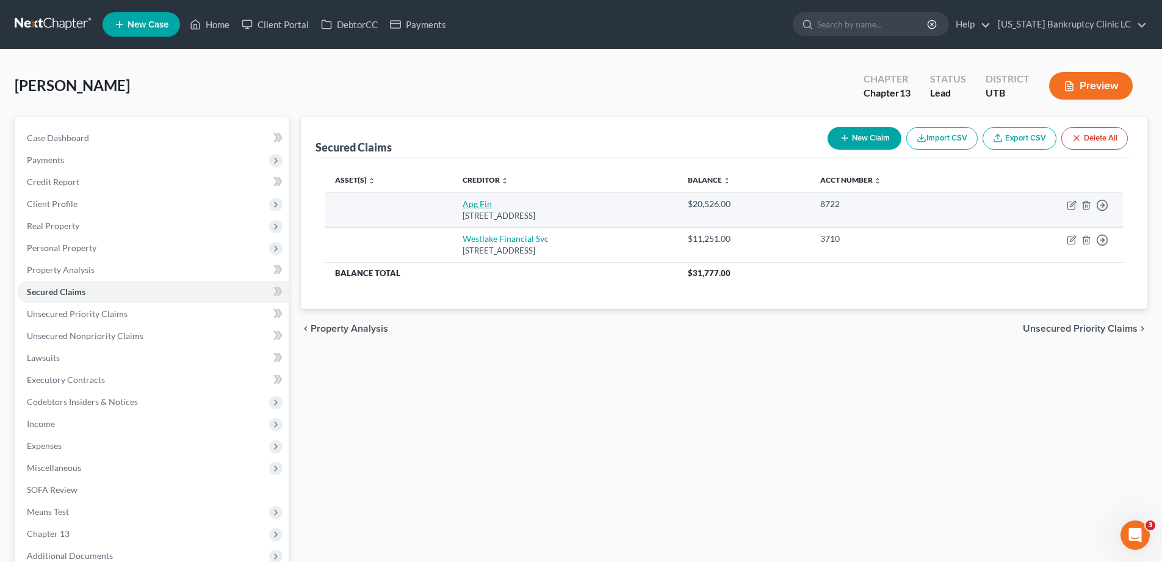
click at [463, 204] on link "Apg Fin" at bounding box center [477, 203] width 29 height 10
select select "46"
select select "0"
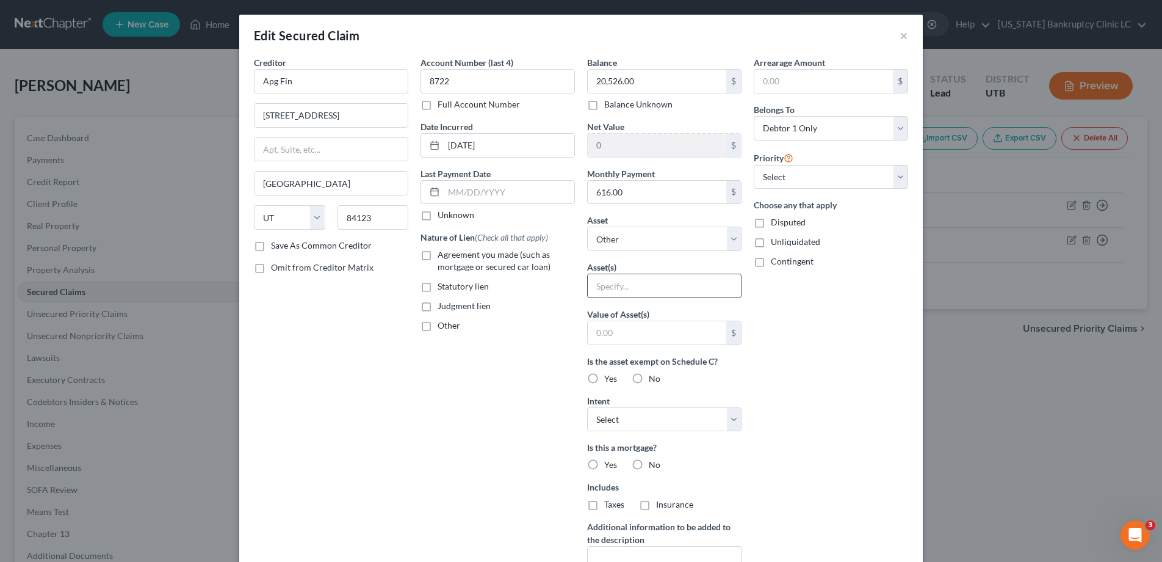
click at [654, 283] on input "text" at bounding box center [664, 285] width 153 height 23
type input "2023 Chevrolet Malibu"
type input "20,000"
click at [649, 375] on label "No" at bounding box center [655, 378] width 12 height 12
click at [654, 375] on input "No" at bounding box center [658, 376] width 8 height 8
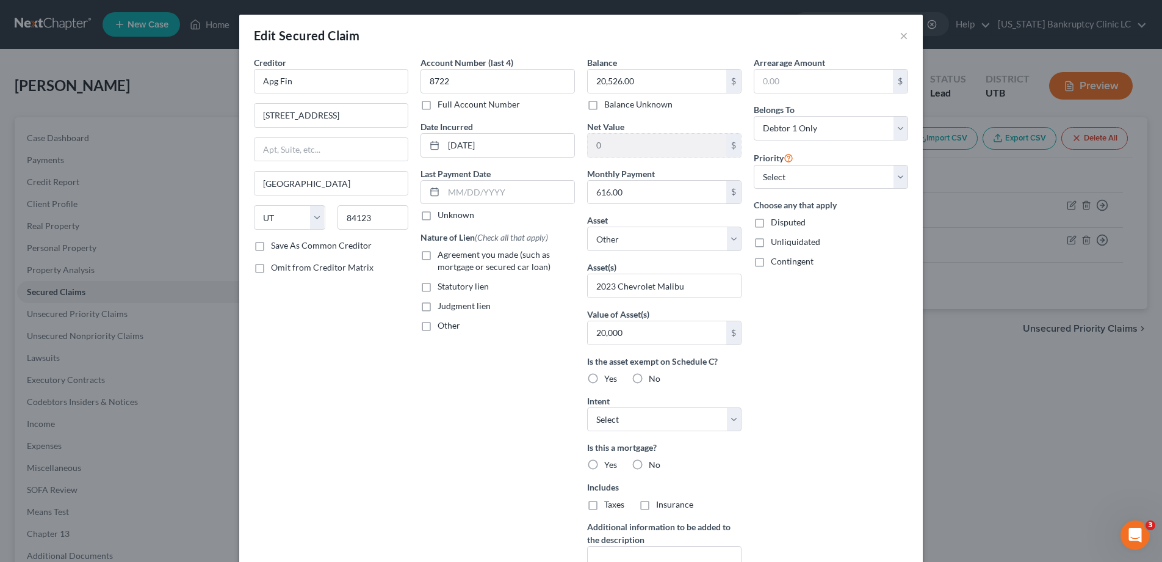
radio input "true"
click at [737, 418] on select "Select Surrender Redeem Reaffirm Avoid Other" at bounding box center [664, 419] width 154 height 24
select select "0"
click at [587, 407] on select "Select Surrender Redeem Reaffirm Avoid Other" at bounding box center [664, 419] width 154 height 24
click at [901, 175] on select "Select 1st 2nd 3rd 4th 5th 6th 7th 8th 9th 10th 11th 12th 13th 14th 15th 16th 1…" at bounding box center [831, 177] width 154 height 24
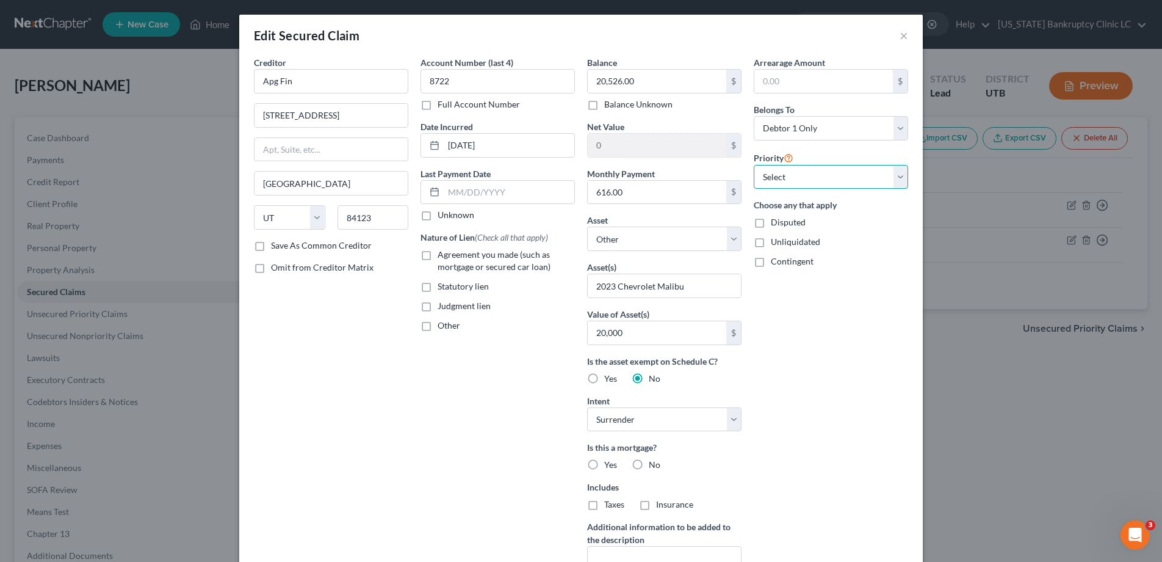
select select "0"
click at [754, 165] on select "Select 1st 2nd 3rd 4th 5th 6th 7th 8th 9th 10th 11th 12th 13th 14th 15th 16th 1…" at bounding box center [831, 177] width 154 height 24
click at [438, 254] on label "Agreement you made (such as mortgage or secured car loan)" at bounding box center [506, 260] width 137 height 24
click at [443, 254] on input "Agreement you made (such as mortgage or secured car loan)" at bounding box center [447, 252] width 8 height 8
checkbox input "true"
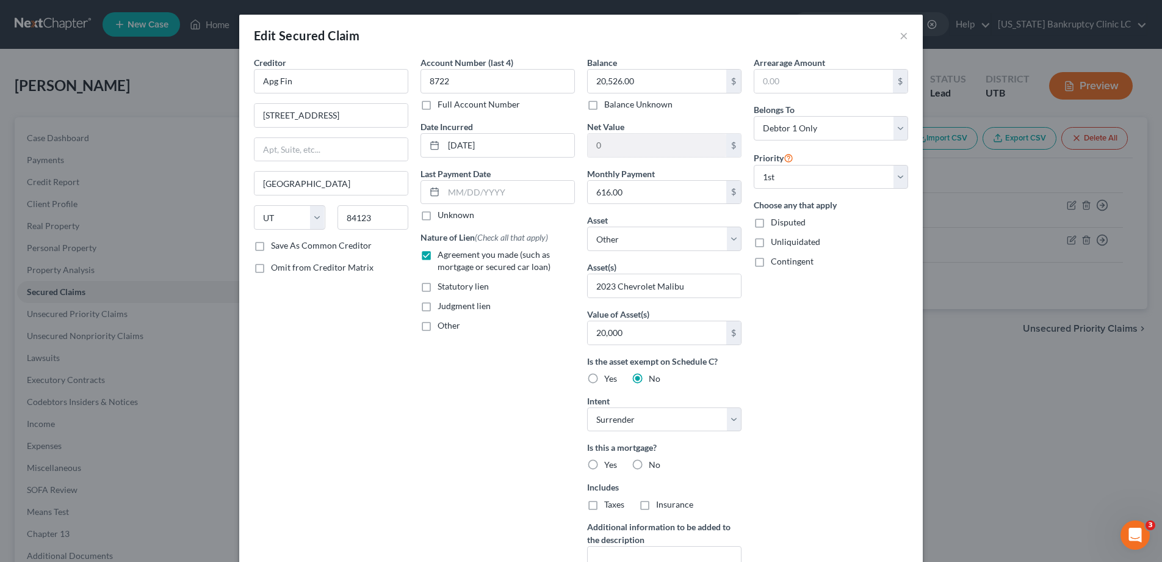
scroll to position [151, 0]
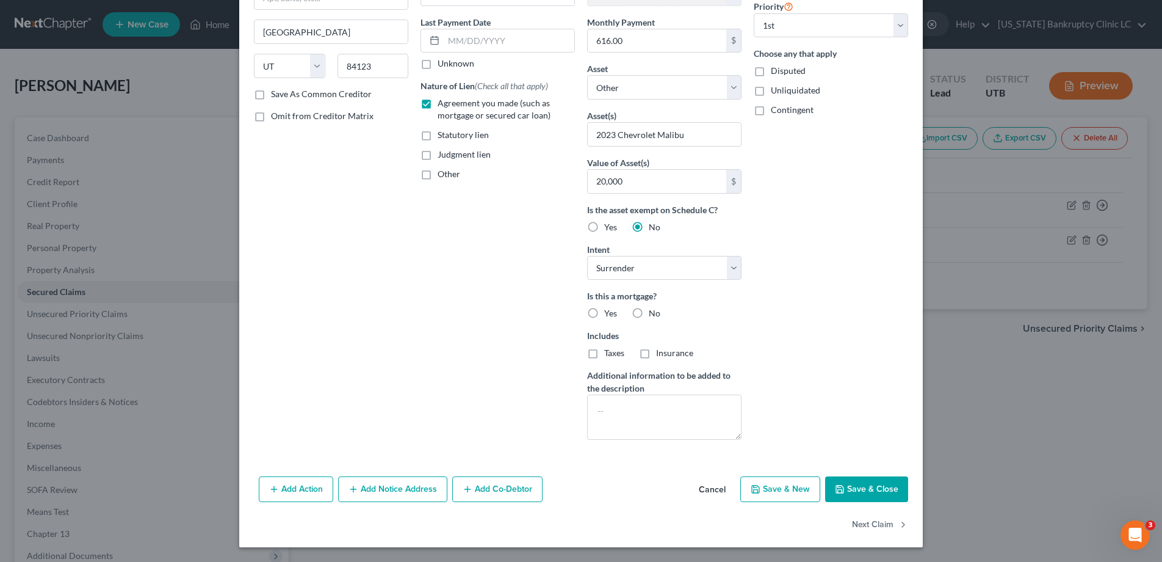
click at [308, 488] on button "Add Action" at bounding box center [296, 489] width 74 height 26
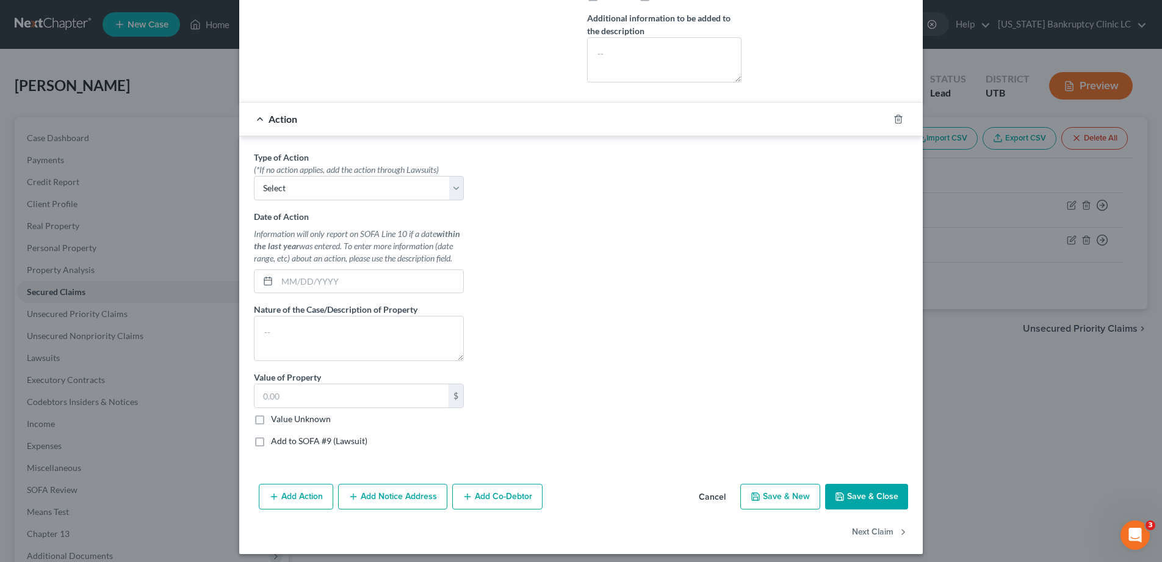
scroll to position [510, 0]
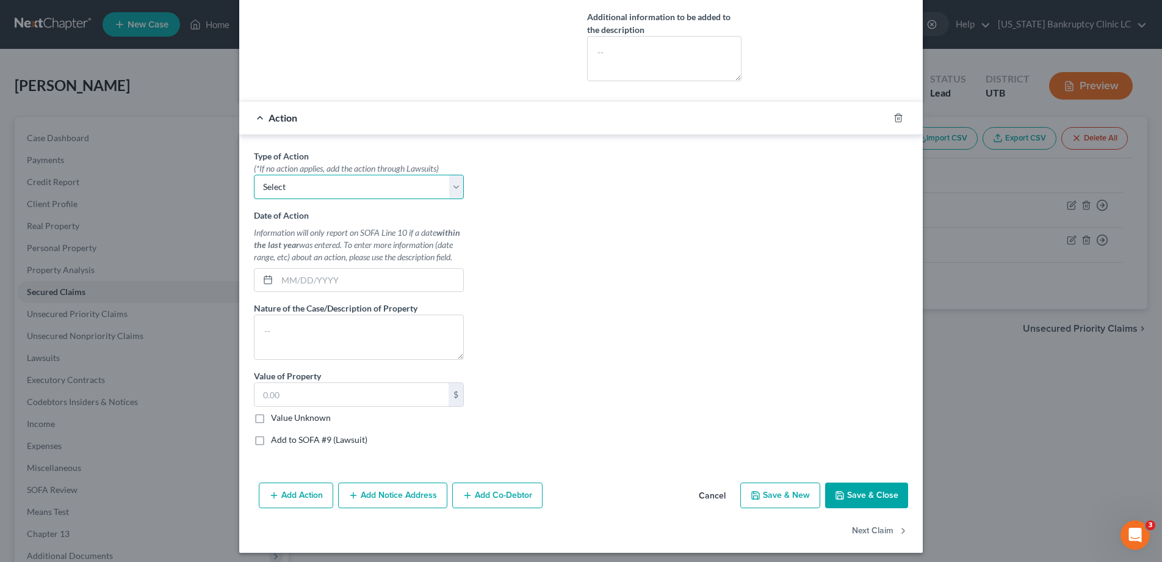
click at [458, 187] on select "Select Repossession Garnishment Foreclosure Personal Injury Attached, Seized, O…" at bounding box center [359, 187] width 210 height 24
select select "0"
click at [254, 175] on select "Select Repossession Garnishment Foreclosure Personal Injury Attached, Seized, O…" at bounding box center [359, 187] width 210 height 24
click at [393, 266] on div "Date of Action Information will only report on SOFA Line 10 if a date within th…" at bounding box center [359, 251] width 210 height 84
click at [386, 274] on input "text" at bounding box center [370, 280] width 186 height 23
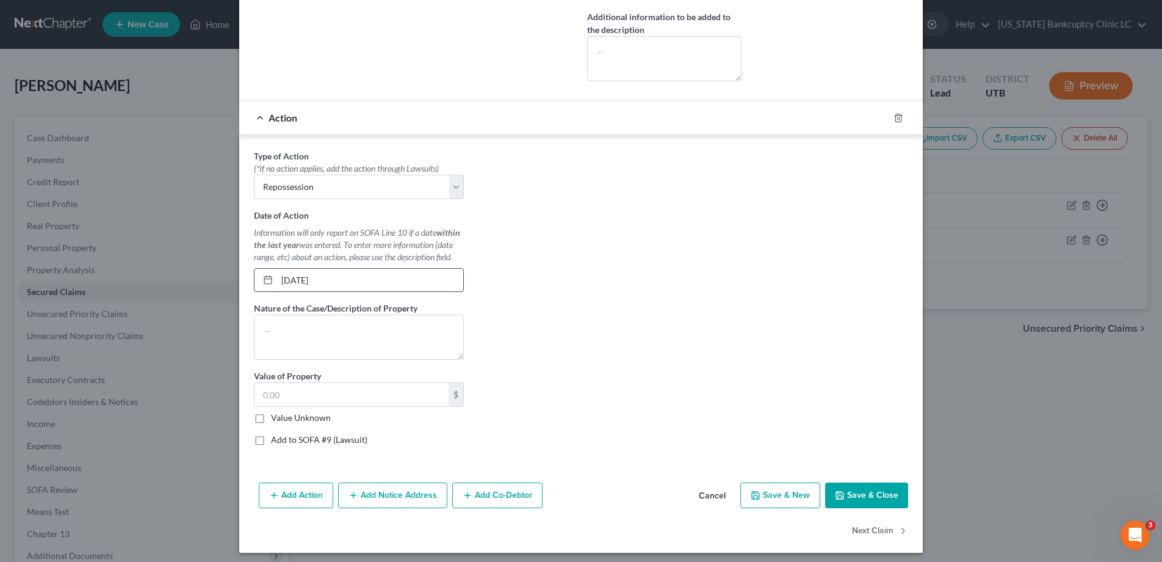
type input "[DATE]"
type textarea "2023 Chevrolet Malibu"
type input "20,000"
click at [872, 499] on button "Save & Close" at bounding box center [866, 495] width 83 height 26
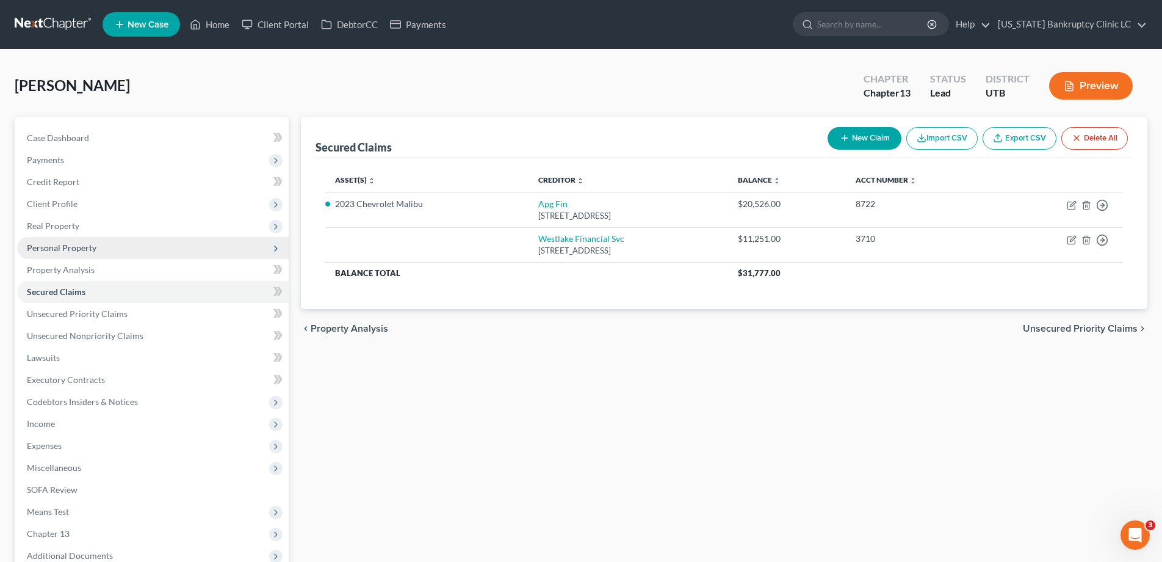
click at [71, 252] on span "Personal Property" at bounding box center [62, 247] width 70 height 10
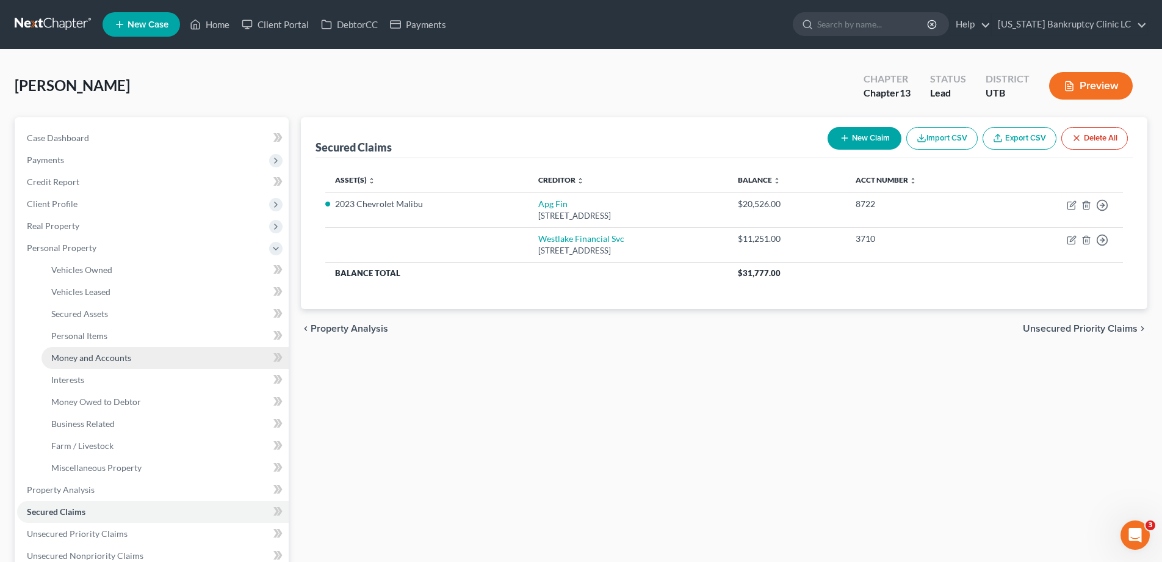
click at [70, 360] on span "Money and Accounts" at bounding box center [91, 357] width 80 height 10
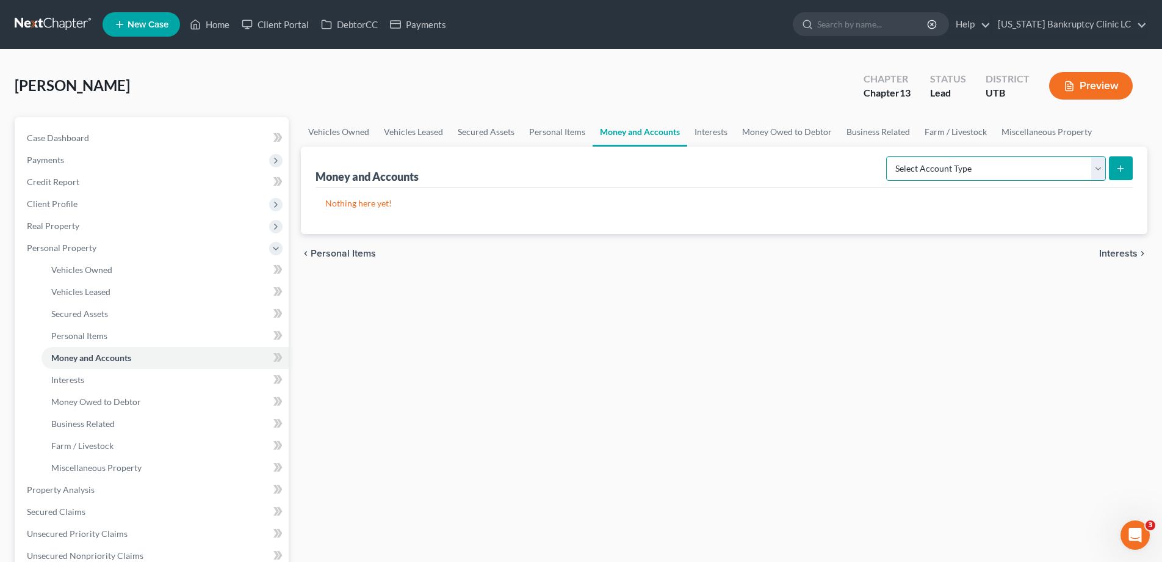
click at [1104, 165] on select "Select Account Type Brokerage Cash on Hand Certificates of Deposit Checking Acc…" at bounding box center [996, 168] width 220 height 24
select select "checking"
click at [889, 156] on select "Select Account Type Brokerage Cash on Hand Certificates of Deposit Checking Acc…" at bounding box center [996, 168] width 220 height 24
click at [1127, 167] on button "submit" at bounding box center [1121, 168] width 24 height 24
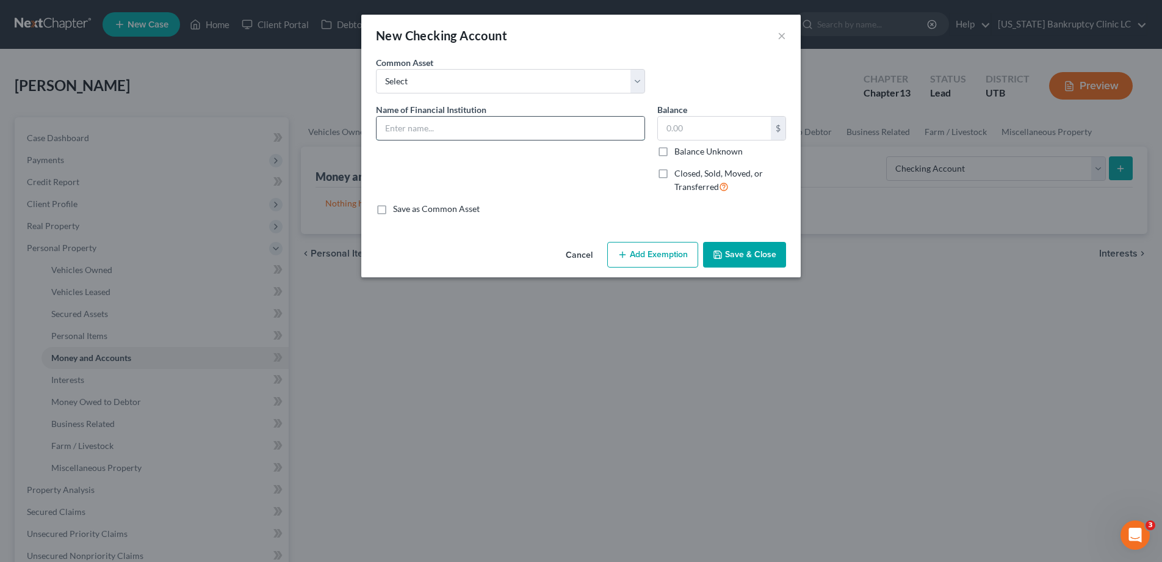
click at [545, 130] on input "text" at bounding box center [511, 128] width 268 height 23
type input "America First Credit Union Account"
type input "1"
type input "0"
click at [675, 174] on label "Closed, Sold, Moved, or Transferred" at bounding box center [731, 180] width 112 height 26
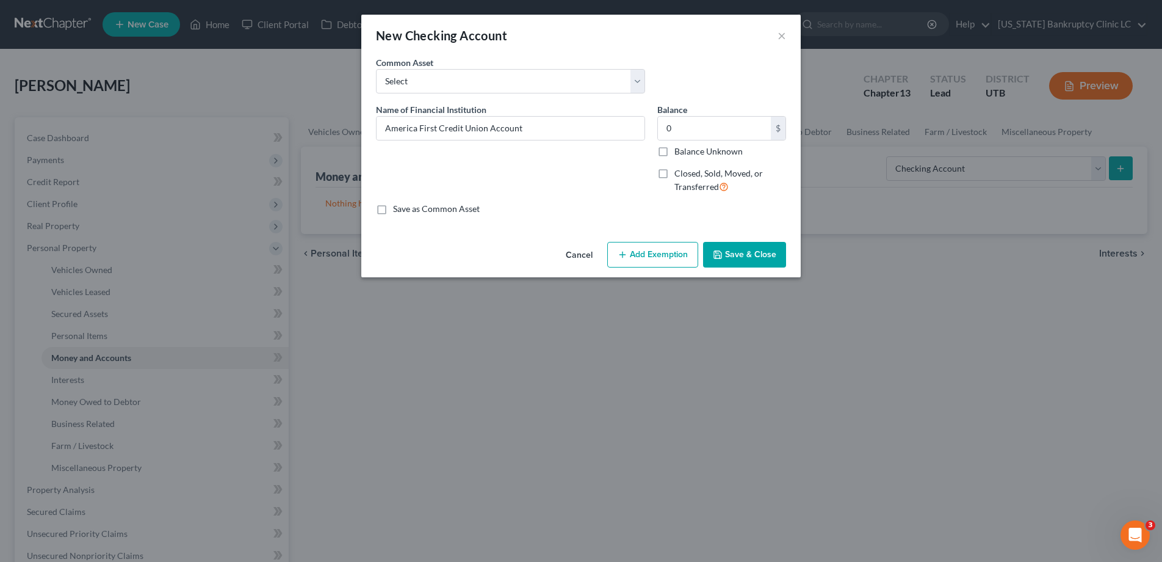
click at [680, 174] on input "Closed, Sold, Moved, or Transferred" at bounding box center [684, 171] width 8 height 8
checkbox input "true"
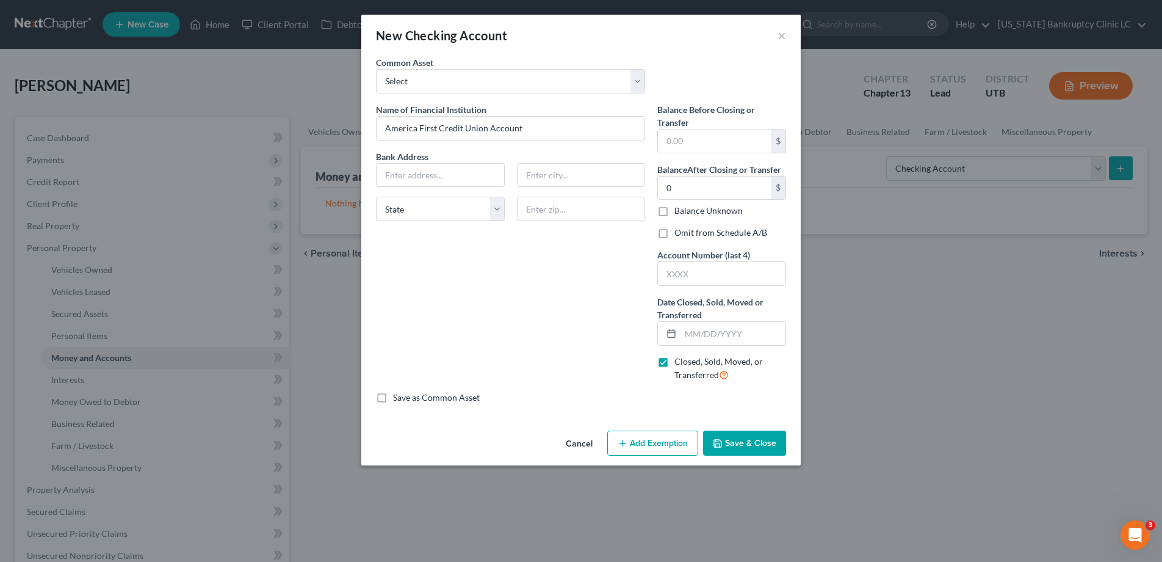
click at [675, 233] on label "Omit from Schedule A/B" at bounding box center [721, 233] width 93 height 12
click at [680, 233] on input "Omit from Schedule A/B" at bounding box center [684, 231] width 8 height 8
checkbox input "true"
click at [675, 211] on label "Balance Unknown" at bounding box center [709, 211] width 68 height 12
click at [680, 211] on input "Balance Unknown" at bounding box center [684, 209] width 8 height 8
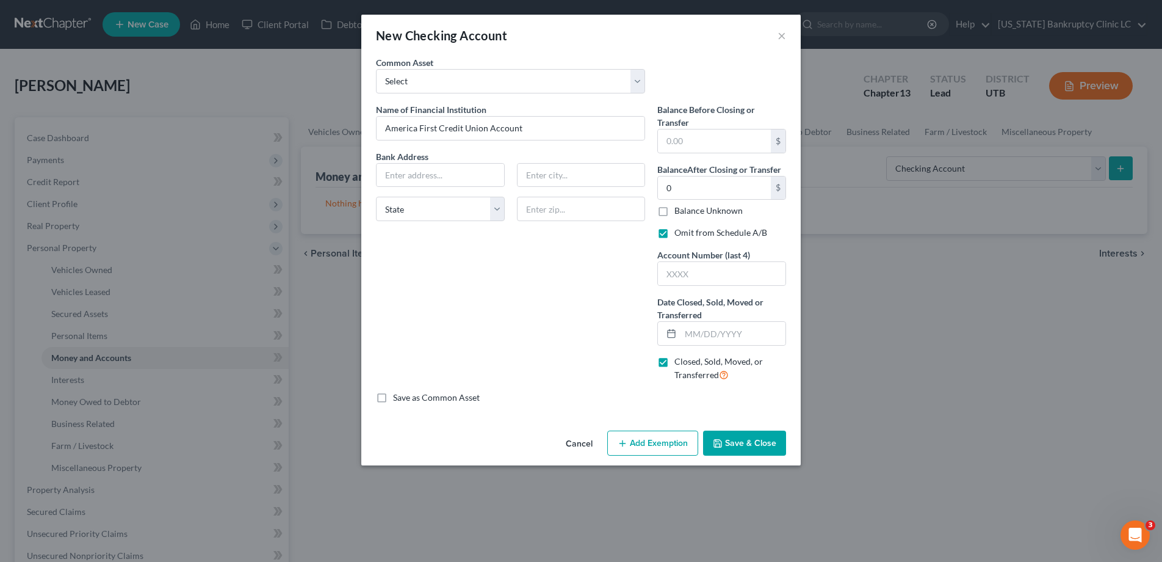
checkbox input "true"
type input "0.00"
click at [690, 339] on input "text" at bounding box center [733, 333] width 105 height 23
type input "[DATE]"
click at [737, 445] on button "Save & Close" at bounding box center [744, 443] width 83 height 26
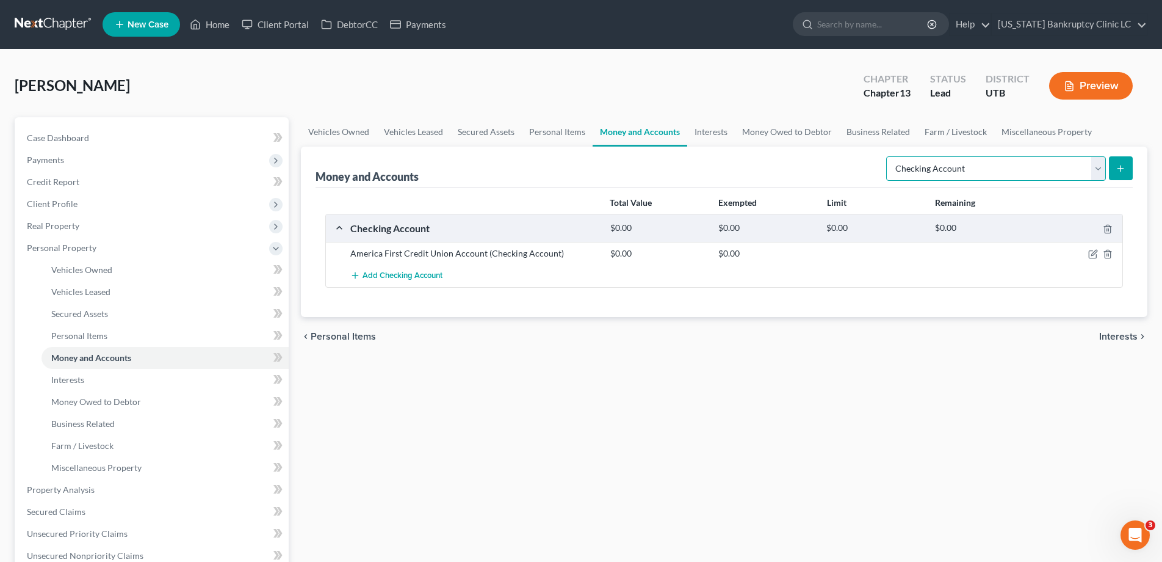
click at [1101, 164] on select "Select Account Type Brokerage Cash on Hand Certificates of Deposit Checking Acc…" at bounding box center [996, 168] width 220 height 24
select select "other"
click at [889, 156] on select "Select Account Type Brokerage Cash on Hand Certificates of Deposit Checking Acc…" at bounding box center [996, 168] width 220 height 24
click at [1129, 164] on button "submit" at bounding box center [1121, 168] width 24 height 24
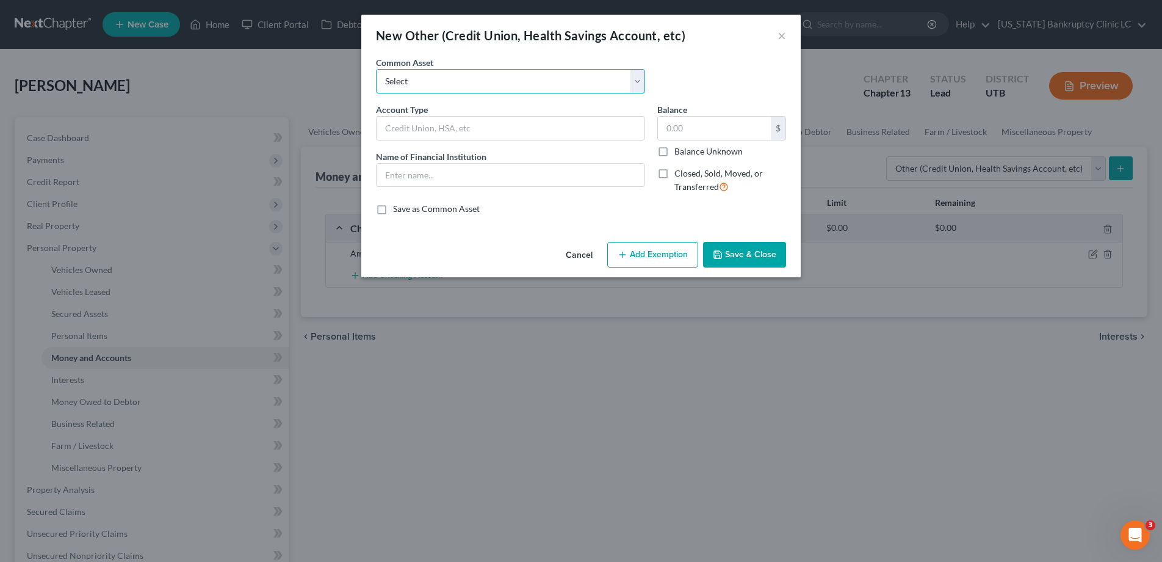
click at [639, 78] on select "Select Credit Union PayPal Prepaid Credit Union Digital currency HSA Health Sav…" at bounding box center [510, 81] width 269 height 24
click at [376, 69] on select "Select Credit Union PayPal Prepaid Credit Union Digital currency HSA Health Sav…" at bounding box center [510, 81] width 269 height 24
click at [574, 124] on input "text" at bounding box center [511, 128] width 268 height 23
type input "Venmo"
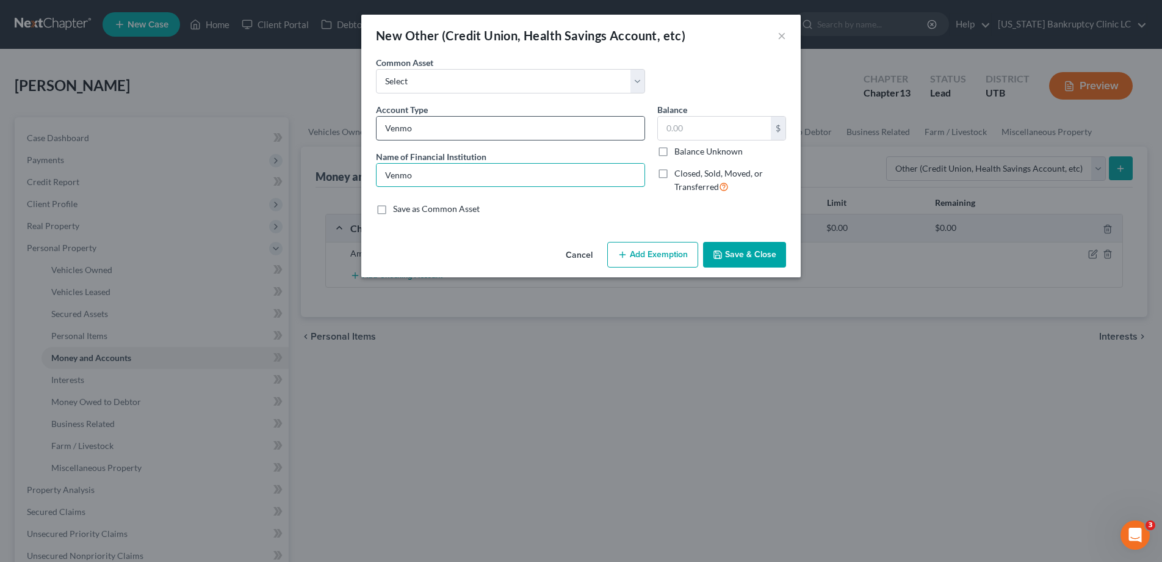
type input "Venmo"
click at [675, 152] on label "Balance Unknown" at bounding box center [709, 151] width 68 height 12
click at [680, 152] on input "Balance Unknown" at bounding box center [684, 149] width 8 height 8
checkbox input "true"
type input "0.00"
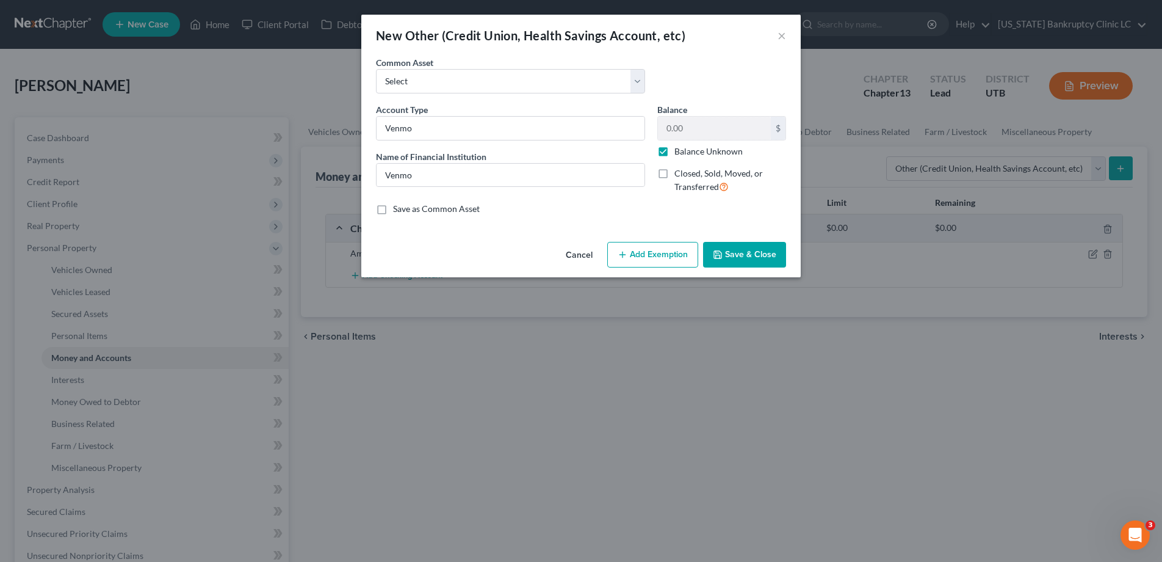
click at [675, 174] on label "Closed, Sold, Moved, or Transferred" at bounding box center [731, 180] width 112 height 26
click at [680, 174] on input "Closed, Sold, Moved, or Transferred" at bounding box center [684, 171] width 8 height 8
checkbox input "true"
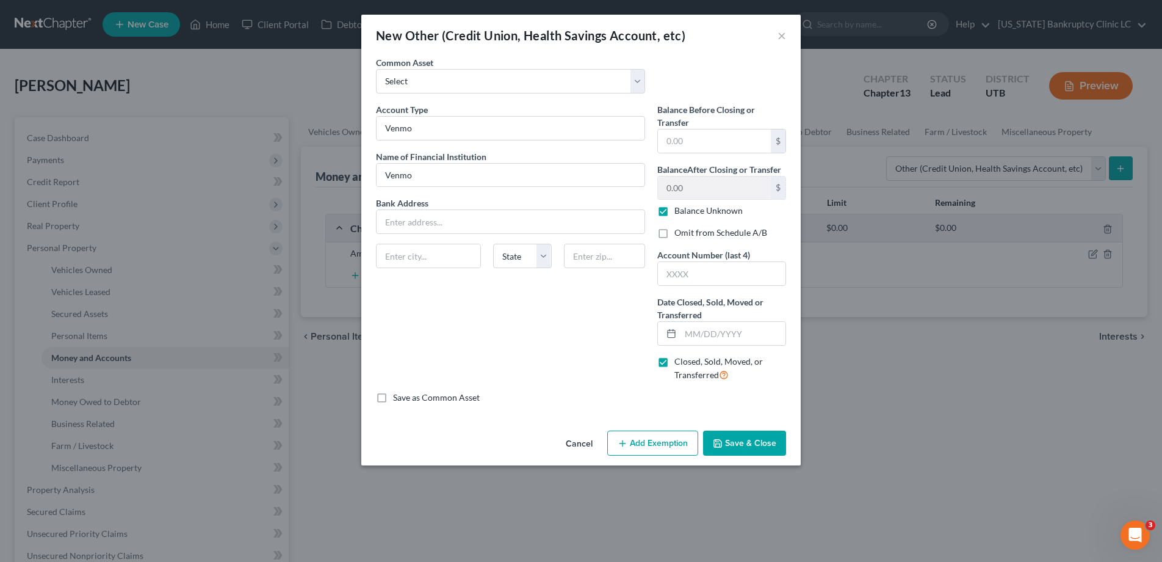
click at [675, 234] on label "Omit from Schedule A/B" at bounding box center [721, 233] width 93 height 12
click at [680, 234] on input "Omit from Schedule A/B" at bounding box center [684, 231] width 8 height 8
checkbox input "true"
click at [692, 332] on input "text" at bounding box center [733, 333] width 105 height 23
type input "[DATE]"
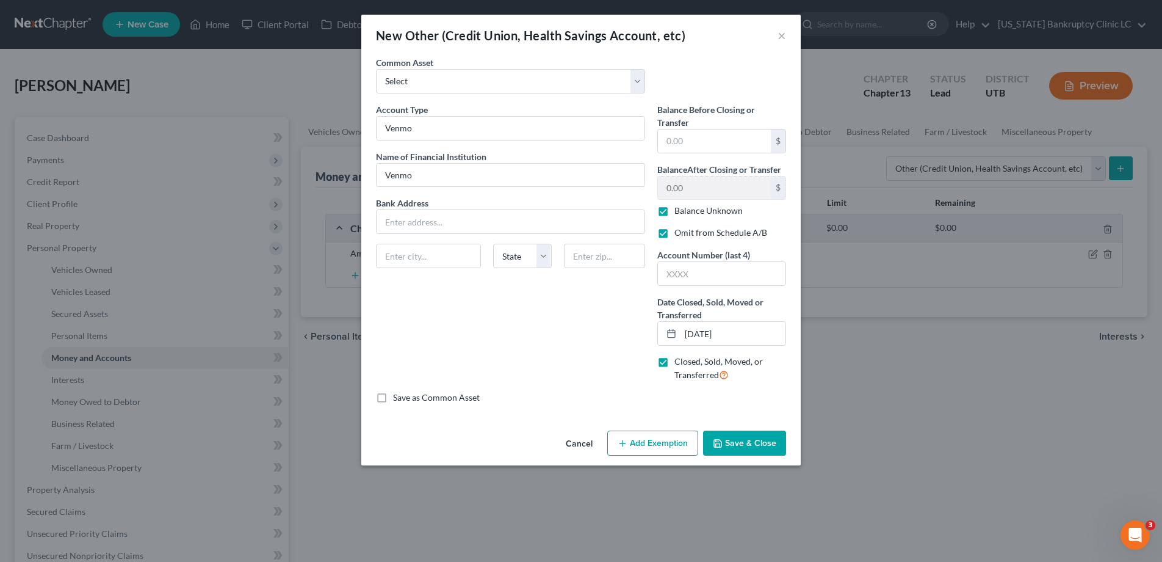
click at [748, 446] on button "Save & Close" at bounding box center [744, 443] width 83 height 26
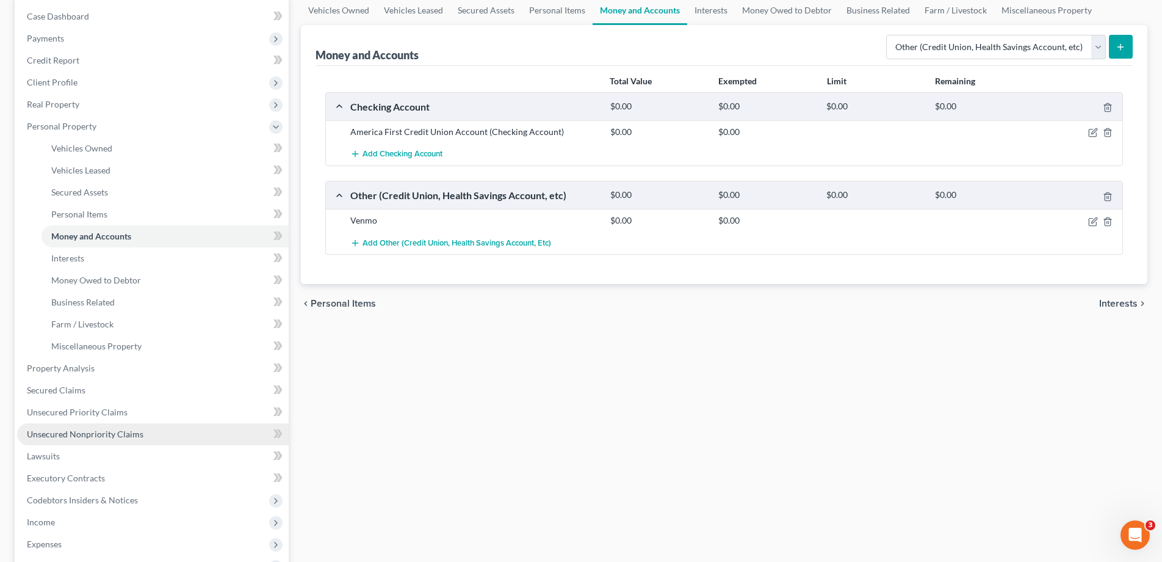
scroll to position [125, 0]
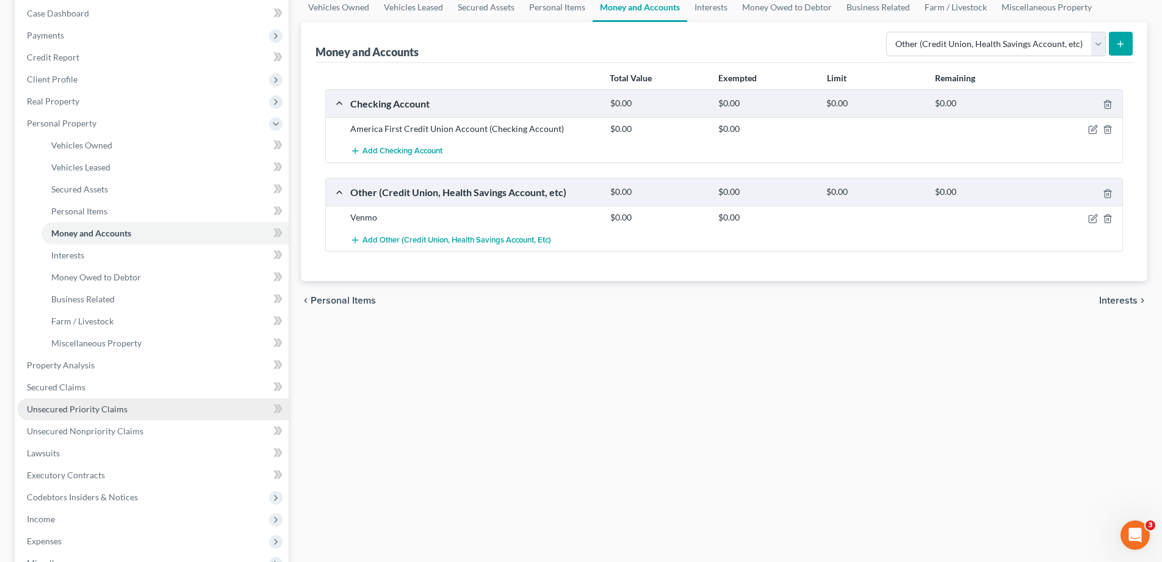
click at [85, 415] on link "Unsecured Priority Claims" at bounding box center [153, 409] width 272 height 22
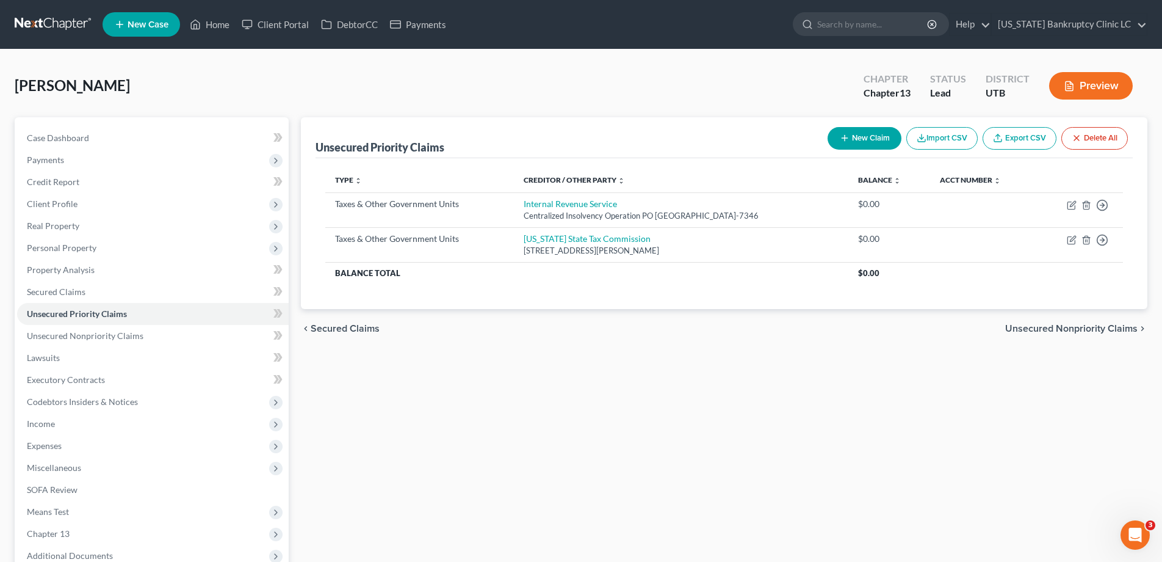
click at [853, 140] on button "New Claim" at bounding box center [865, 138] width 74 height 23
select select "0"
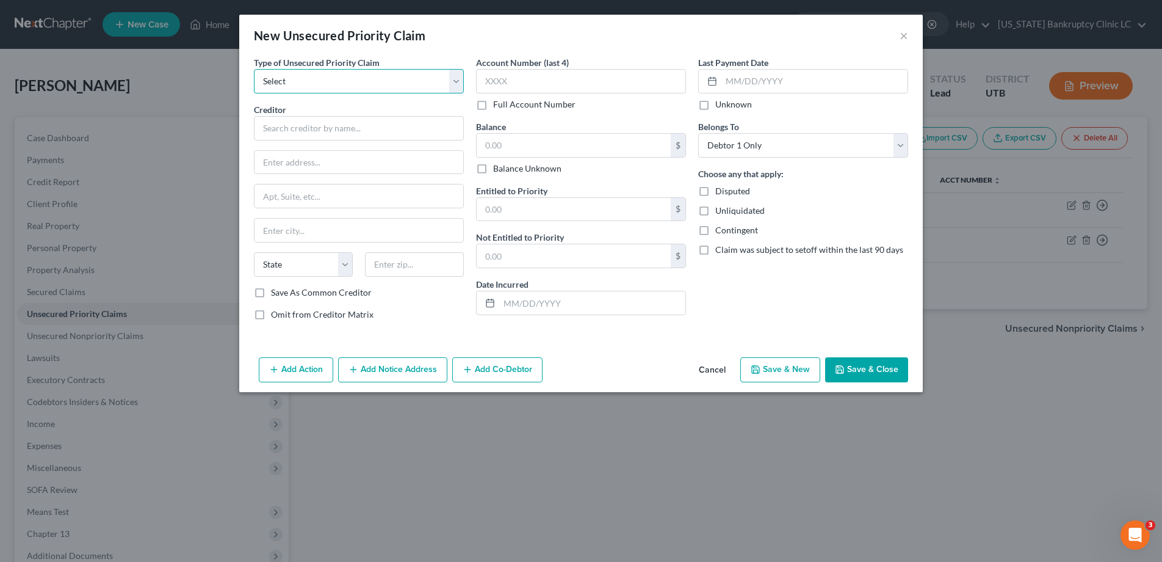
click at [452, 81] on select "Select Taxes & Other Government Units Domestic Support Obligations Extensions o…" at bounding box center [359, 81] width 210 height 24
select select "1"
click at [254, 69] on select "Select Taxes & Other Government Units Domestic Support Obligations Extensions o…" at bounding box center [359, 81] width 210 height 24
click at [408, 126] on input "text" at bounding box center [359, 128] width 210 height 24
type input "[PERSON_NAME]"
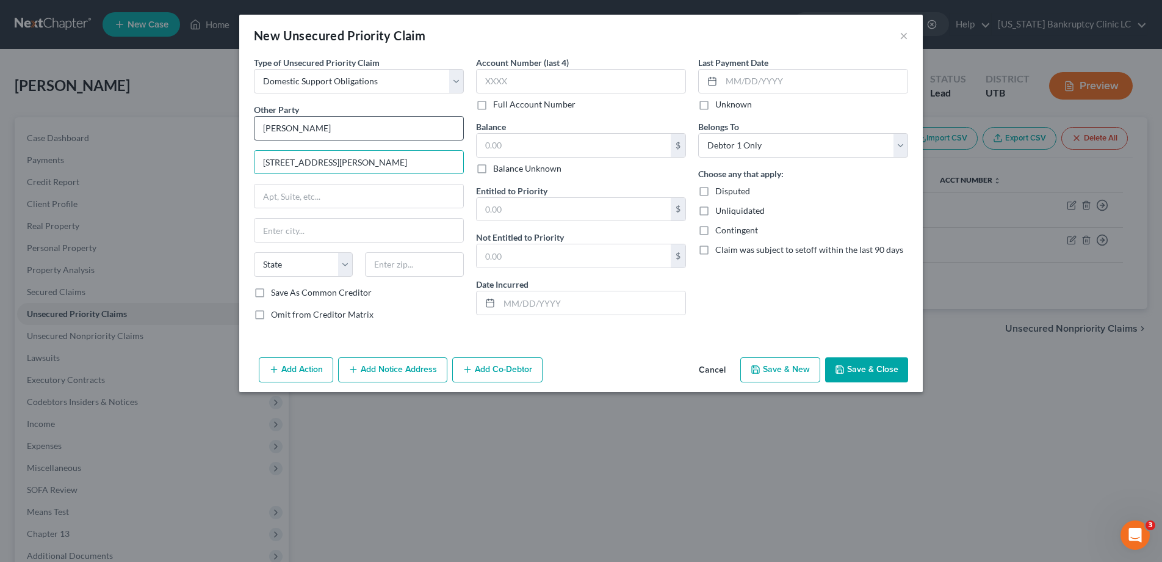
type input "[STREET_ADDRESS][PERSON_NAME]"
type input "South [PERSON_NAME]"
type input "u"
drag, startPoint x: 321, startPoint y: 195, endPoint x: 215, endPoint y: 197, distance: 105.6
click at [215, 197] on div "New Unsecured Priority Claim × Type of Unsecured Priority Claim * Select Taxes …" at bounding box center [581, 281] width 1162 height 562
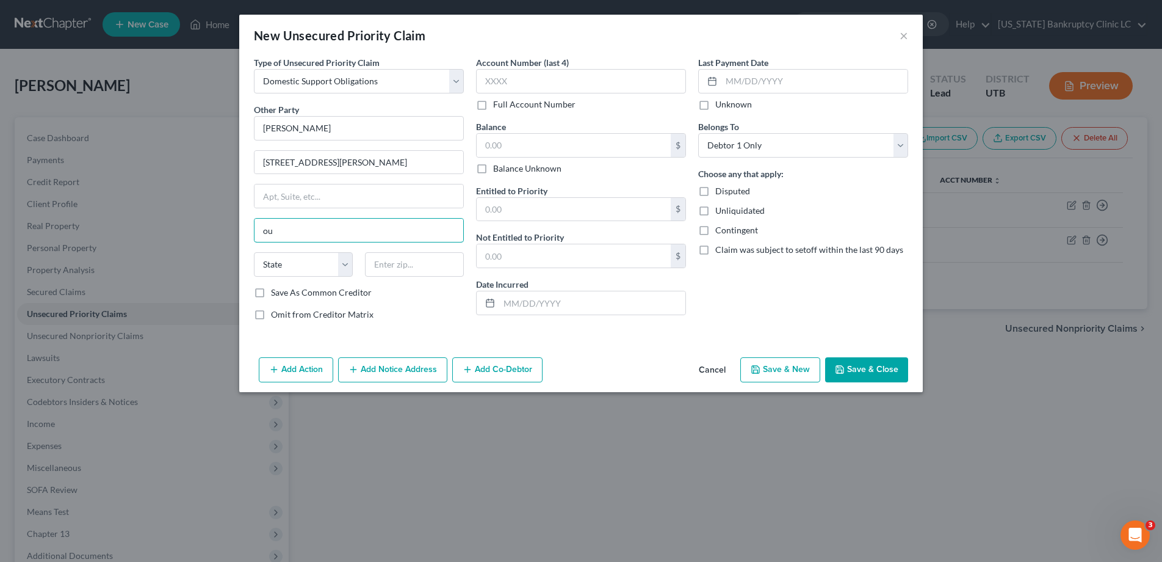
type input "o"
type input "South [PERSON_NAME]"
select select "46"
type input "84405"
type input "[PERSON_NAME]"
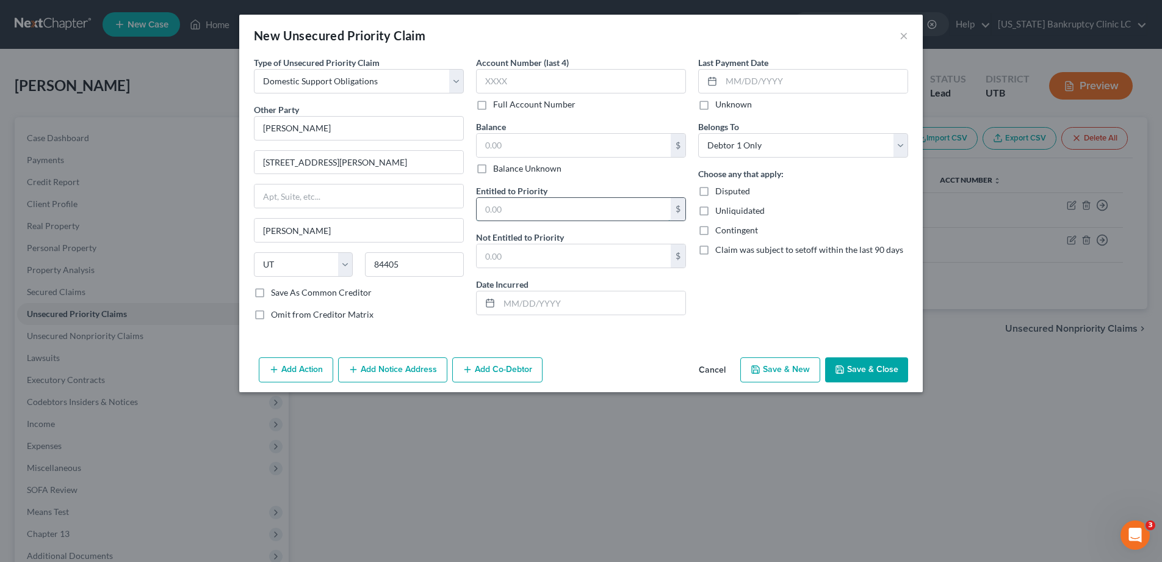
click at [545, 209] on input "text" at bounding box center [574, 209] width 194 height 23
click at [543, 146] on input "text" at bounding box center [574, 145] width 194 height 23
type input "6,900"
type input "6,900.00"
click at [872, 374] on button "Save & Close" at bounding box center [866, 370] width 83 height 26
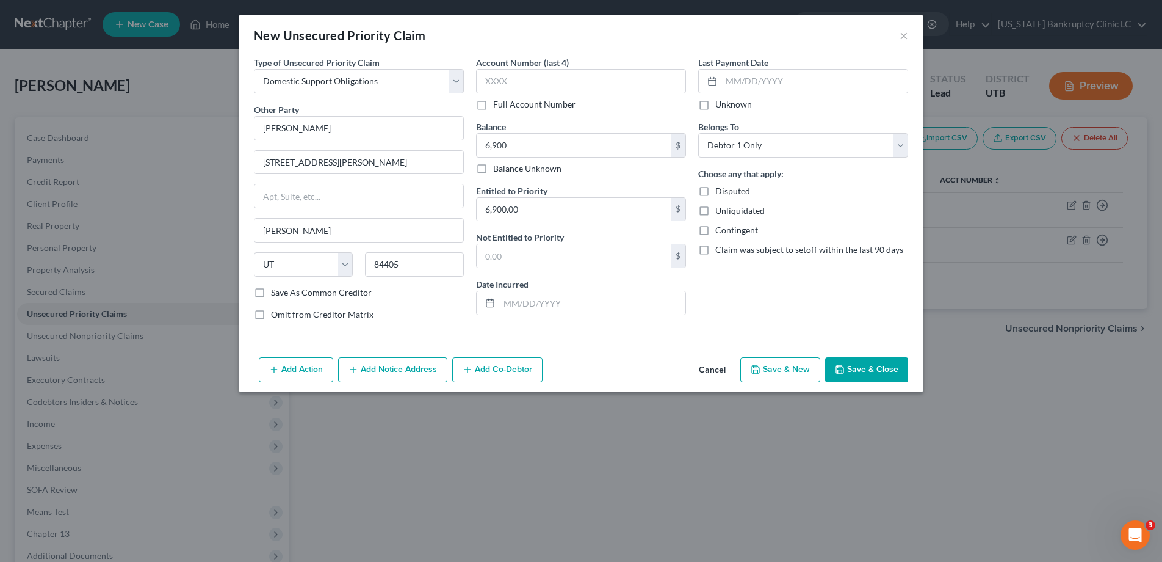
type input "6,900.00"
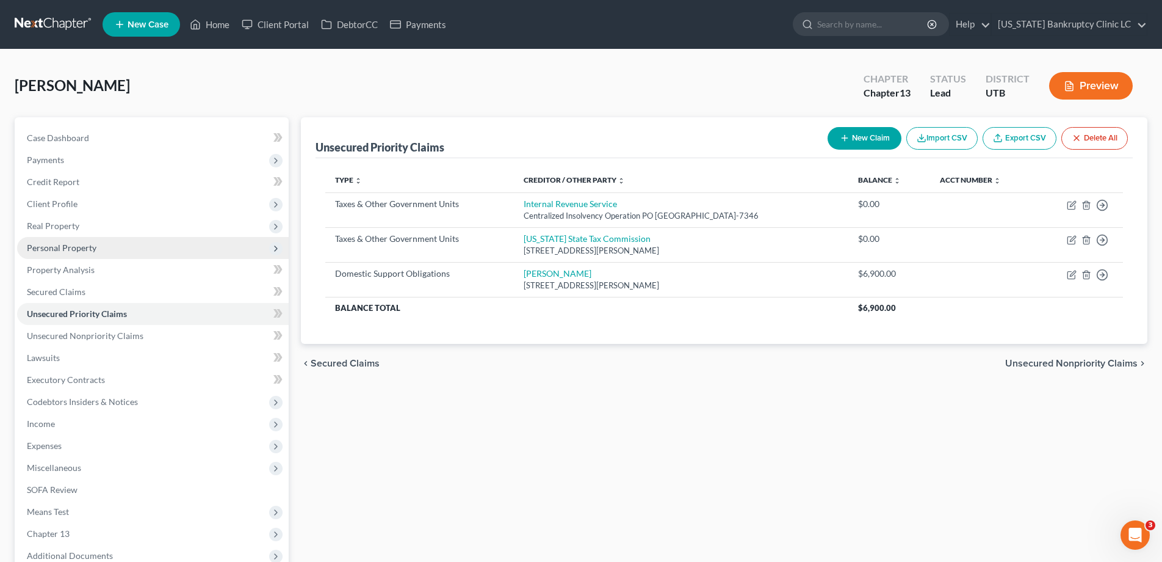
click at [70, 248] on span "Personal Property" at bounding box center [62, 247] width 70 height 10
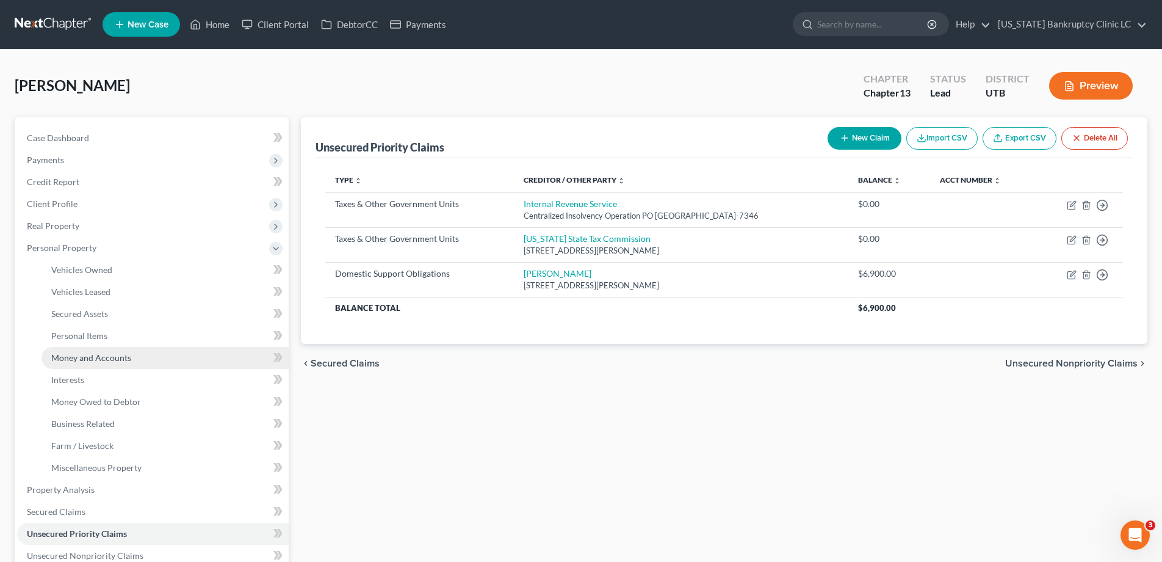
click at [78, 357] on span "Money and Accounts" at bounding box center [91, 357] width 80 height 10
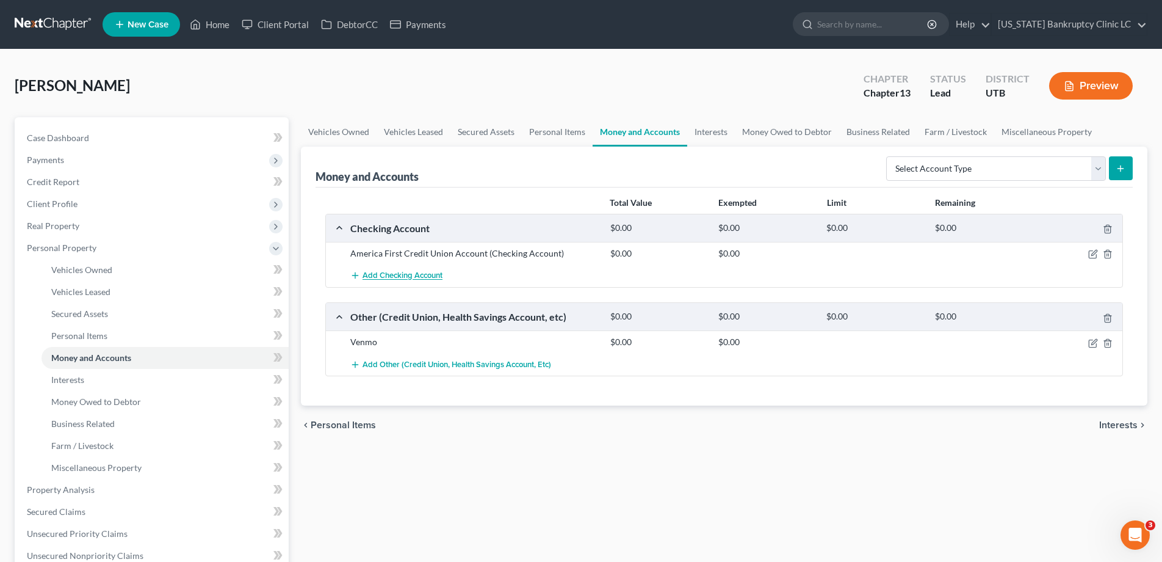
click at [426, 274] on span "Add Checking Account" at bounding box center [403, 276] width 80 height 10
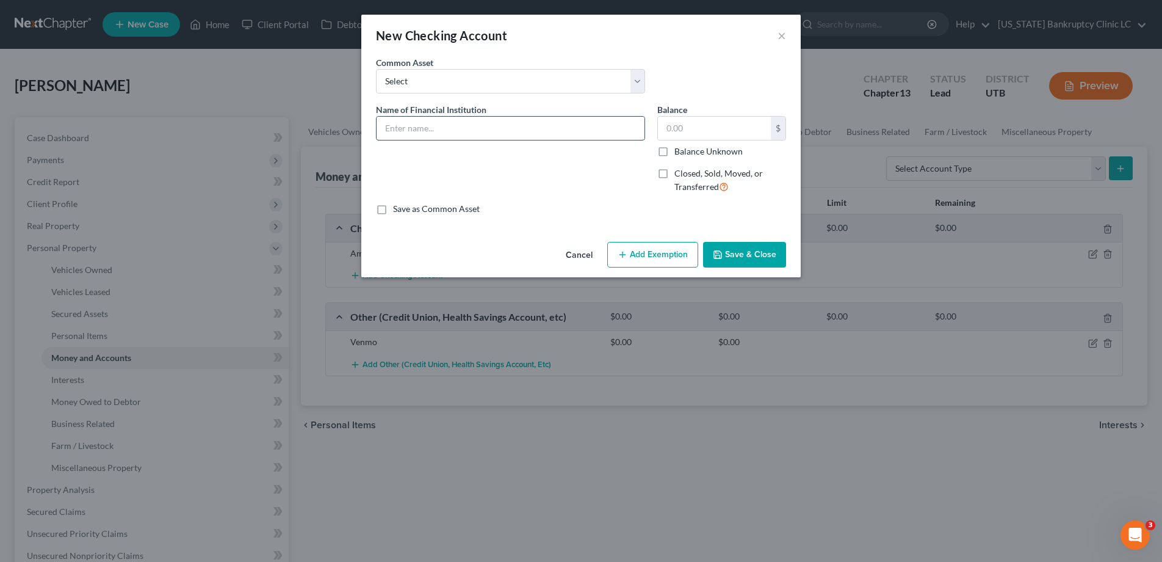
click at [471, 127] on input "text" at bounding box center [511, 128] width 268 height 23
click at [429, 132] on input "US Ban" at bounding box center [511, 128] width 268 height 23
type input "US Bank Account #7531"
type input "0.00"
click at [744, 253] on button "Save & Close" at bounding box center [744, 255] width 83 height 26
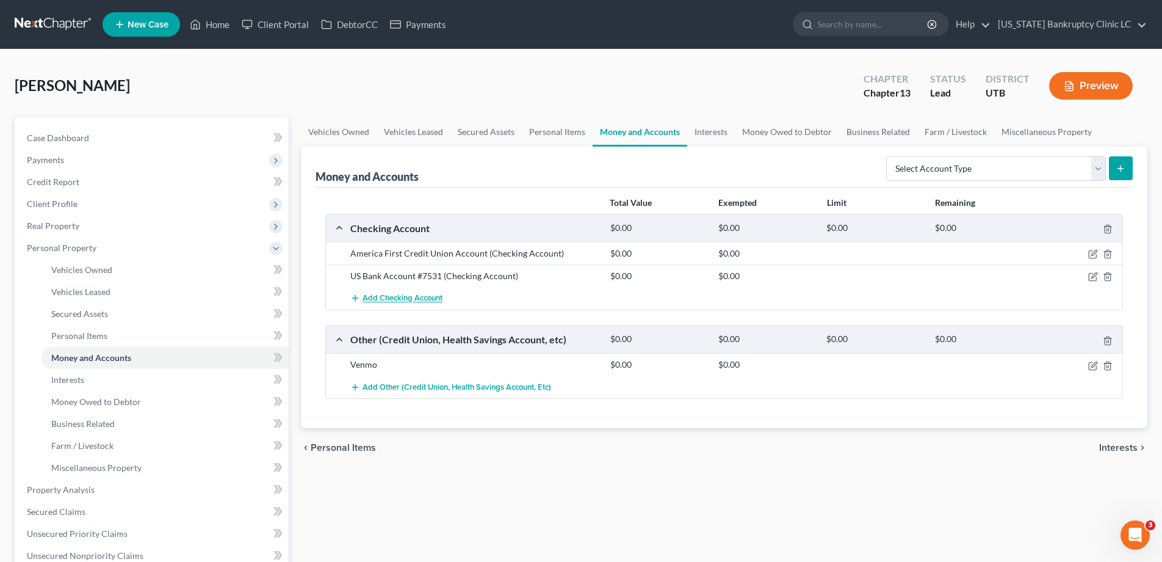
click at [390, 297] on span "Add Checking Account" at bounding box center [403, 299] width 80 height 10
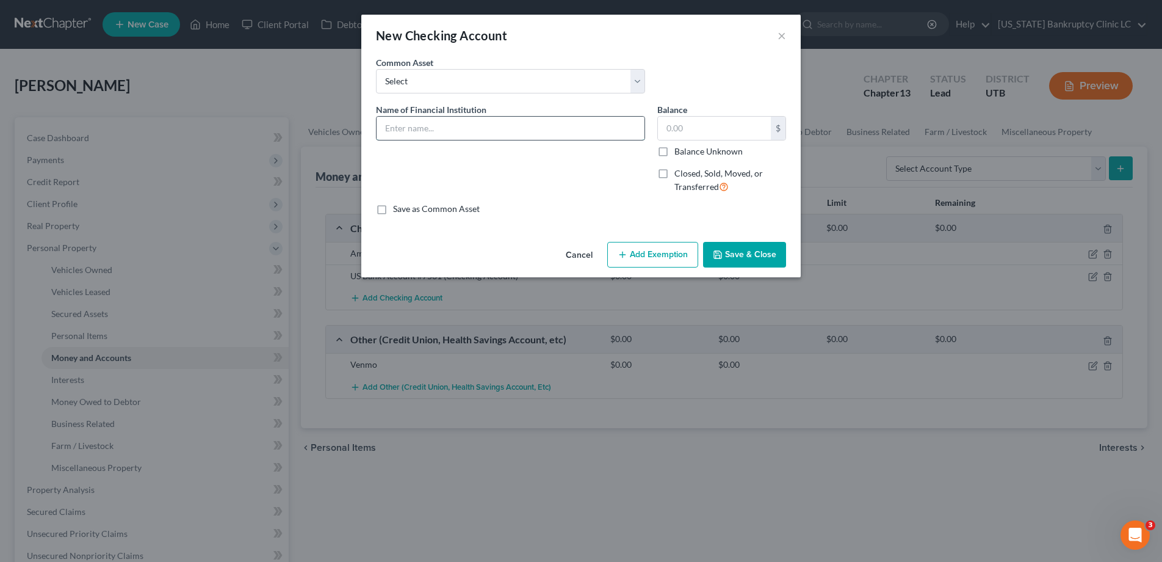
click at [565, 125] on input "text" at bounding box center [511, 128] width 268 height 23
type input "USAA Account #6876"
type input "100.00"
click at [761, 261] on button "Save & Close" at bounding box center [744, 255] width 83 height 26
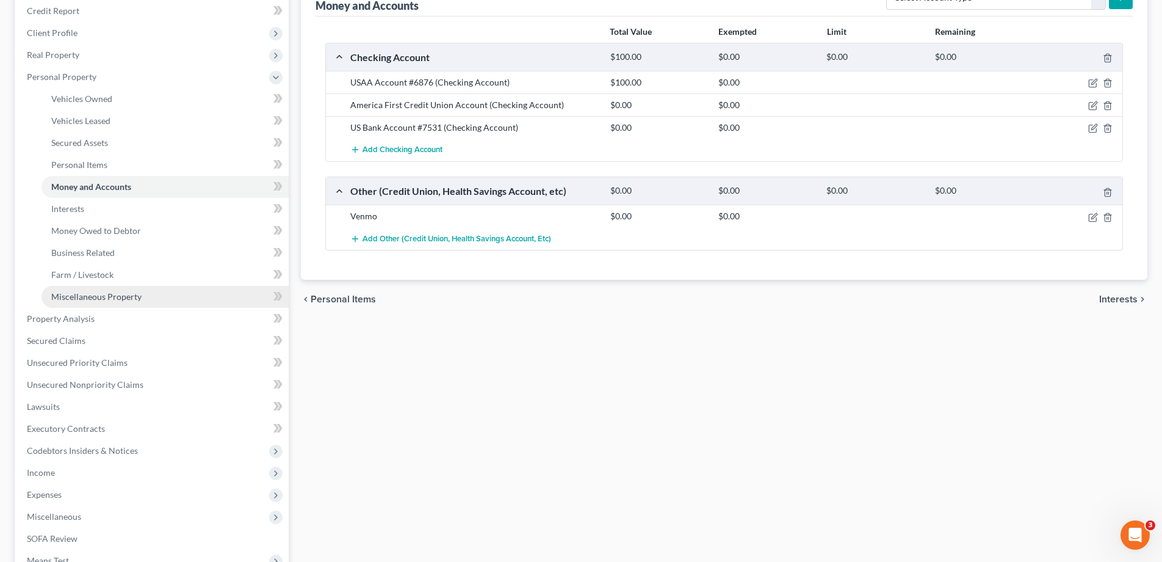
scroll to position [173, 0]
click at [47, 469] on span "Income" at bounding box center [41, 470] width 28 height 10
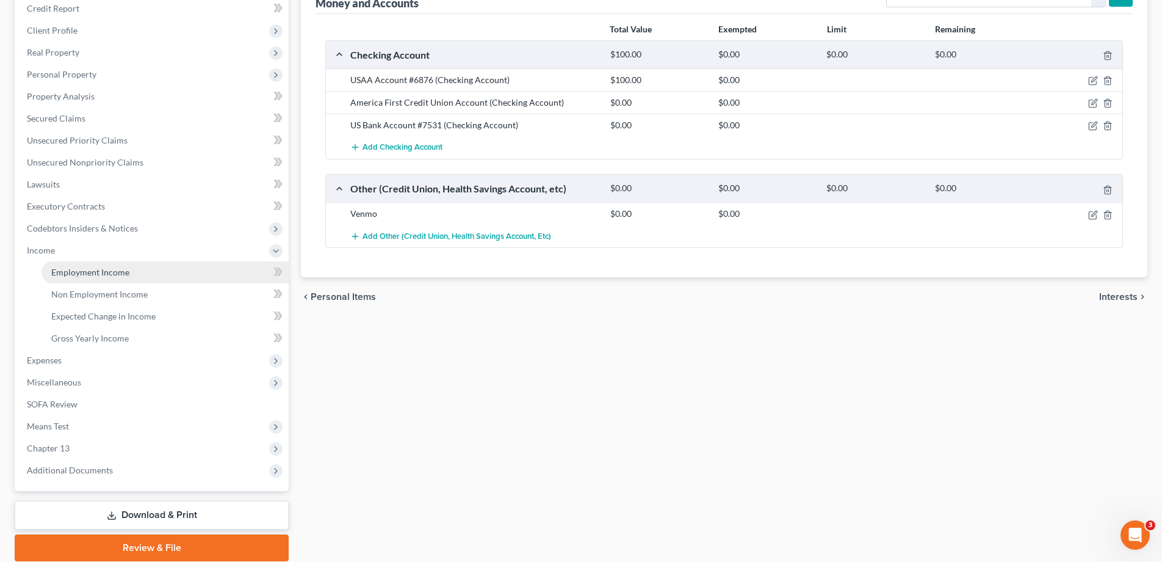
click at [90, 276] on span "Employment Income" at bounding box center [90, 272] width 78 height 10
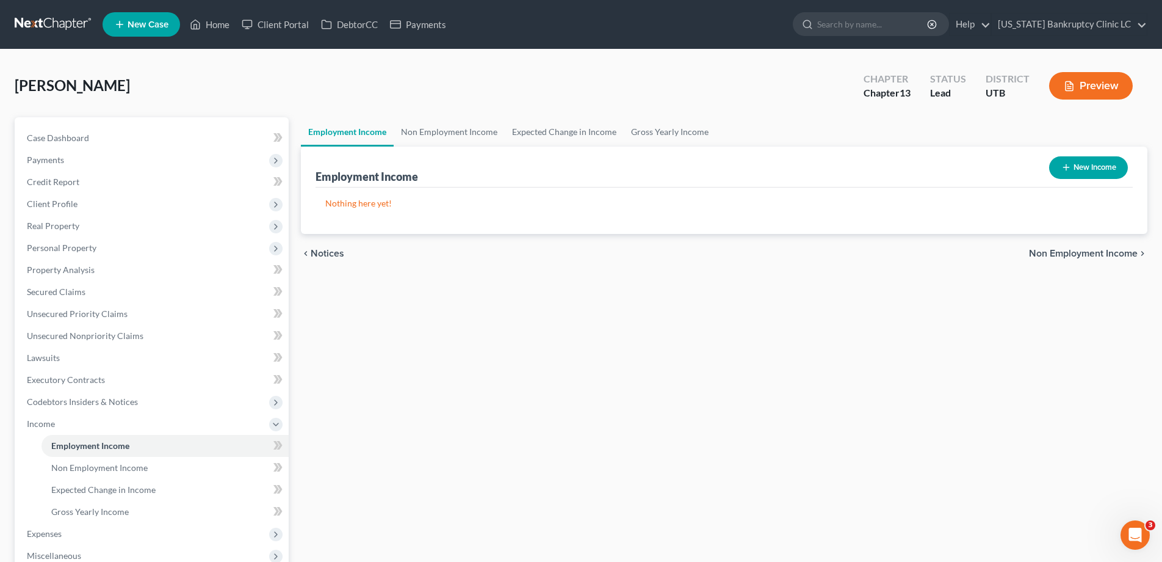
click at [1073, 167] on button "New Income" at bounding box center [1088, 167] width 79 height 23
select select "0"
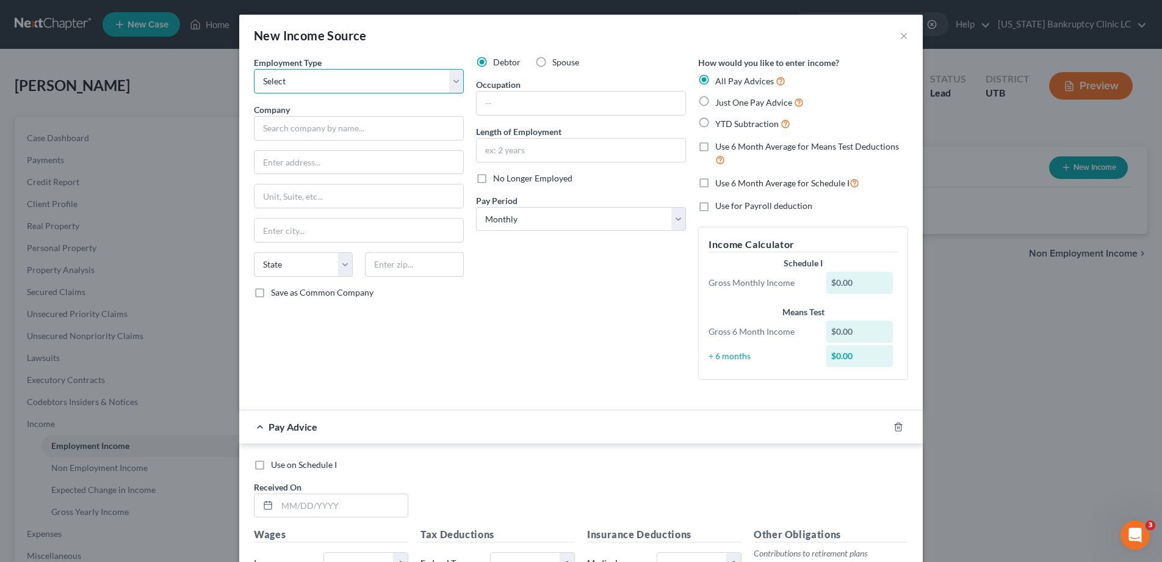
click at [455, 79] on select "Select Full or [DEMOGRAPHIC_DATA] Employment Self Employment" at bounding box center [359, 81] width 210 height 24
select select "0"
click at [254, 69] on select "Select Full or [DEMOGRAPHIC_DATA] Employment Self Employment" at bounding box center [359, 81] width 210 height 24
click at [357, 128] on input "text" at bounding box center [359, 128] width 210 height 24
type input "GMRI, Inc."
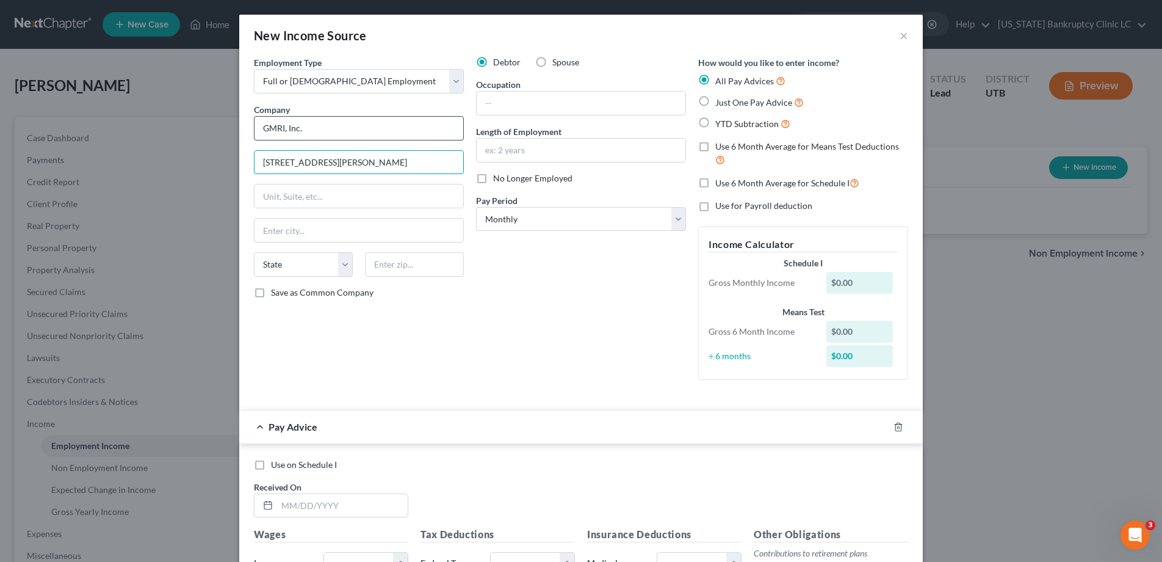
type input "[STREET_ADDRESS][PERSON_NAME]"
type input "PO Box 695011"
type input "Orlando"
select select "9"
type input "32869-5011"
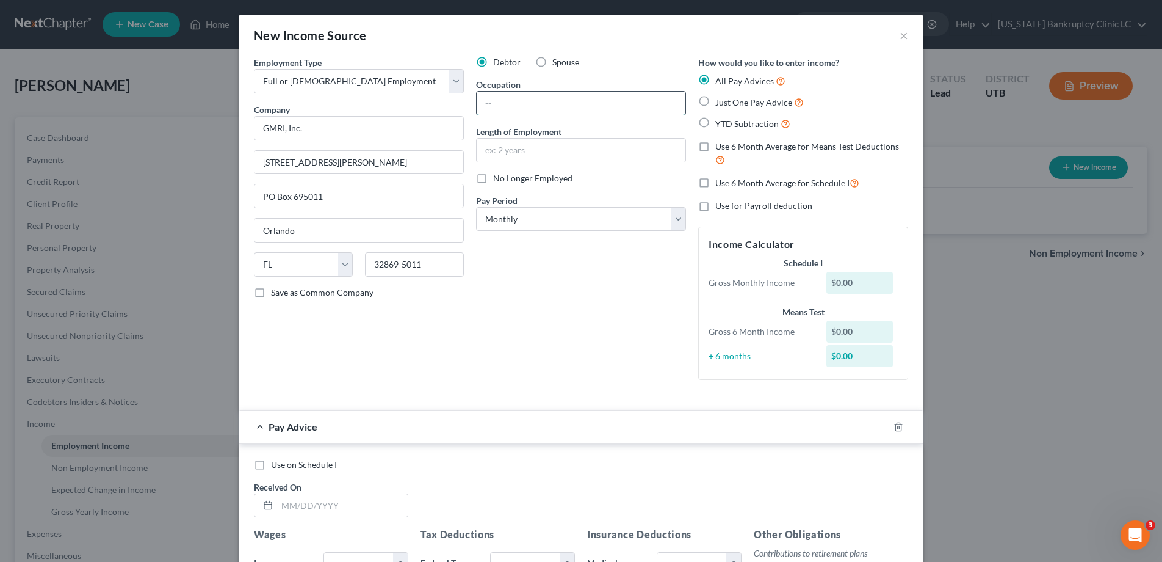
click at [559, 104] on input "text" at bounding box center [581, 103] width 209 height 23
type input "manager"
type input "1 month"
click at [681, 219] on select "Select Monthly Twice Monthly Every Other Week Weekly" at bounding box center [581, 219] width 210 height 24
select select "3"
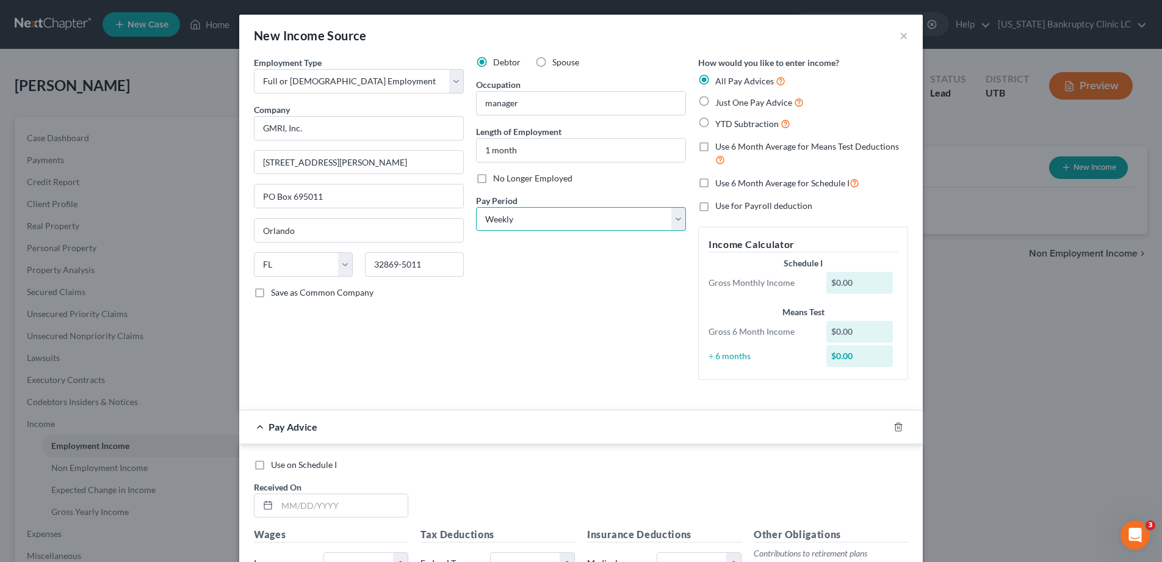
click at [476, 207] on select "Select Monthly Twice Monthly Every Other Week Weekly" at bounding box center [581, 219] width 210 height 24
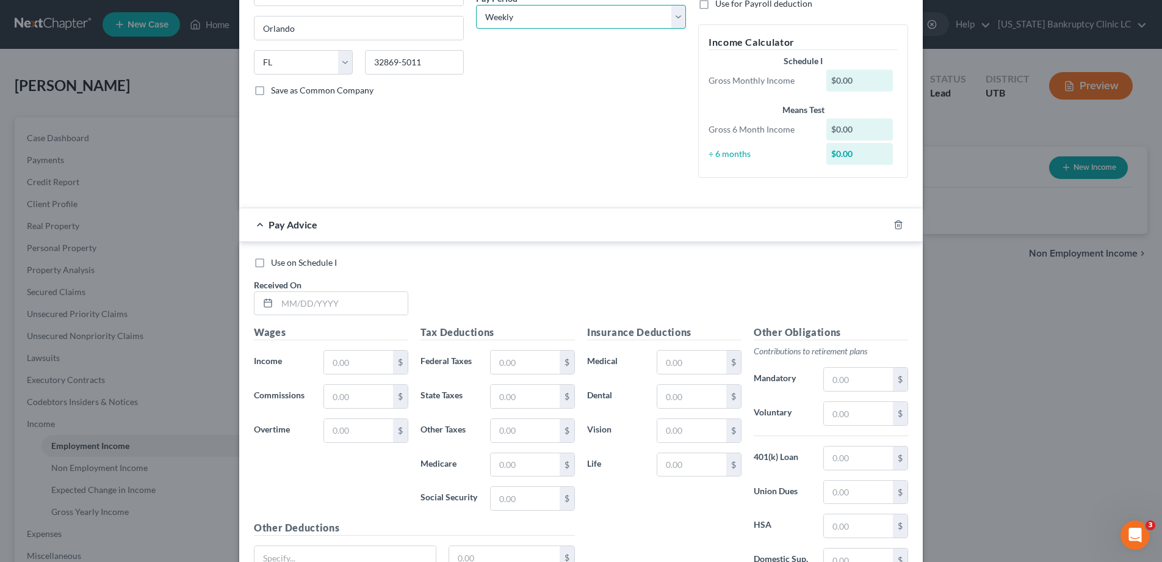
scroll to position [206, 0]
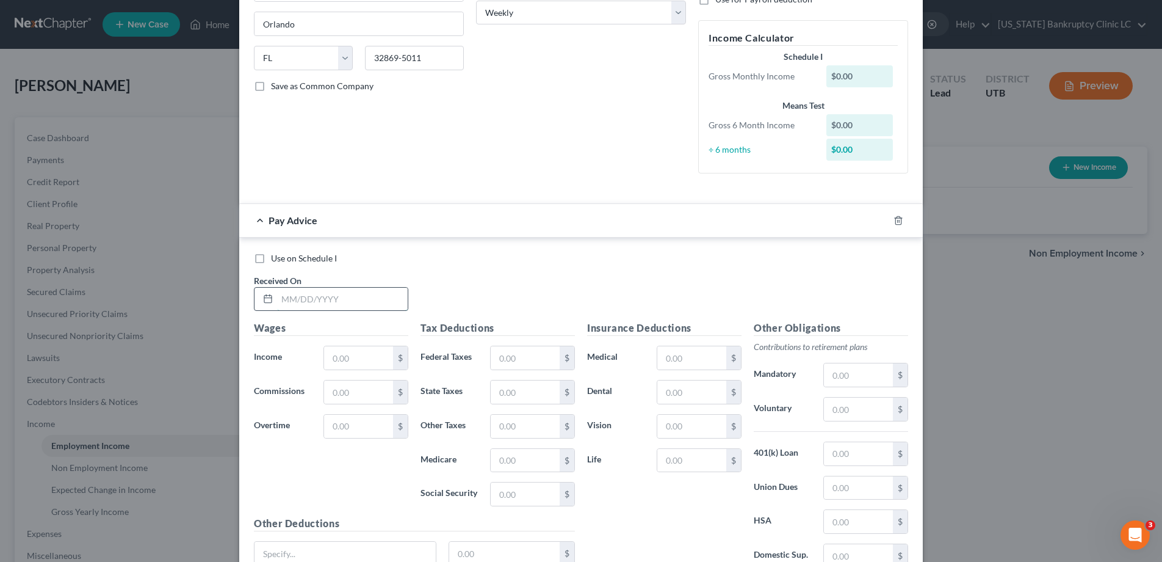
click at [351, 306] on input "text" at bounding box center [342, 299] width 131 height 23
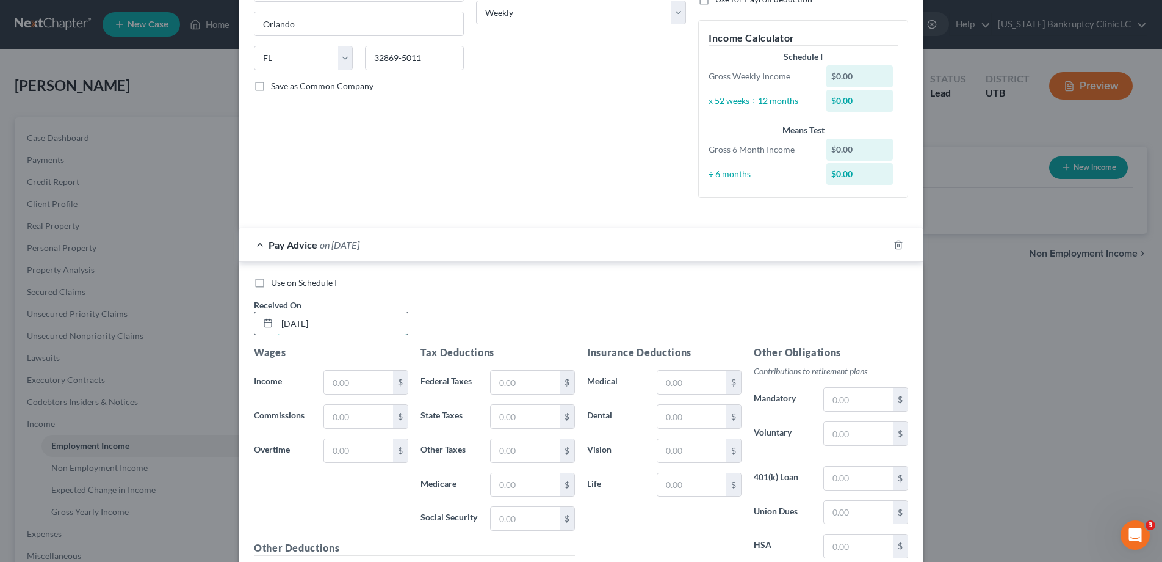
type input "[DATE]"
type input "1,290.55"
type input "68.38"
type input "54"
type input "17.73"
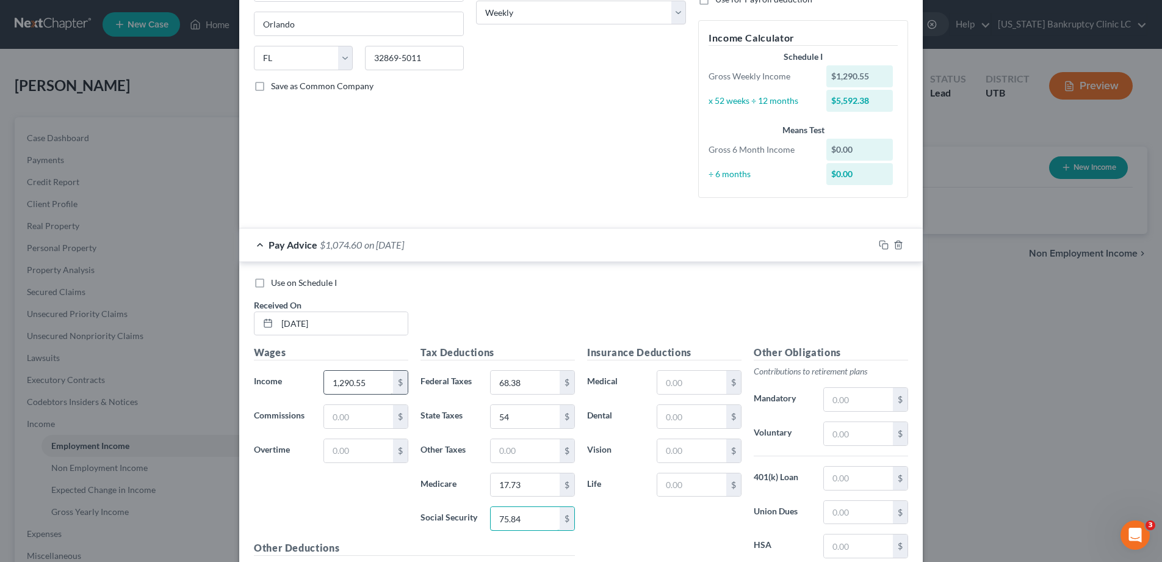
type input "75.84"
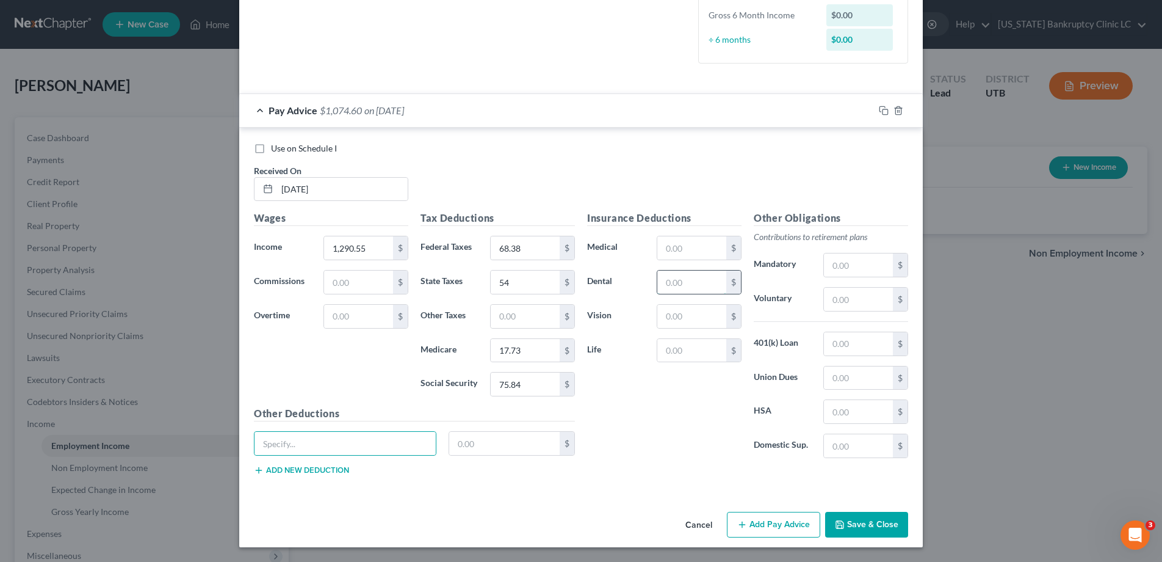
click at [689, 284] on input "text" at bounding box center [692, 281] width 69 height 23
type input "24.33"
click at [700, 248] on input "text" at bounding box center [692, 247] width 69 height 23
type input "38.66"
click at [696, 317] on input "text" at bounding box center [692, 316] width 69 height 23
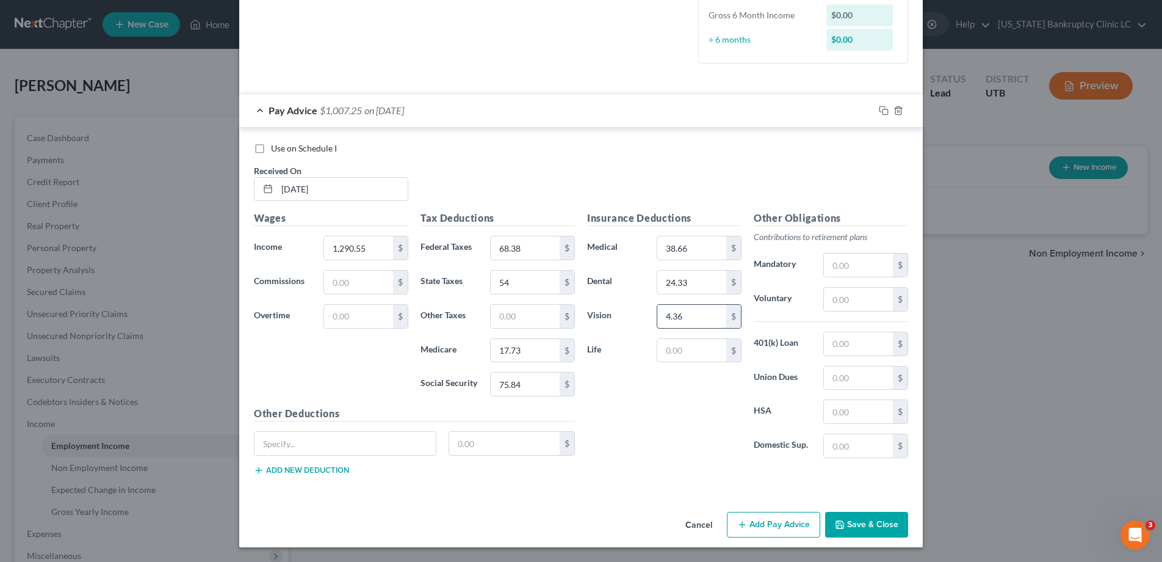
type input "4.36"
click at [672, 349] on input "text" at bounding box center [692, 350] width 69 height 23
type input "10.39"
click at [884, 112] on icon "button" at bounding box center [884, 111] width 10 height 10
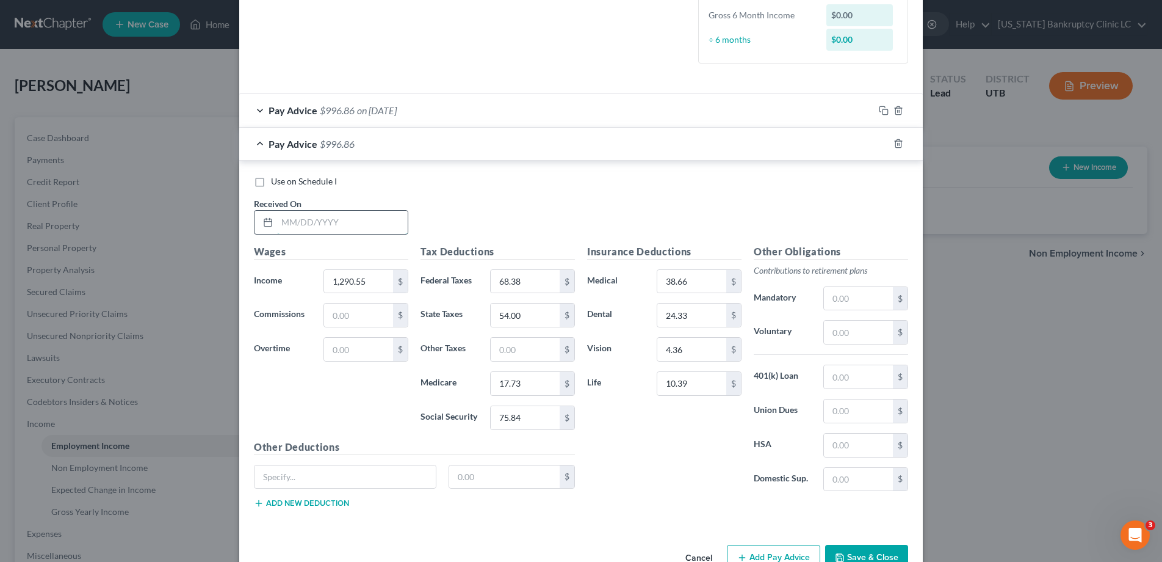
click at [336, 222] on input "text" at bounding box center [342, 222] width 131 height 23
type input "[DATE]"
type input "1,293.53"
type input "68.74"
type input "54"
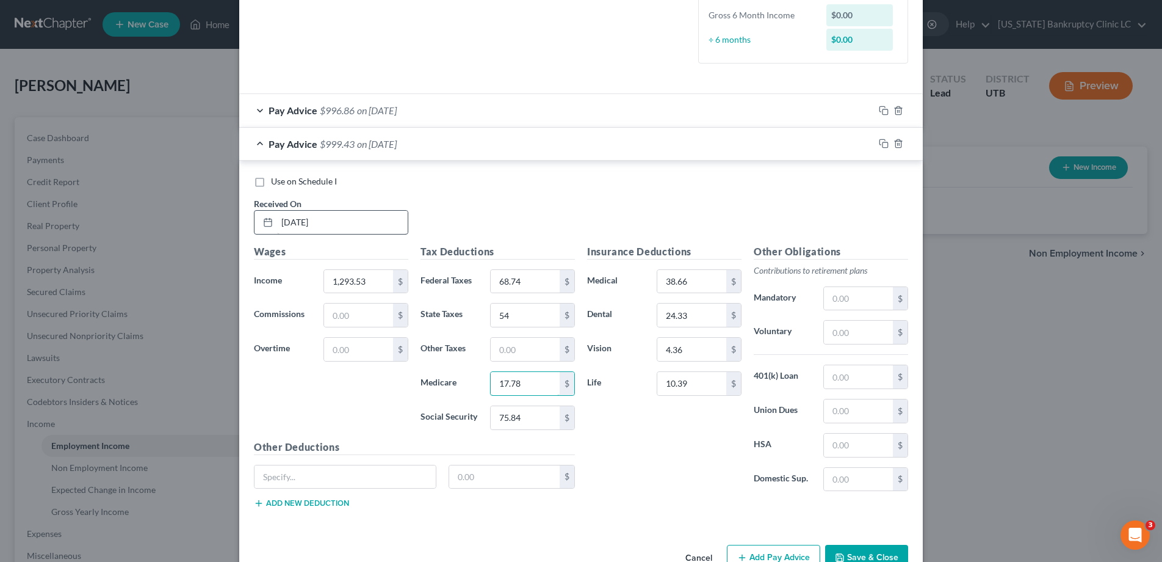
type input "17.78"
type input "76.02"
click at [883, 143] on rect "button" at bounding box center [885, 144] width 5 height 5
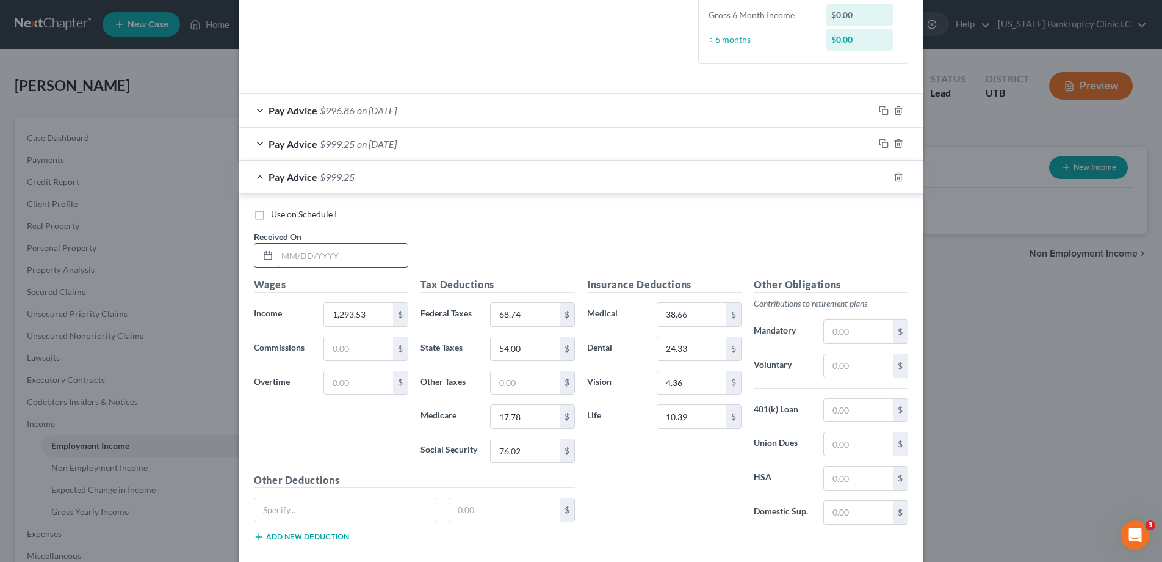
click at [356, 252] on input "text" at bounding box center [342, 255] width 131 height 23
type input "[DATE]"
type input "1,300.88"
type input "69.62"
type input "54.00"
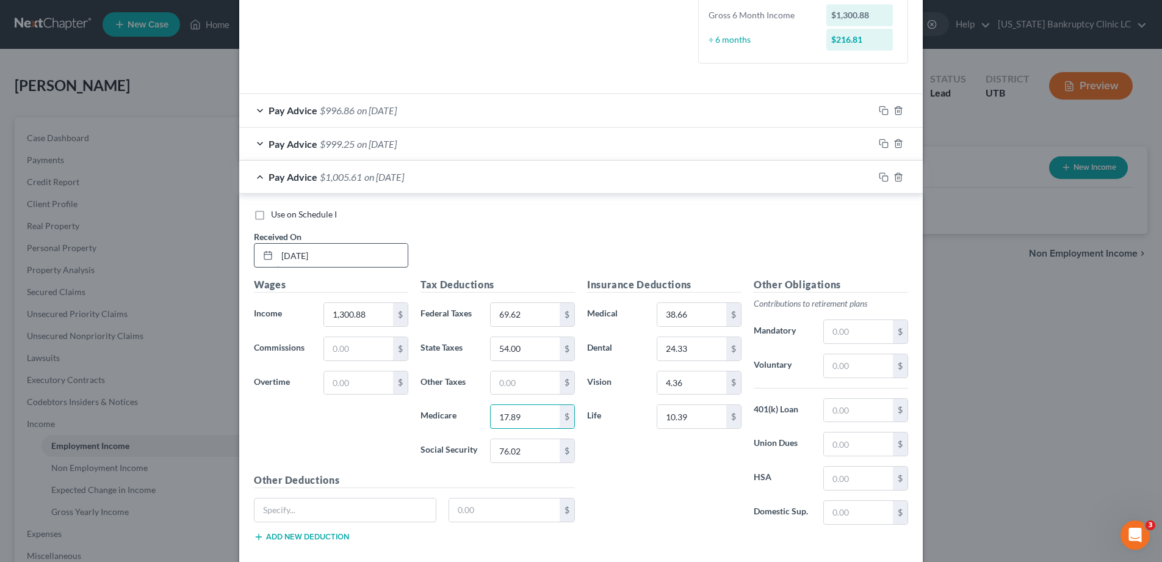
type input "17.89"
type input "76.48"
click at [885, 179] on icon "button" at bounding box center [884, 177] width 10 height 10
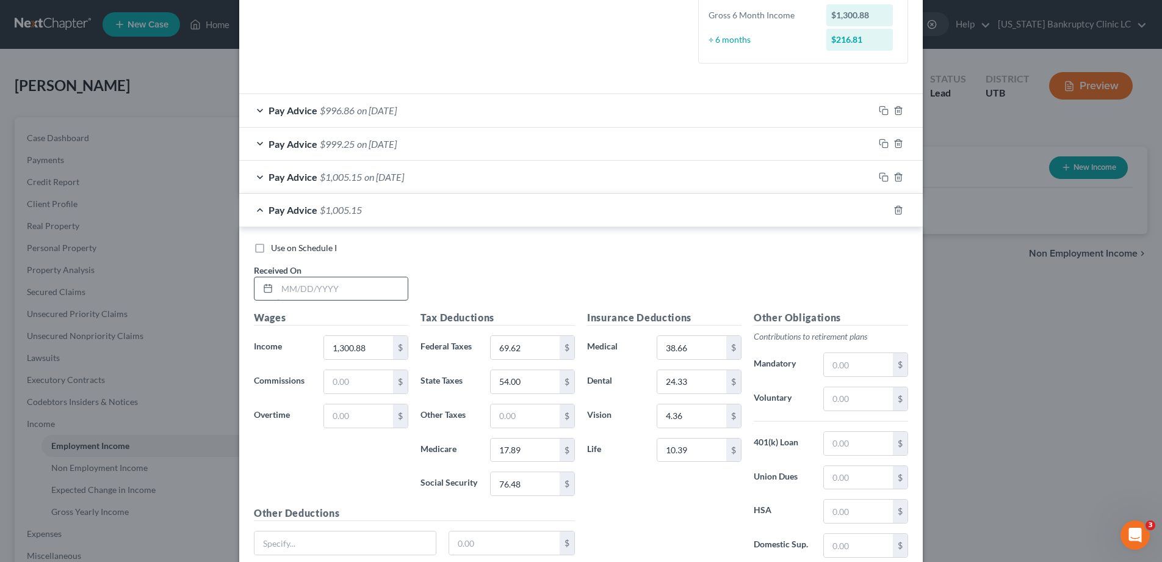
click at [359, 284] on input "text" at bounding box center [342, 288] width 131 height 23
type input "[DATE]"
type input "1,288.75"
type input "68.16"
type input "17.71"
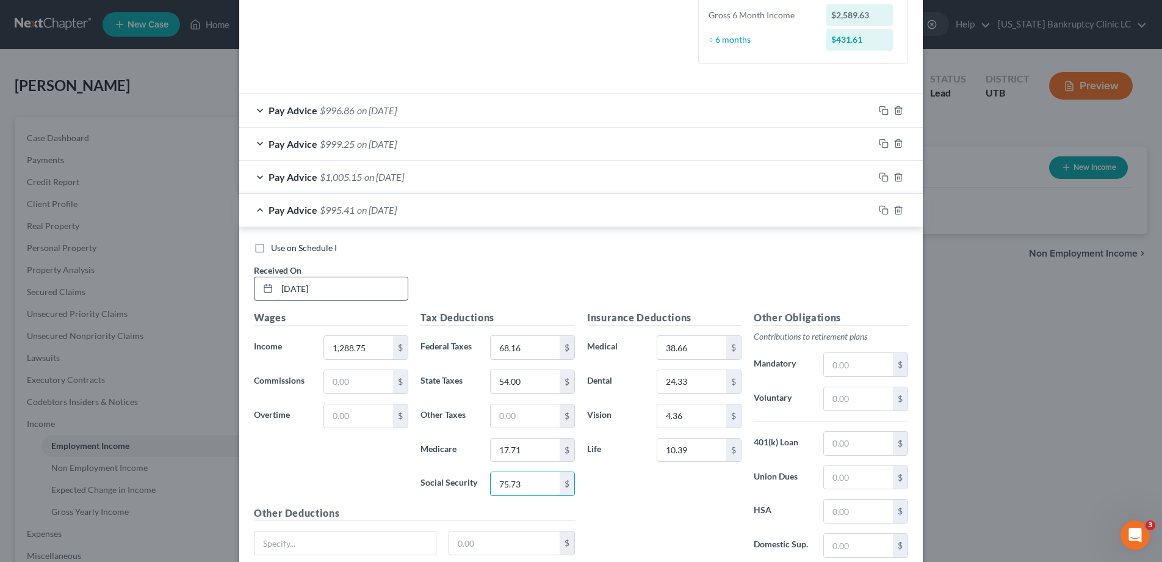
type input "75.73"
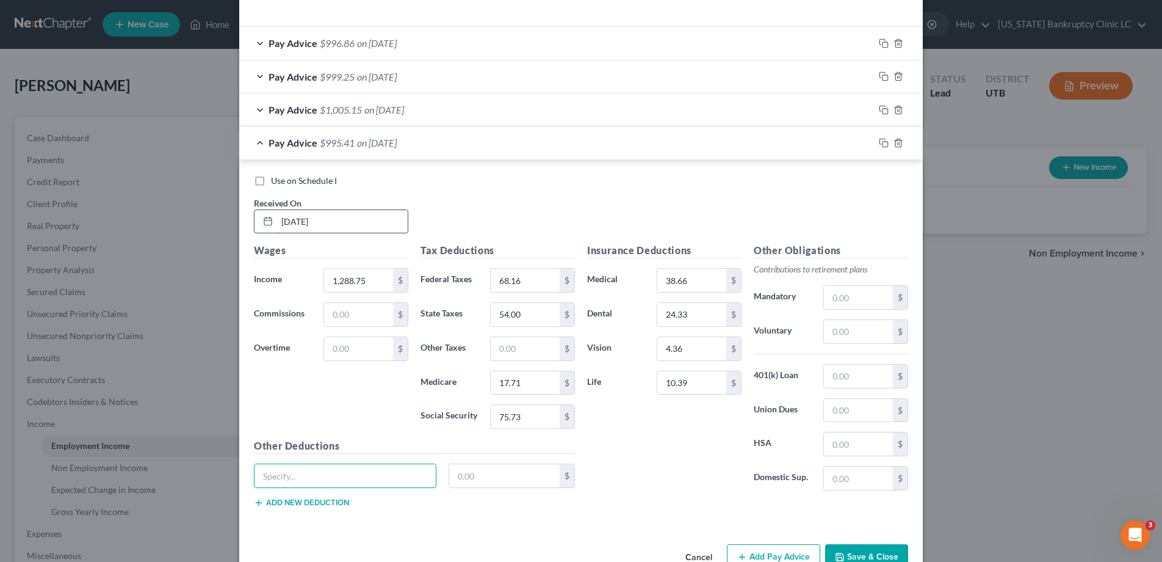
scroll to position [440, 0]
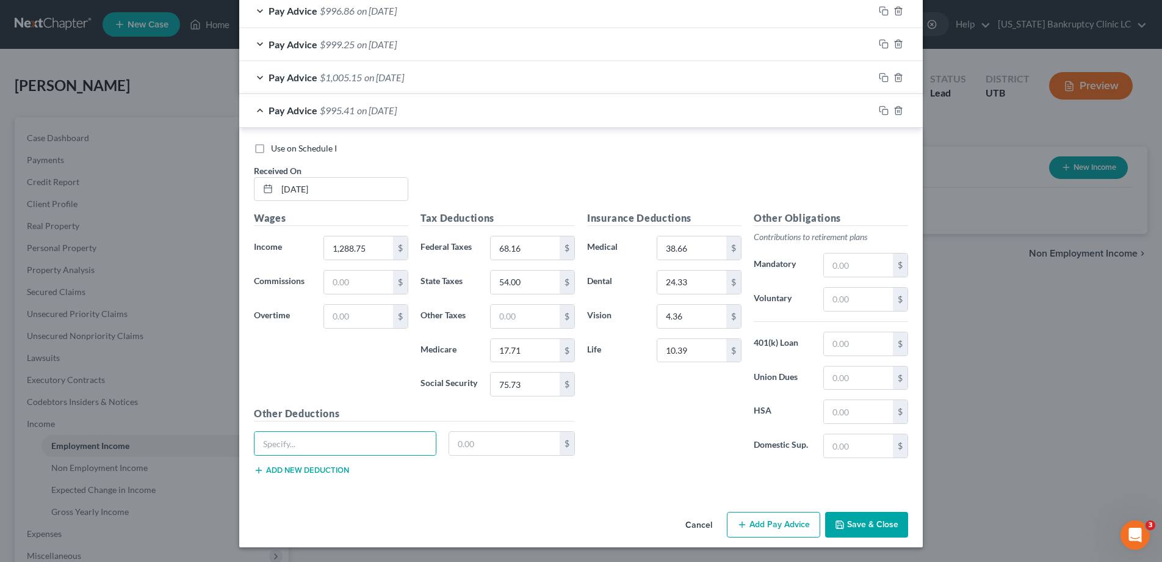
click at [859, 523] on button "Save & Close" at bounding box center [866, 525] width 83 height 26
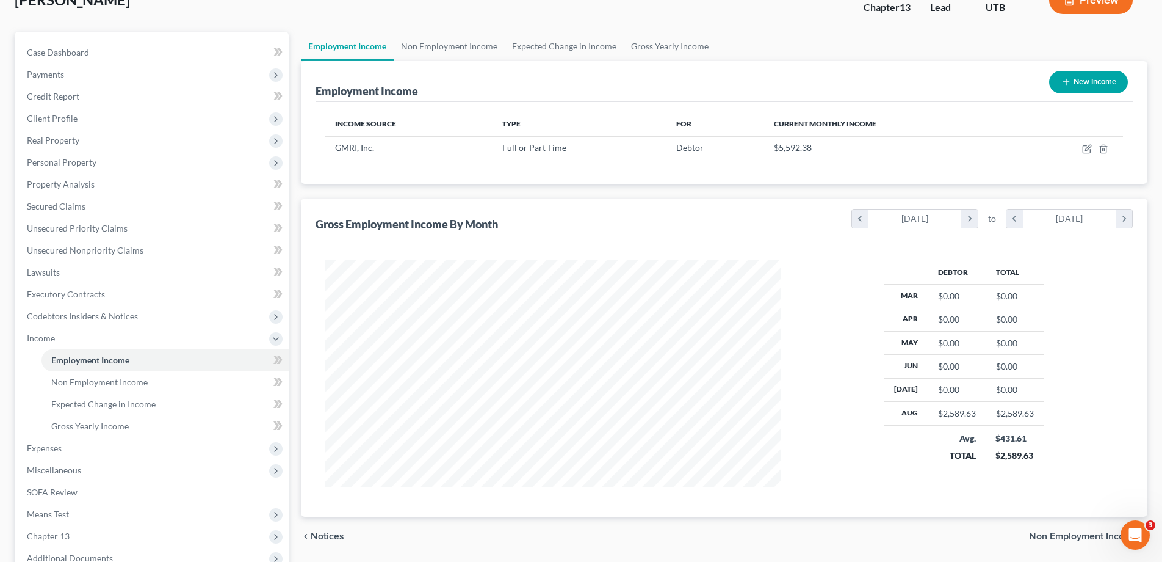
scroll to position [90, 0]
